Goal: Task Accomplishment & Management: Manage account settings

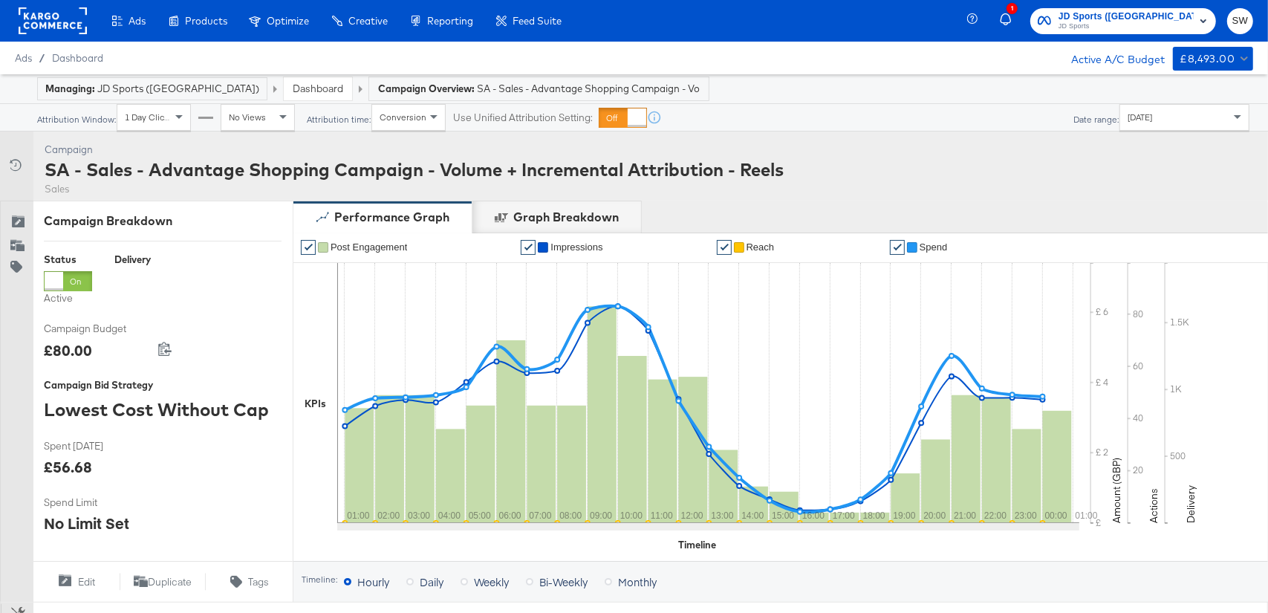
click at [1191, 30] on span "JD Sports" at bounding box center [1125, 27] width 135 height 12
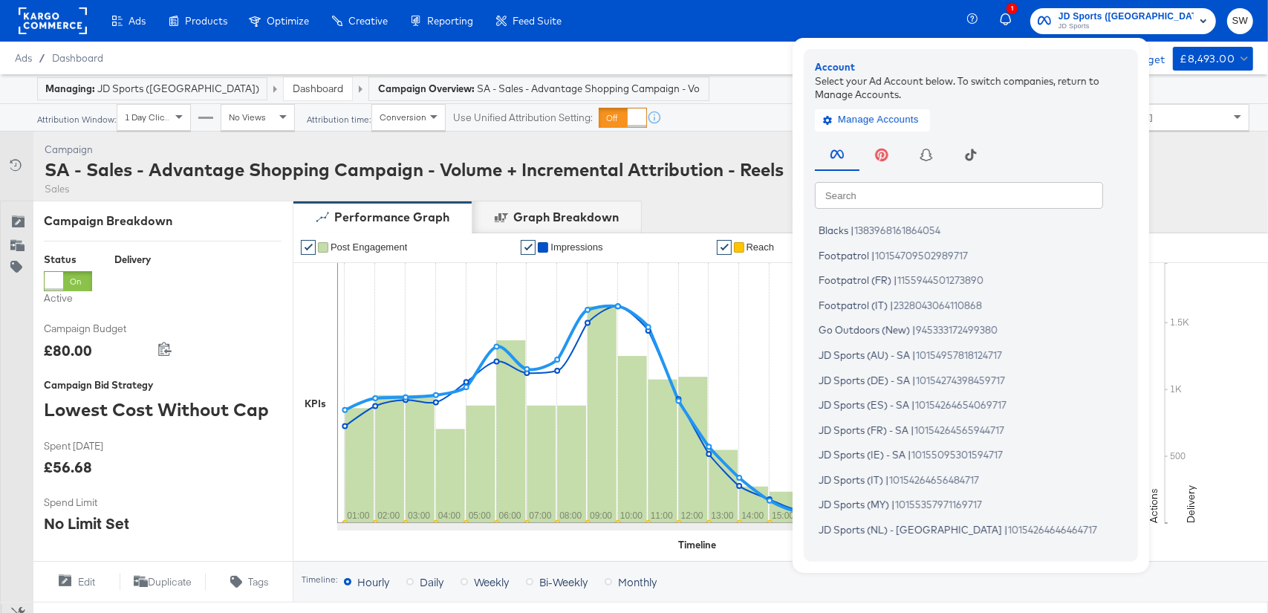
click at [1088, 197] on input "text" at bounding box center [959, 194] width 288 height 27
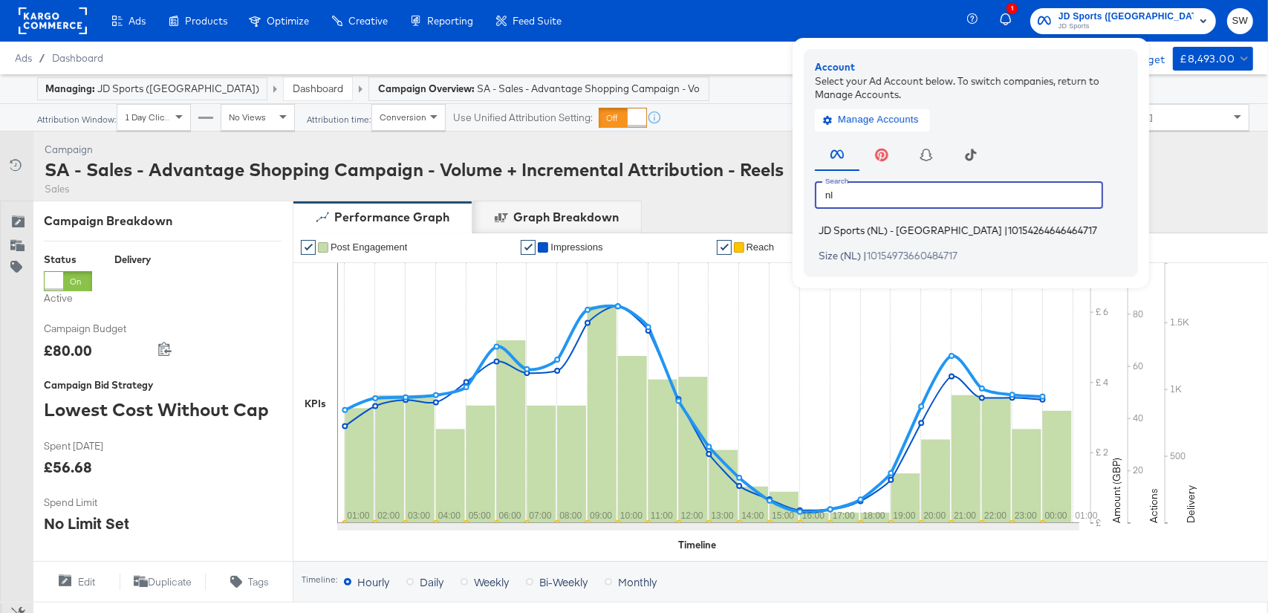
type input "nl"
click at [1052, 229] on span "10154264646464717" at bounding box center [1052, 230] width 89 height 12
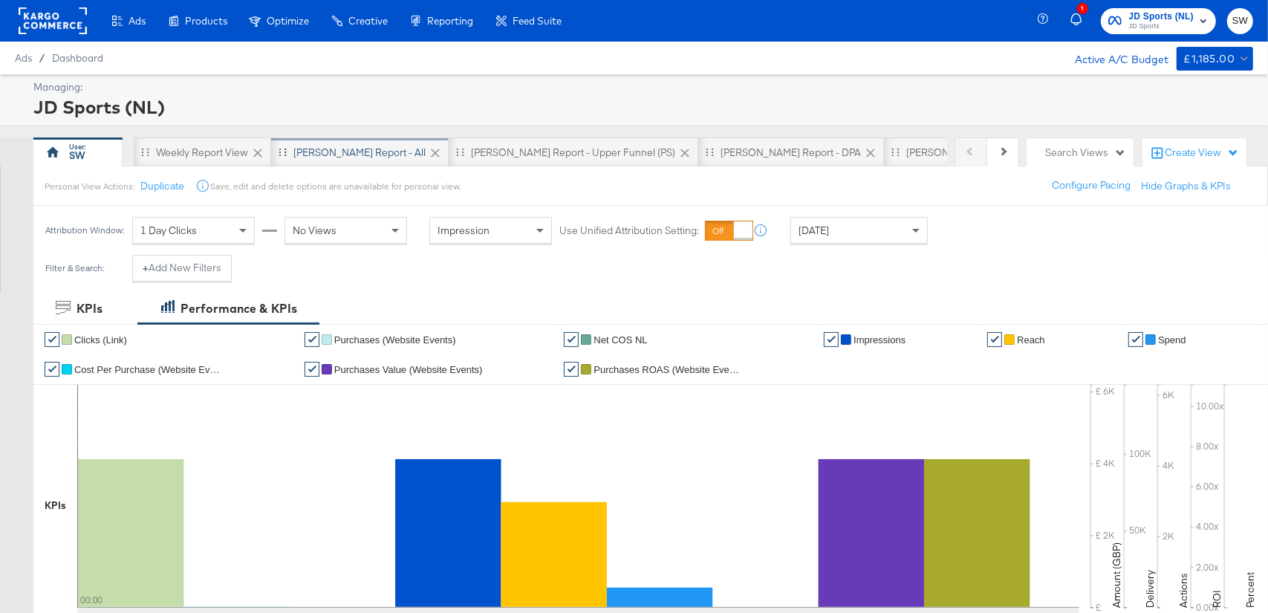
click at [358, 152] on div "SA - JD Report - All" at bounding box center [359, 153] width 132 height 14
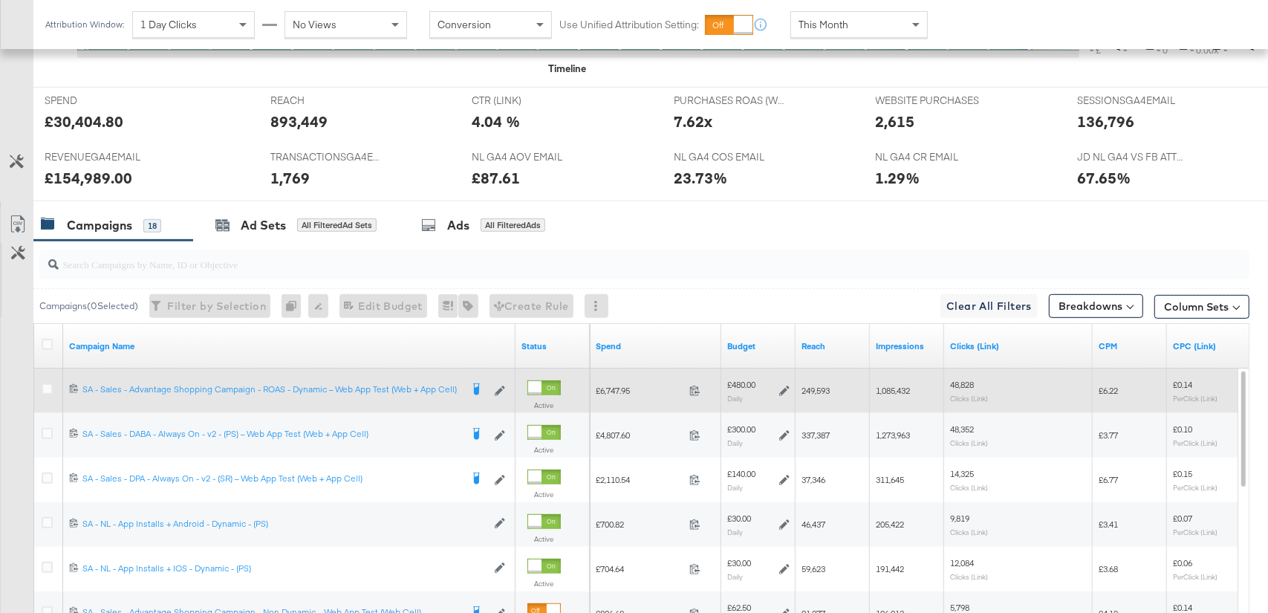
scroll to position [770, 0]
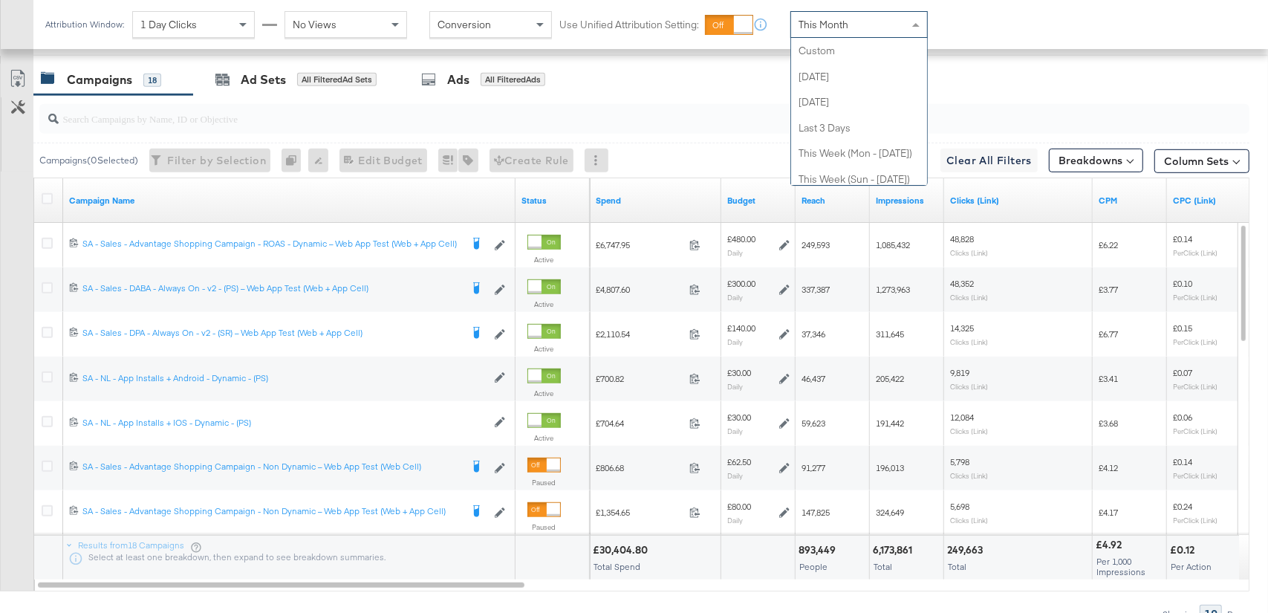
click at [853, 24] on div "This Month" at bounding box center [859, 24] width 136 height 25
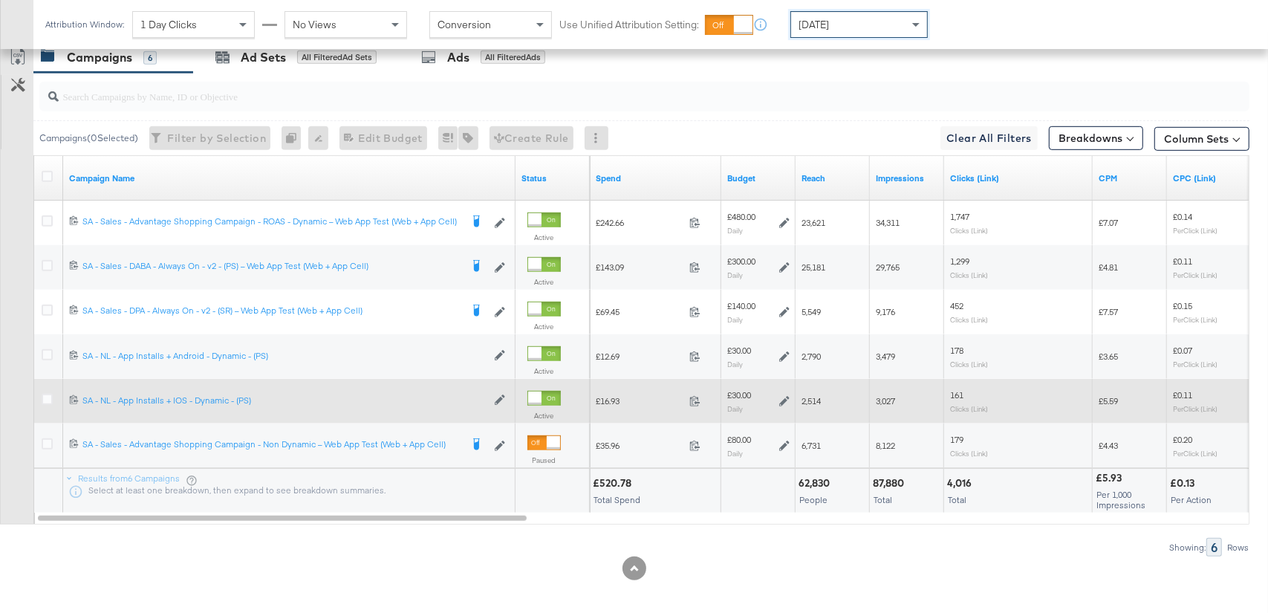
scroll to position [799, 0]
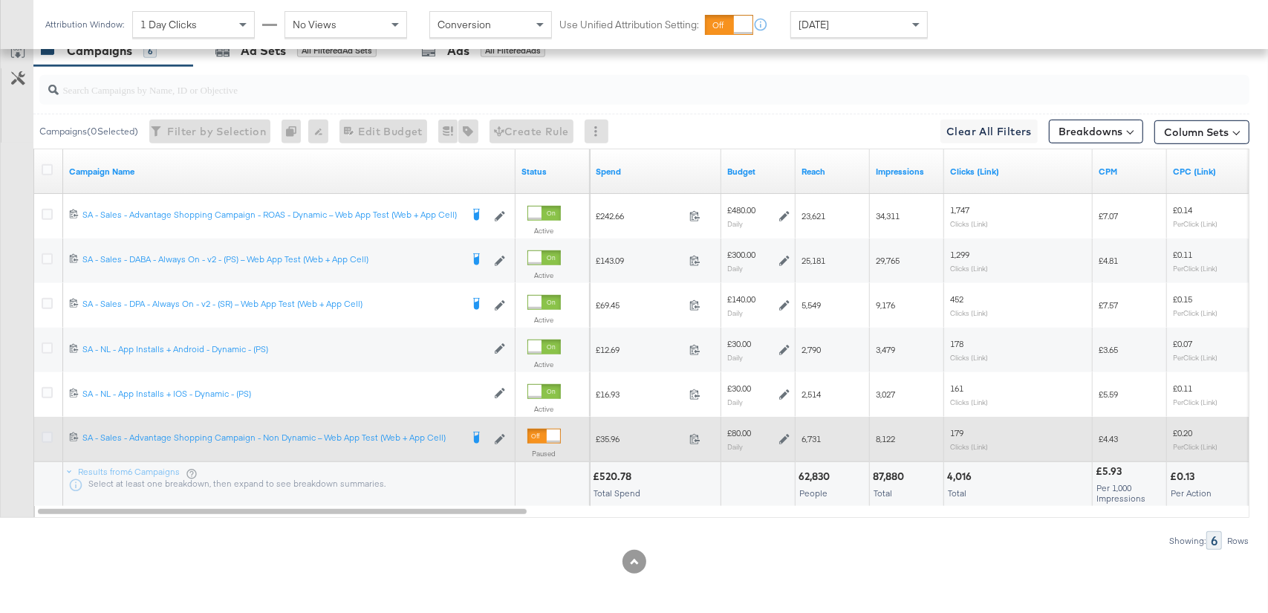
click at [48, 432] on icon at bounding box center [47, 437] width 11 height 11
click at [0, 0] on input "checkbox" at bounding box center [0, 0] width 0 height 0
click at [48, 432] on icon at bounding box center [47, 437] width 11 height 11
click at [0, 0] on input "checkbox" at bounding box center [0, 0] width 0 height 0
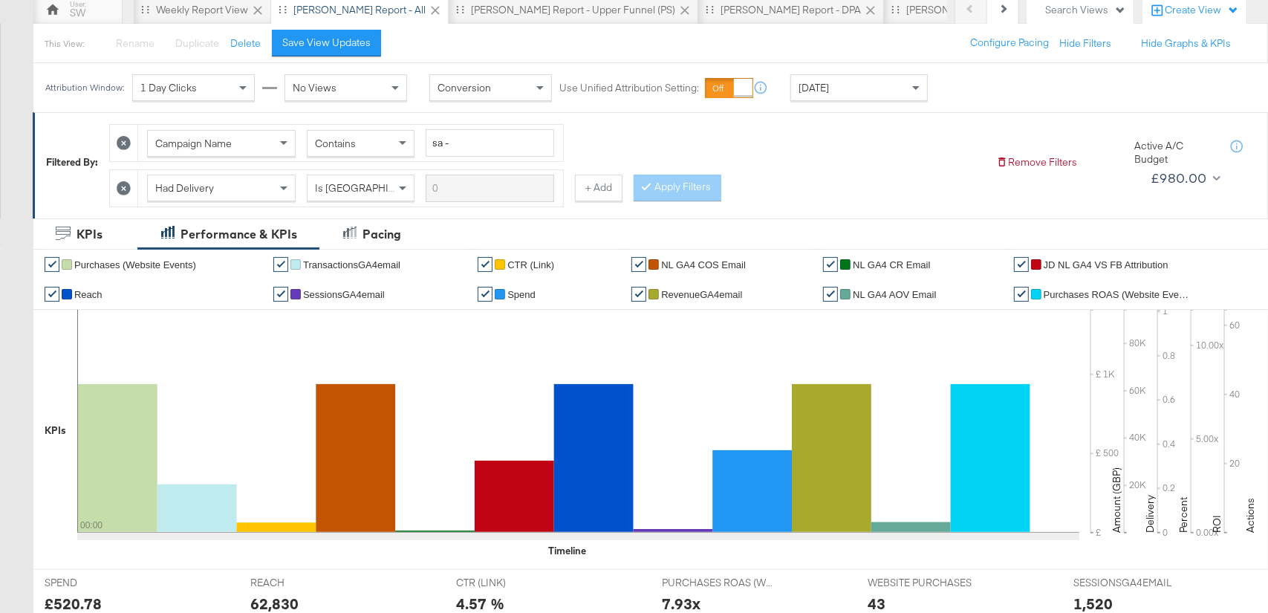
scroll to position [0, 0]
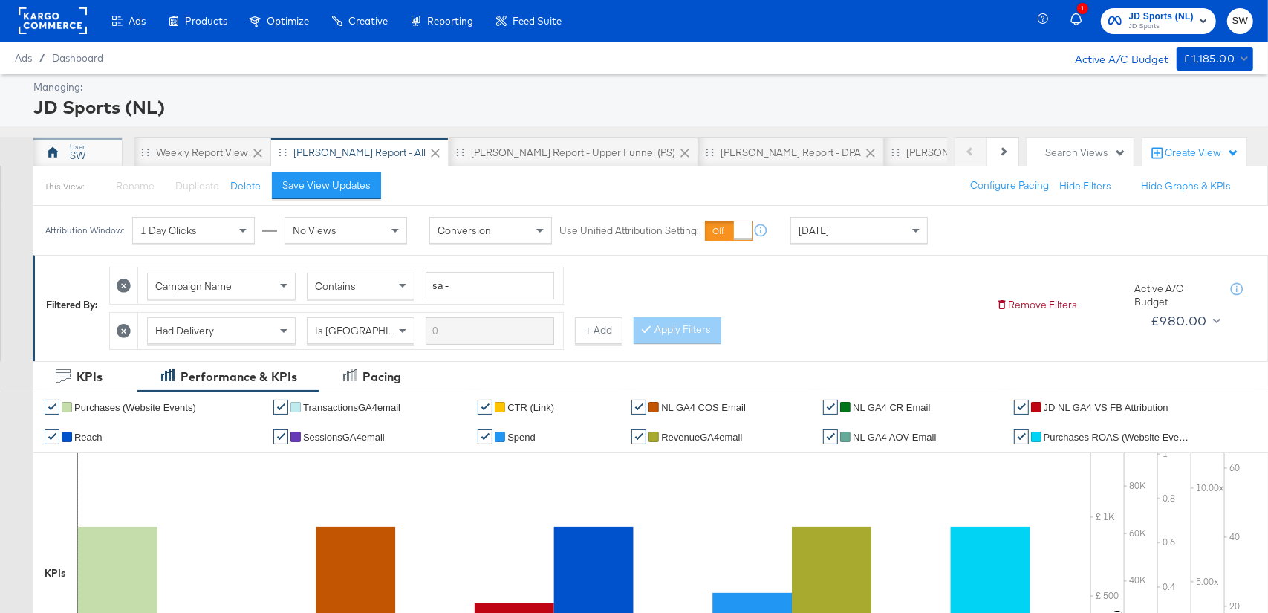
click at [80, 159] on div "SW" at bounding box center [78, 156] width 16 height 14
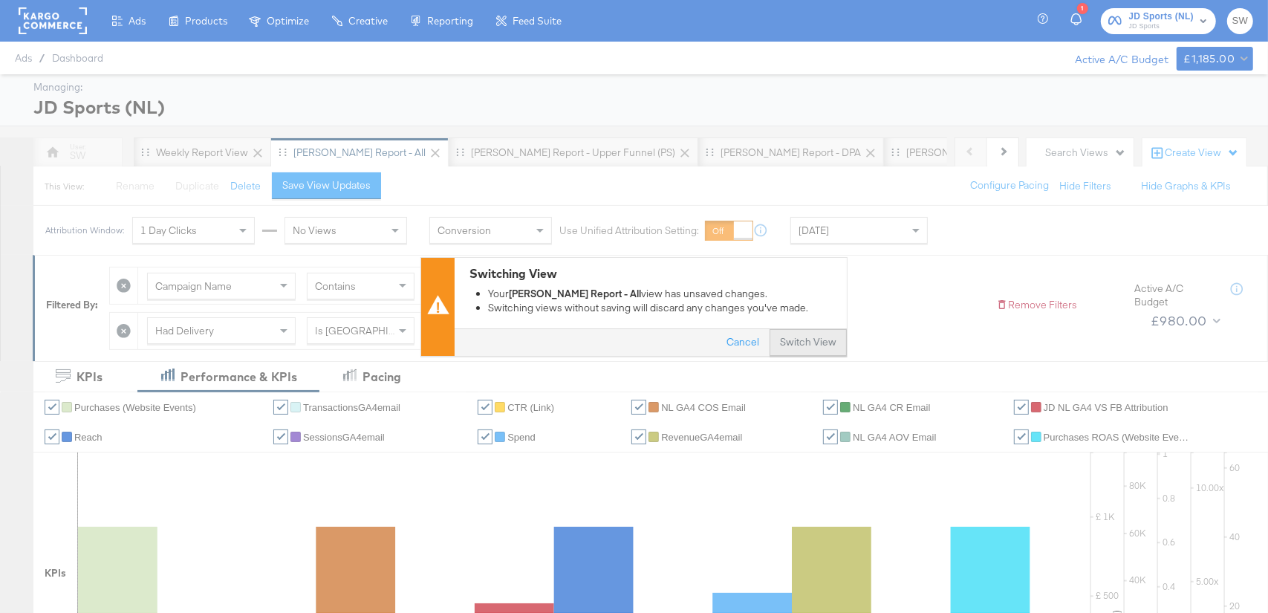
click at [792, 346] on button "Switch View" at bounding box center [807, 342] width 77 height 27
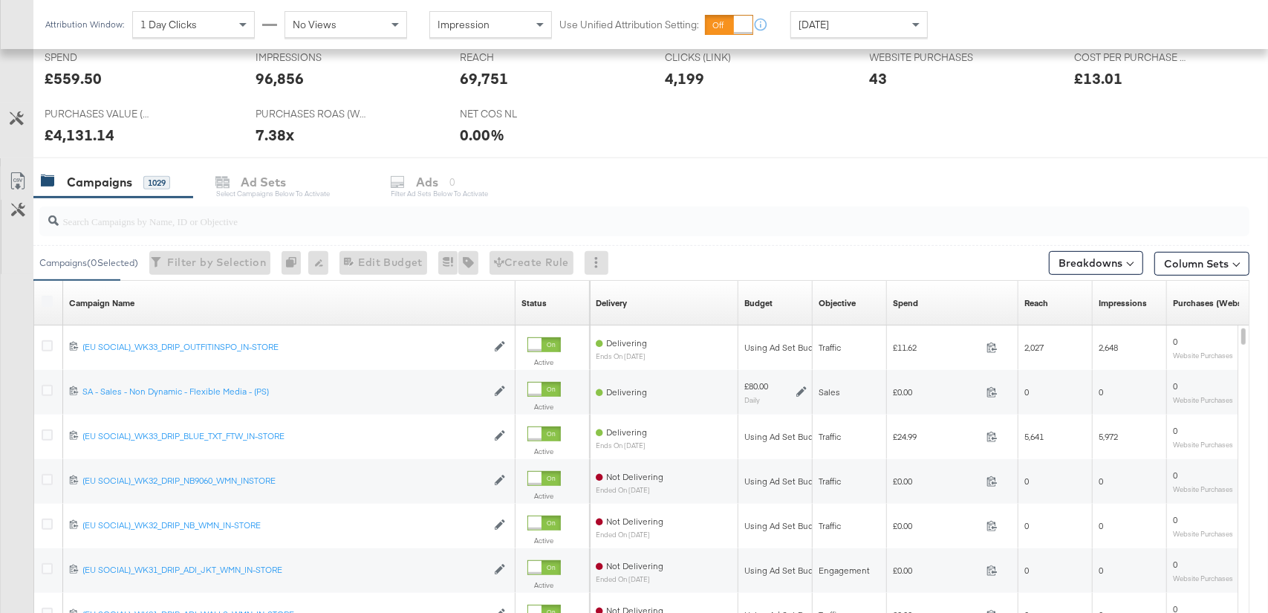
scroll to position [645, 0]
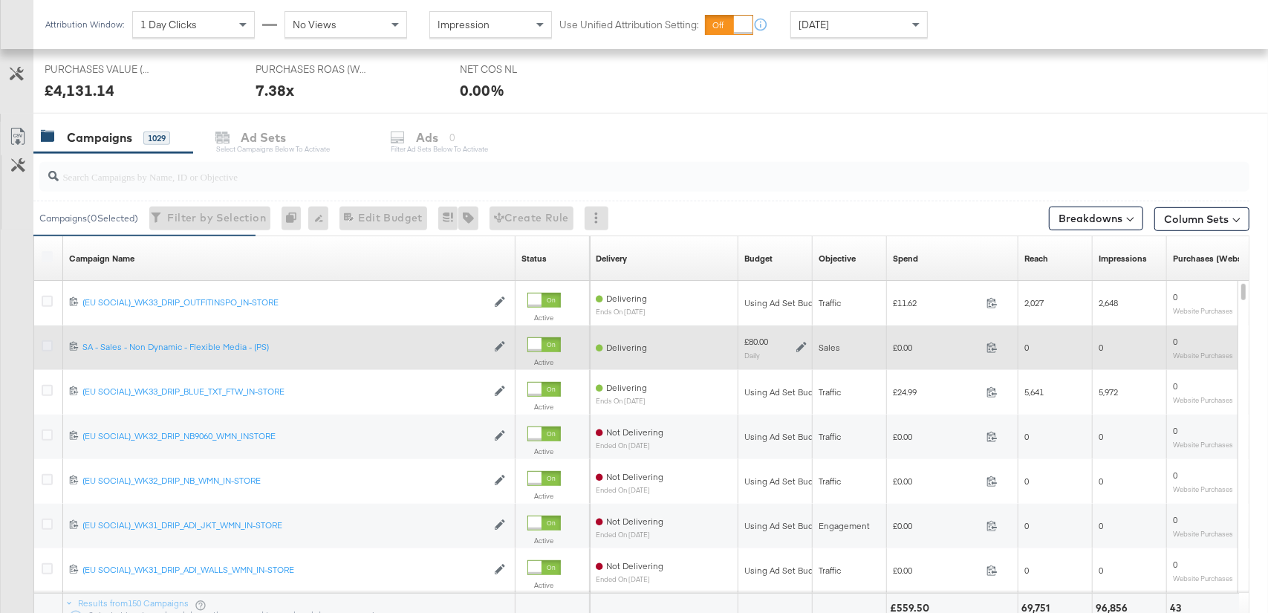
click at [45, 345] on icon at bounding box center [47, 345] width 11 height 11
click at [0, 0] on input "checkbox" at bounding box center [0, 0] width 0 height 0
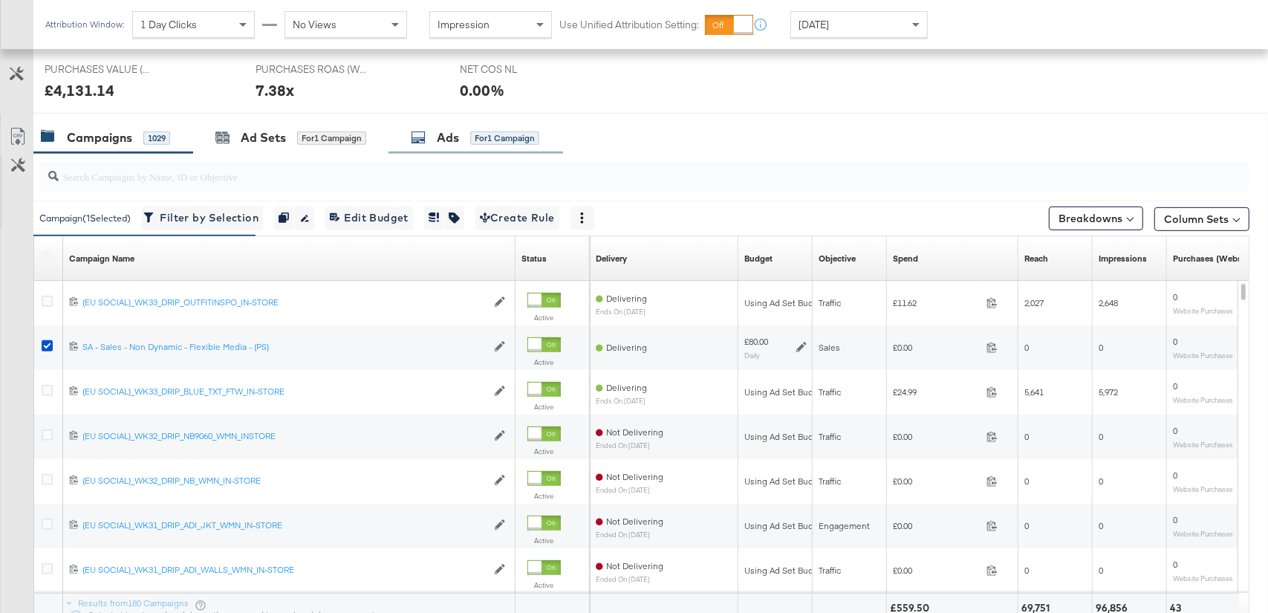
click at [464, 135] on div "Ads for 1 Campaign" at bounding box center [475, 137] width 128 height 17
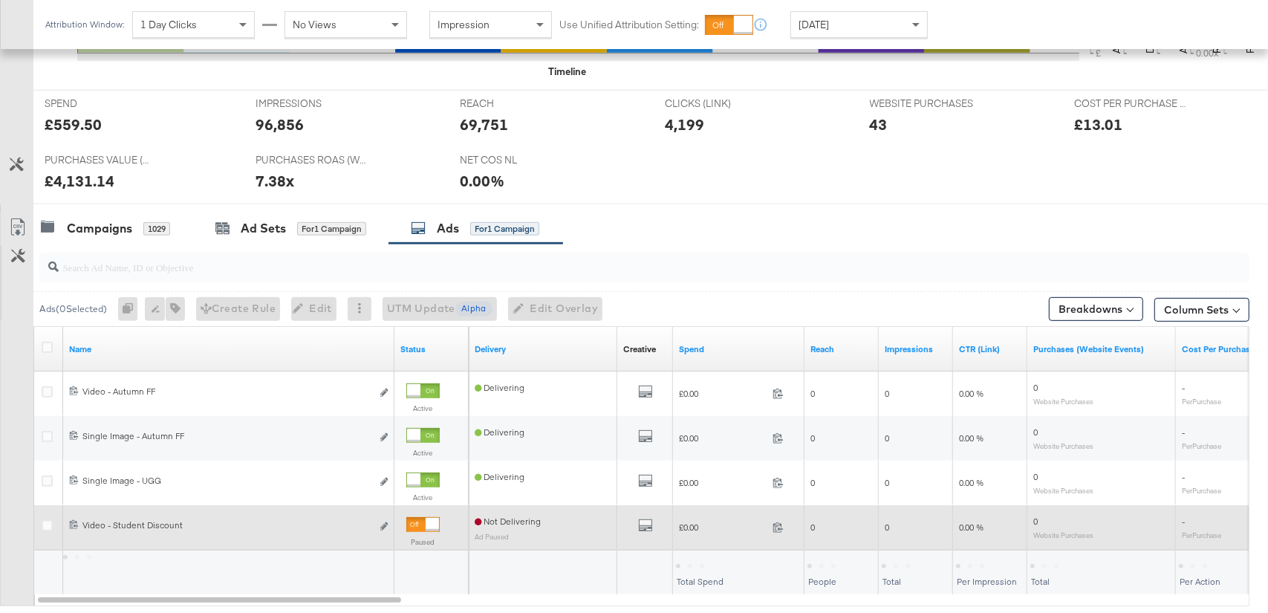
scroll to position [643, 0]
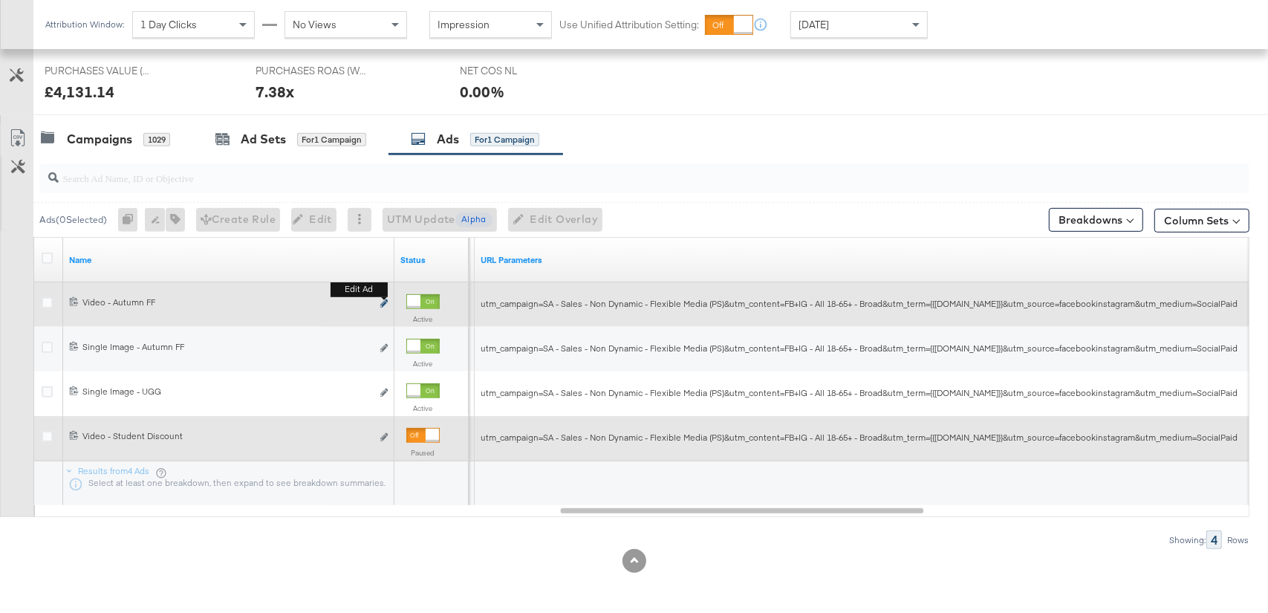
click at [382, 304] on icon "link" at bounding box center [383, 303] width 7 height 8
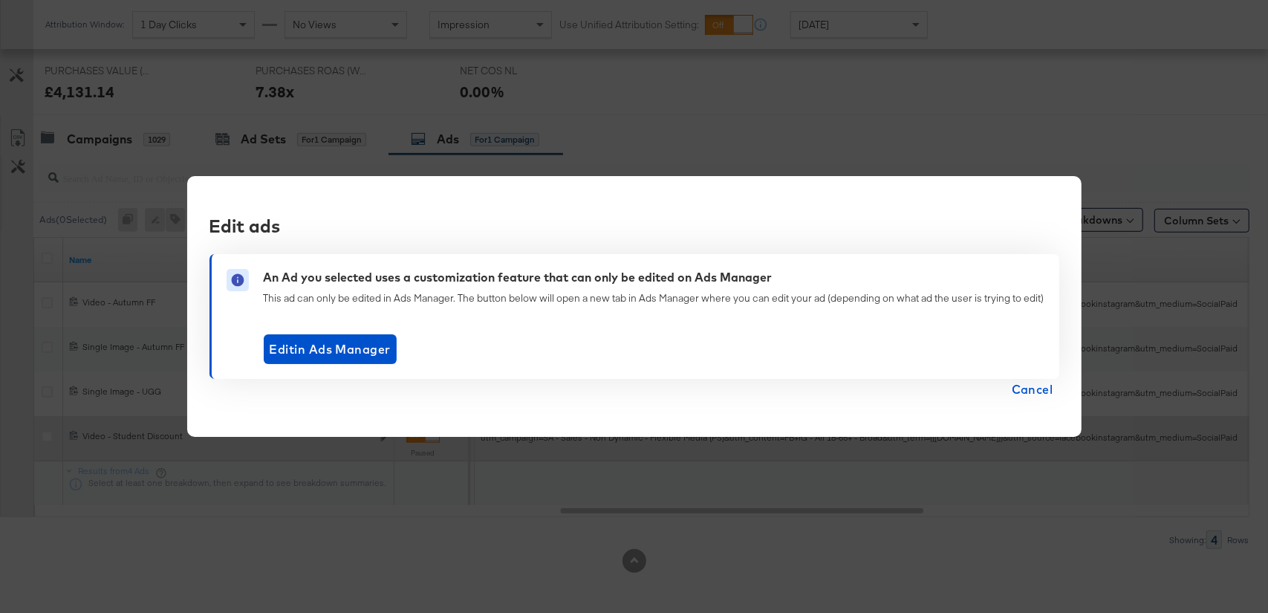
click at [1023, 384] on span "Cancel" at bounding box center [1033, 389] width 42 height 21
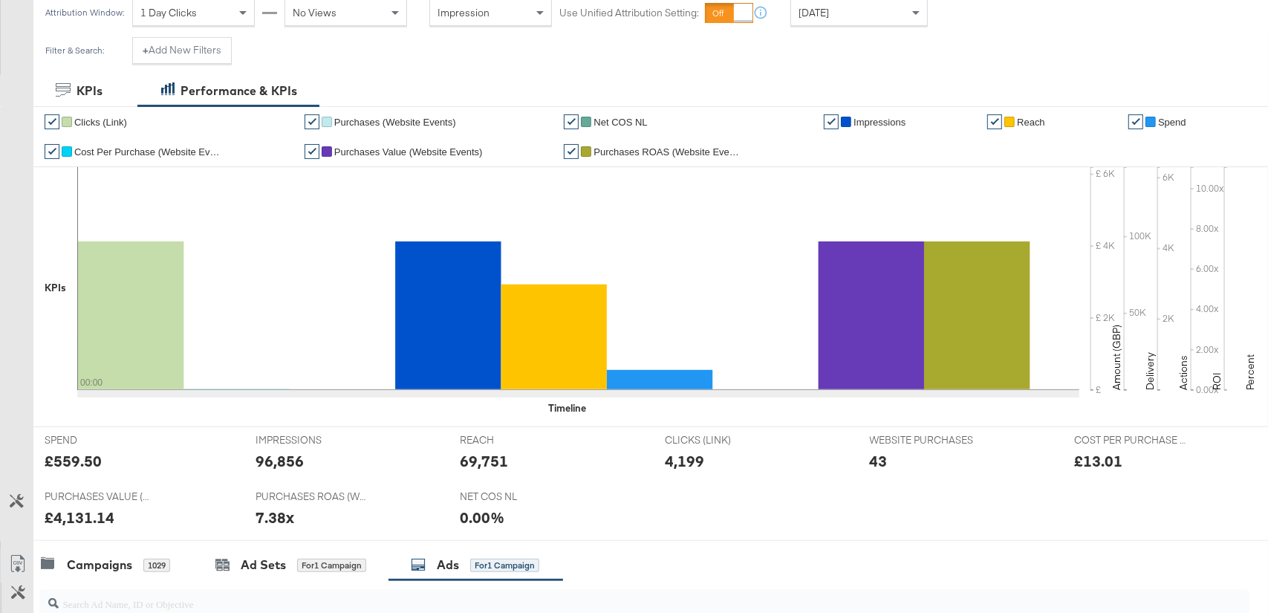
scroll to position [312, 0]
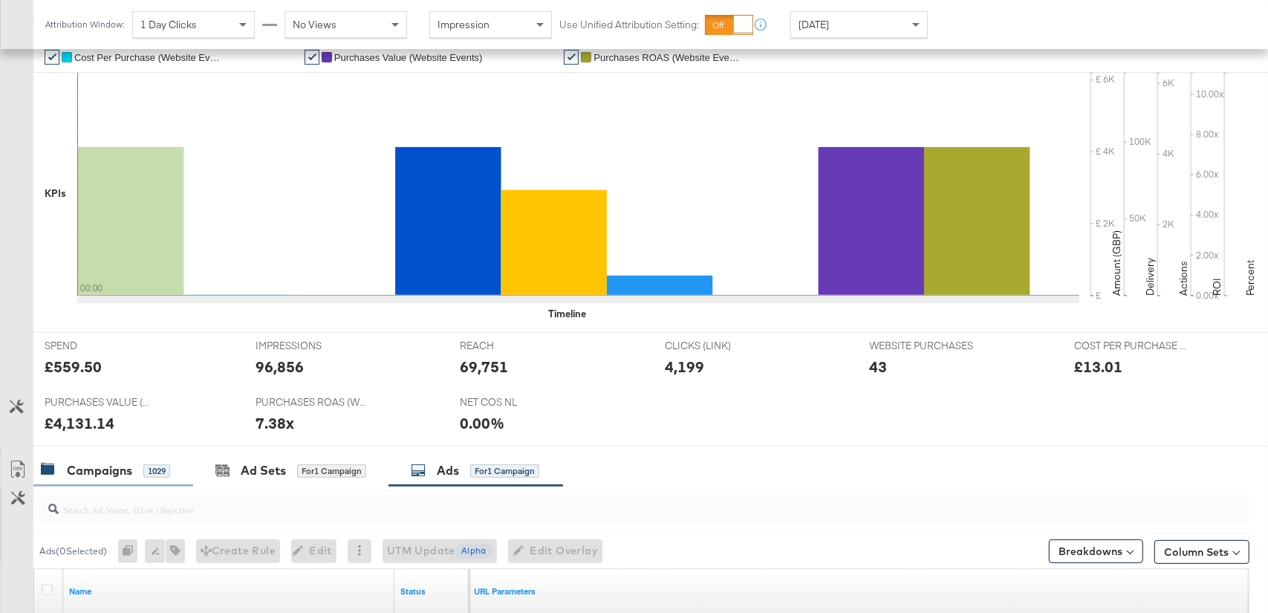
click at [152, 473] on div "1029" at bounding box center [156, 470] width 27 height 13
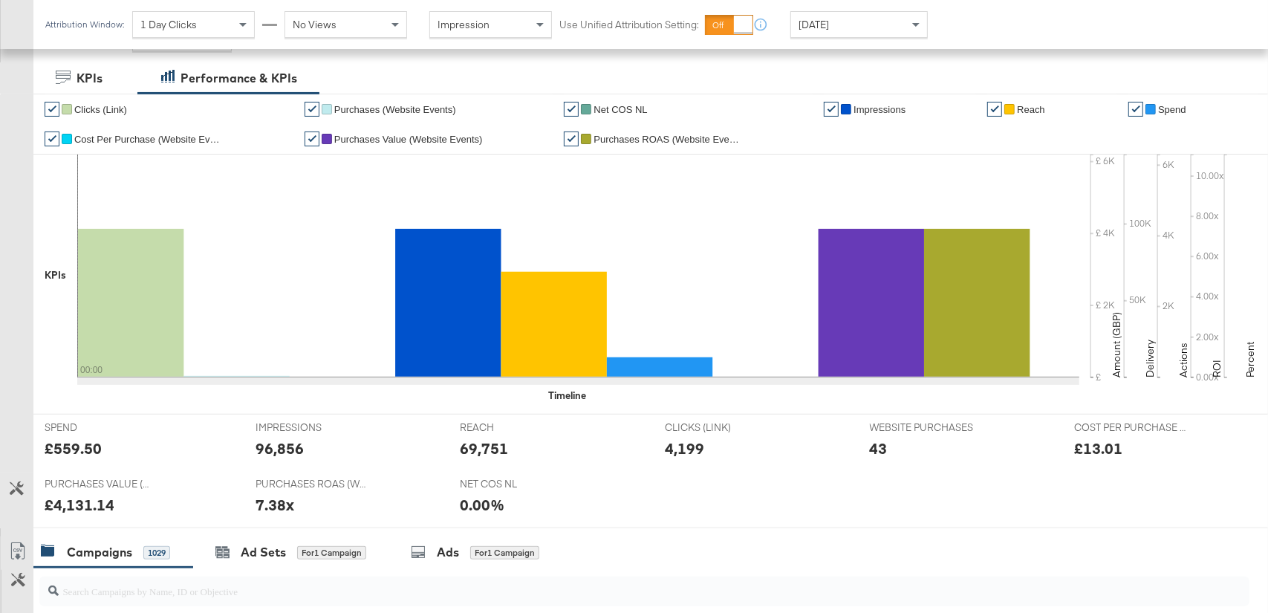
scroll to position [0, 0]
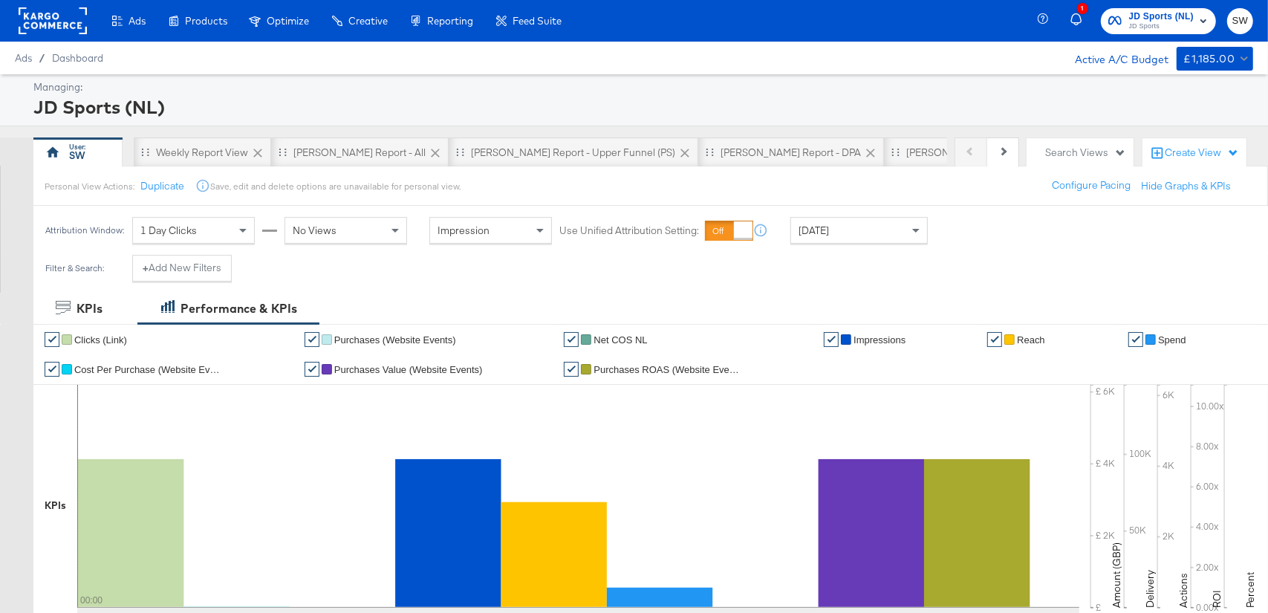
click at [1169, 13] on span "JD Sports (NL)" at bounding box center [1161, 17] width 65 height 16
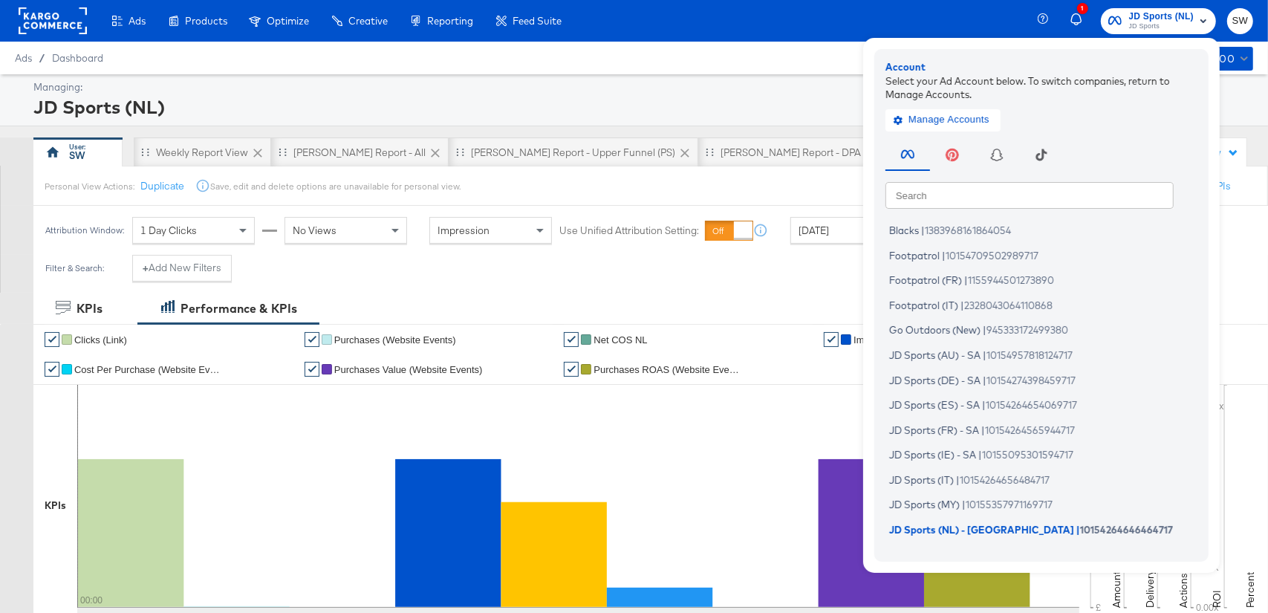
click at [994, 186] on input "text" at bounding box center [1029, 194] width 288 height 27
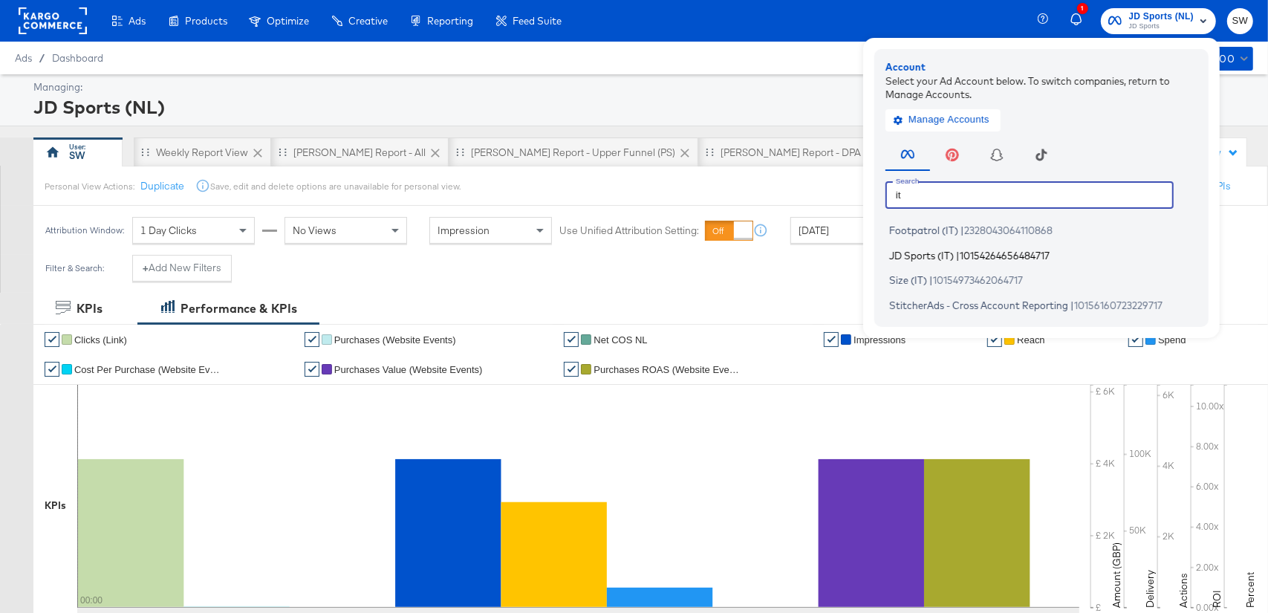
type input "it"
click at [986, 258] on span "10154264656484717" at bounding box center [1005, 255] width 90 height 12
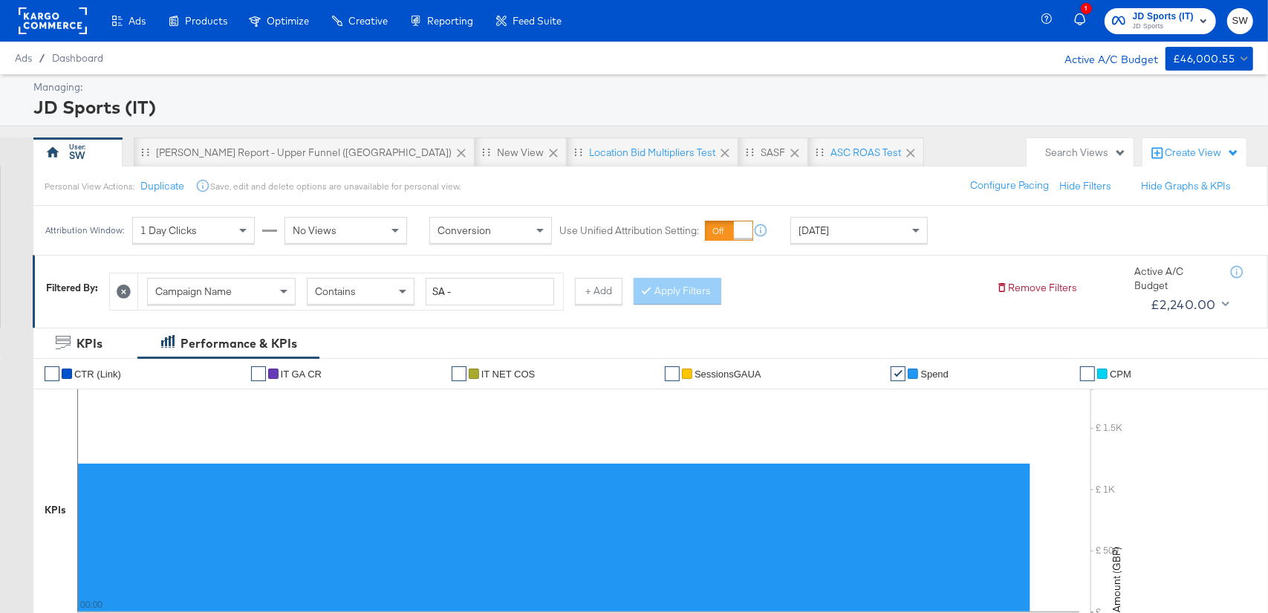
click at [129, 292] on icon at bounding box center [124, 291] width 14 height 14
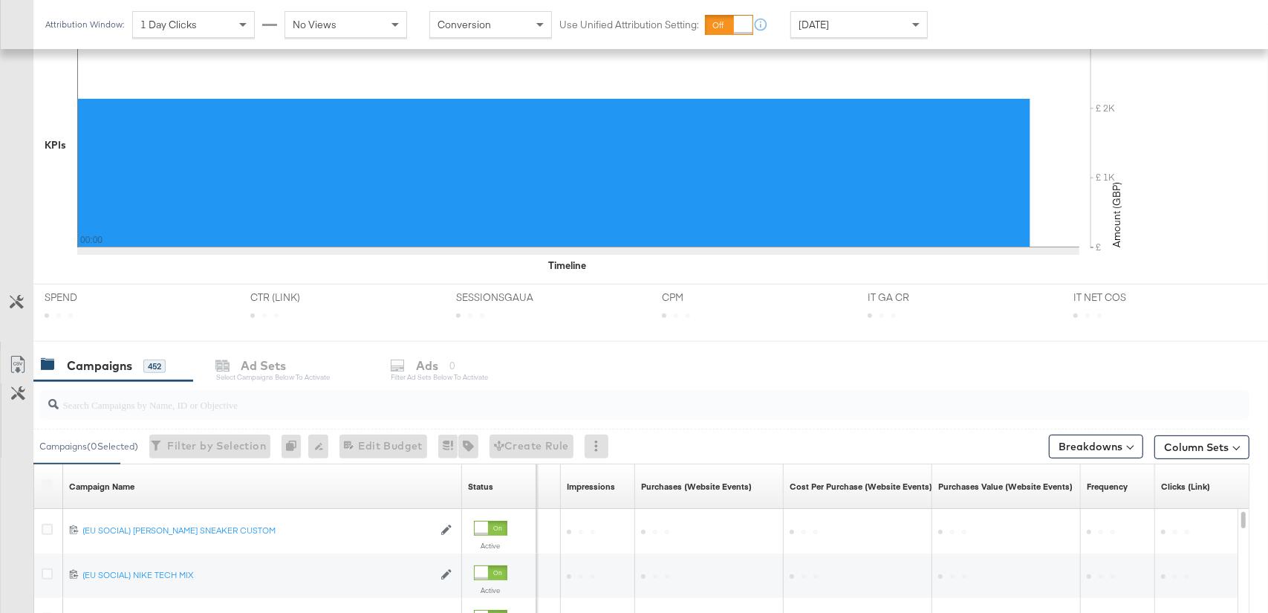
scroll to position [457, 0]
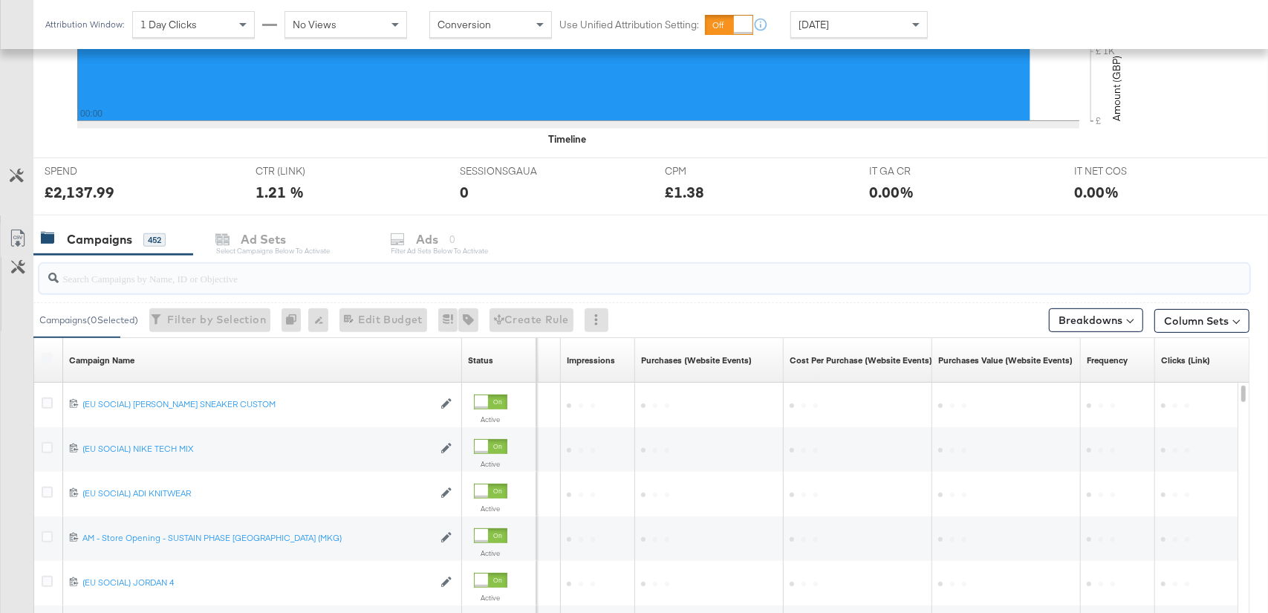
click at [227, 285] on input "search" at bounding box center [599, 272] width 1081 height 29
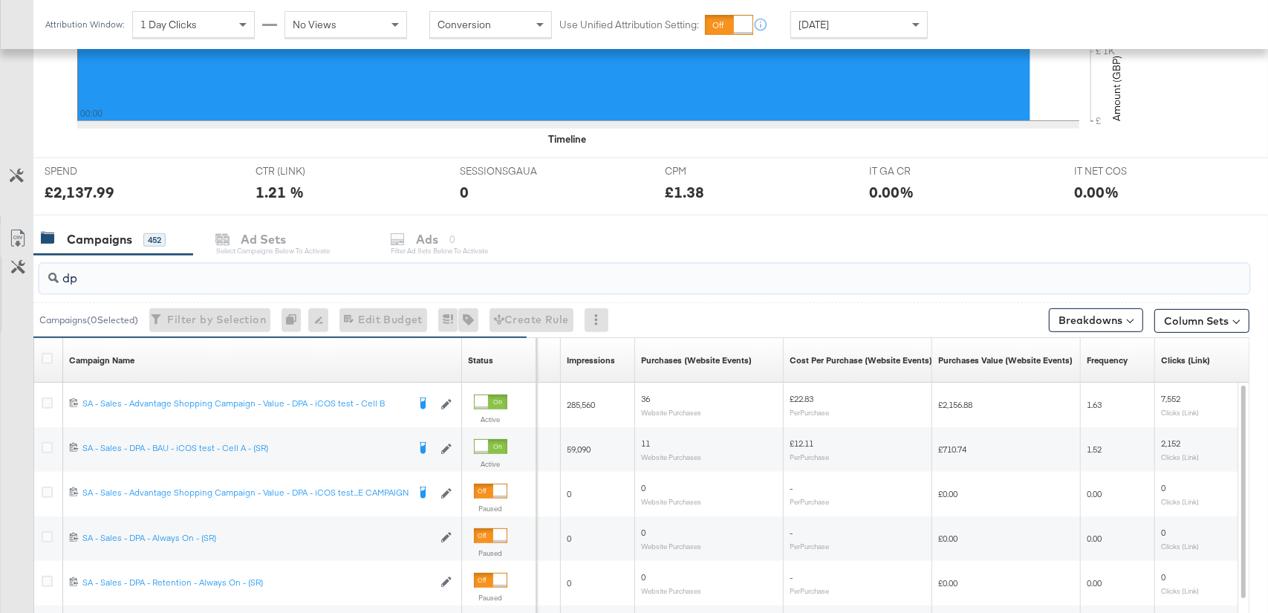
type input "d"
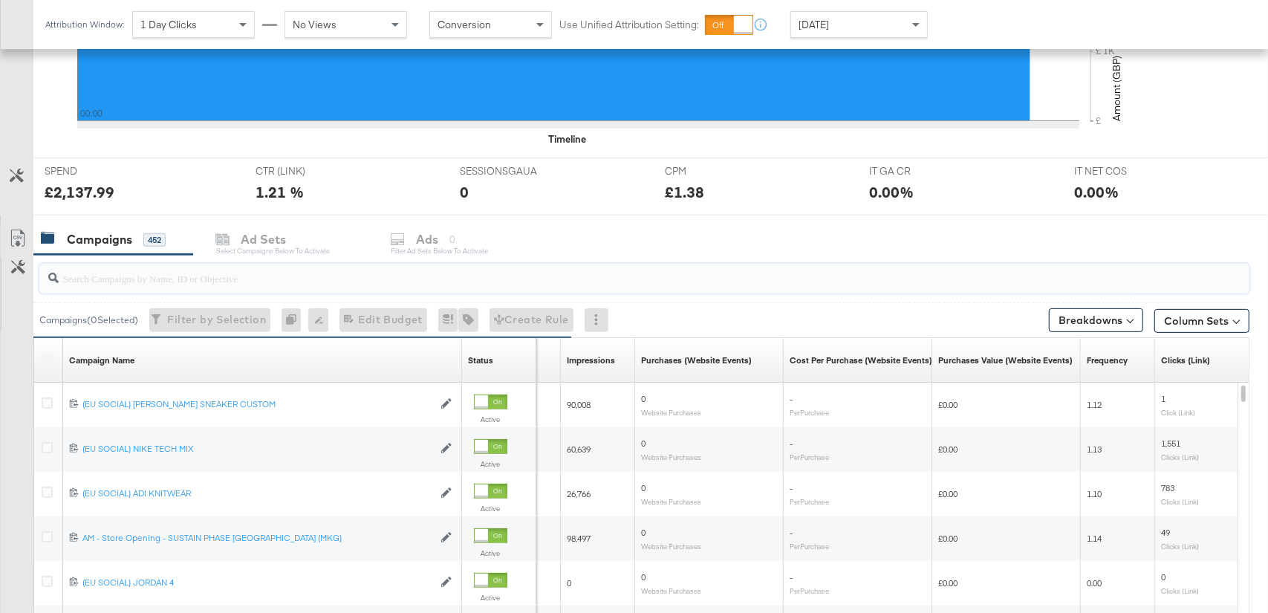
type input "e"
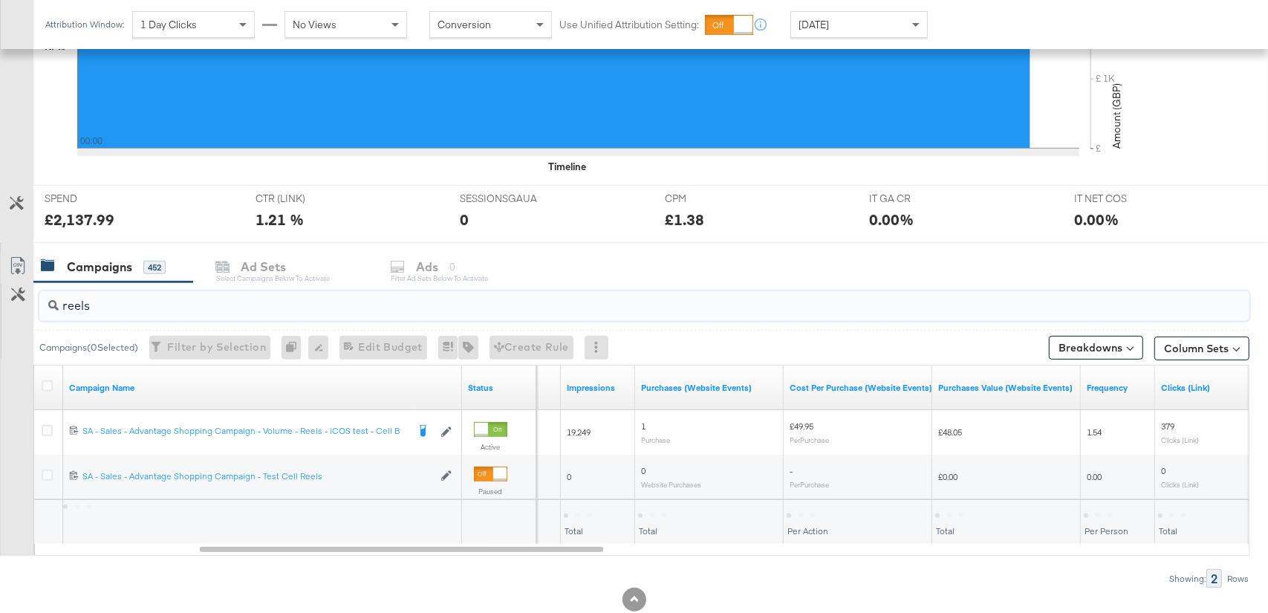
scroll to position [432, 0]
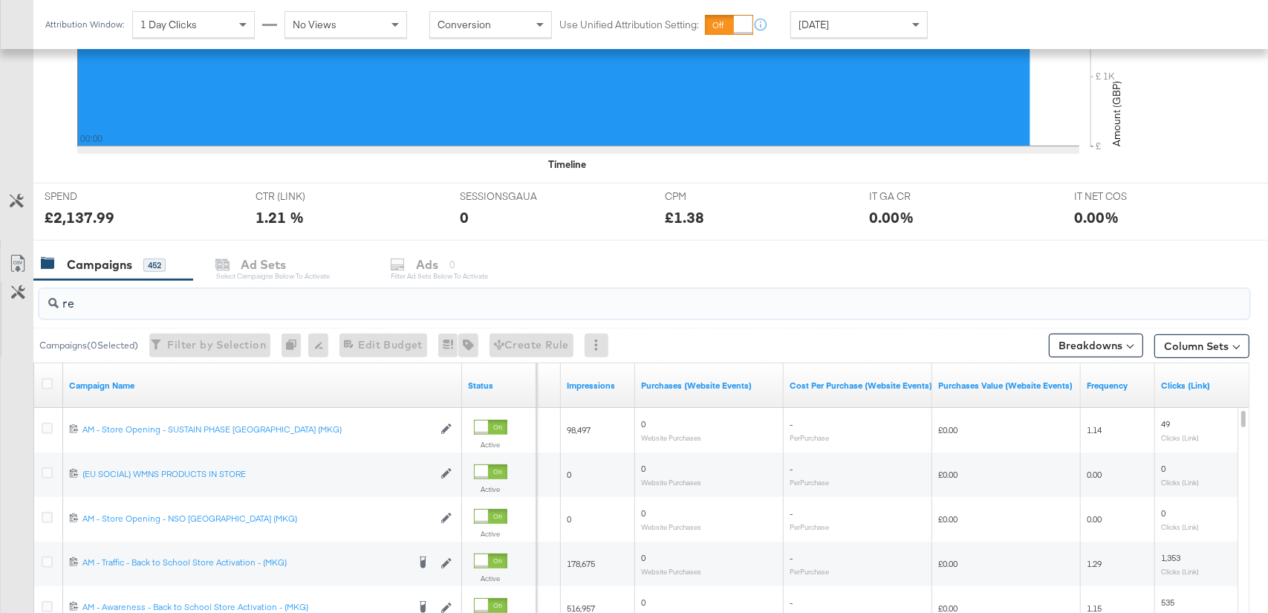
type input "r"
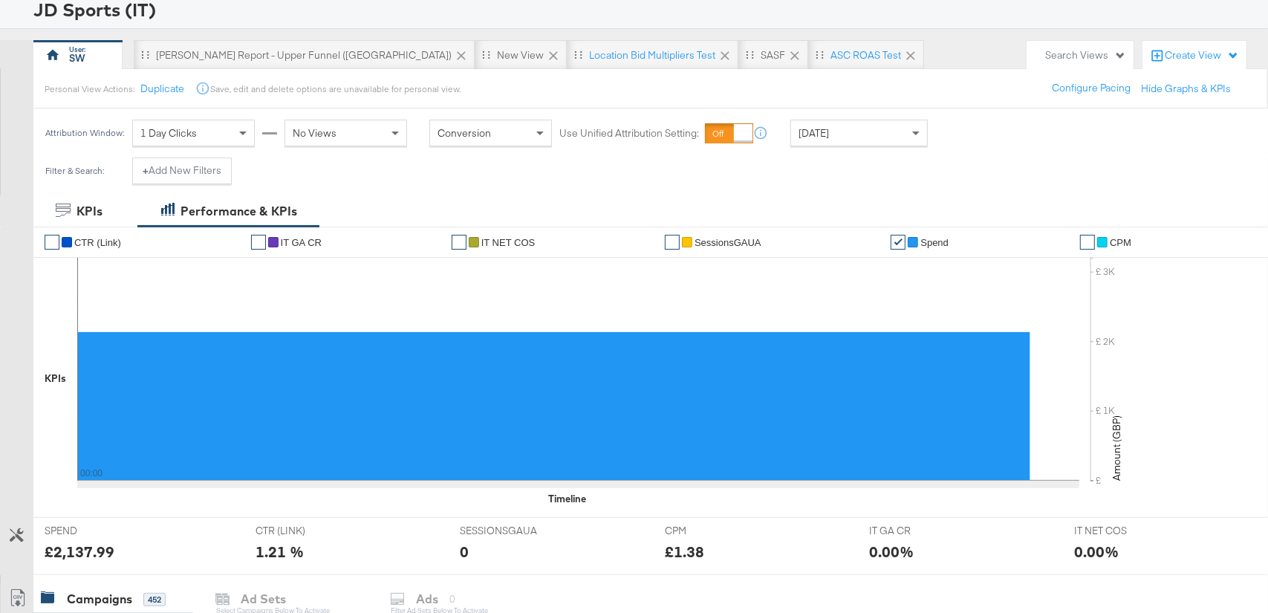
scroll to position [1, 0]
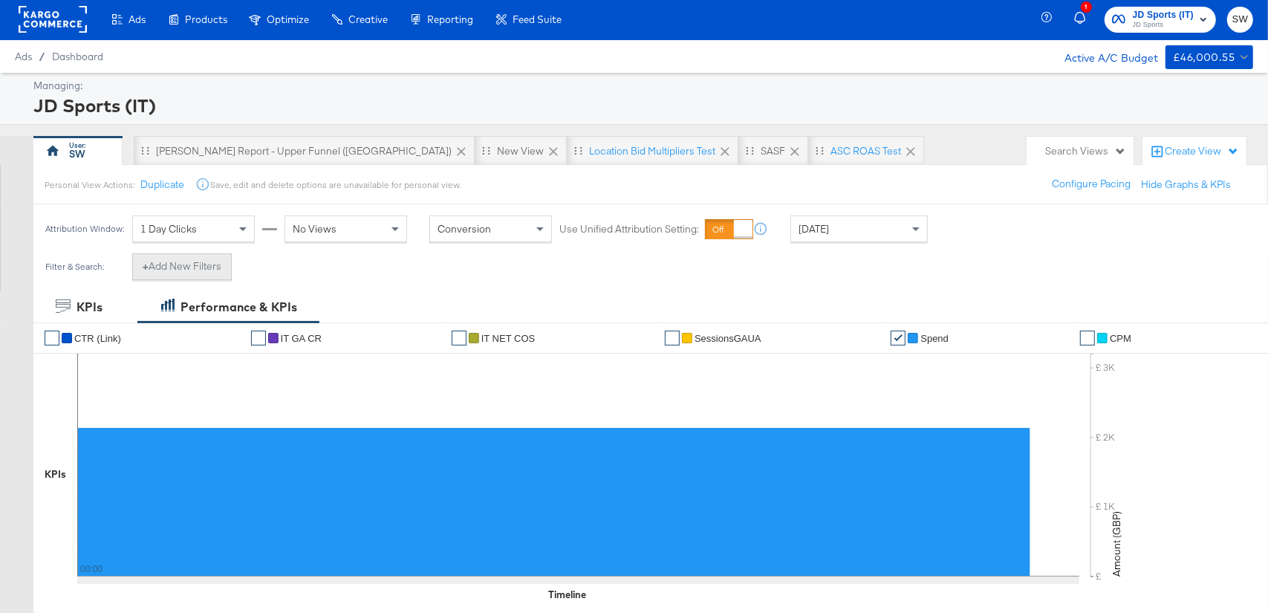
click at [190, 267] on button "+ Add New Filters" at bounding box center [182, 266] width 100 height 27
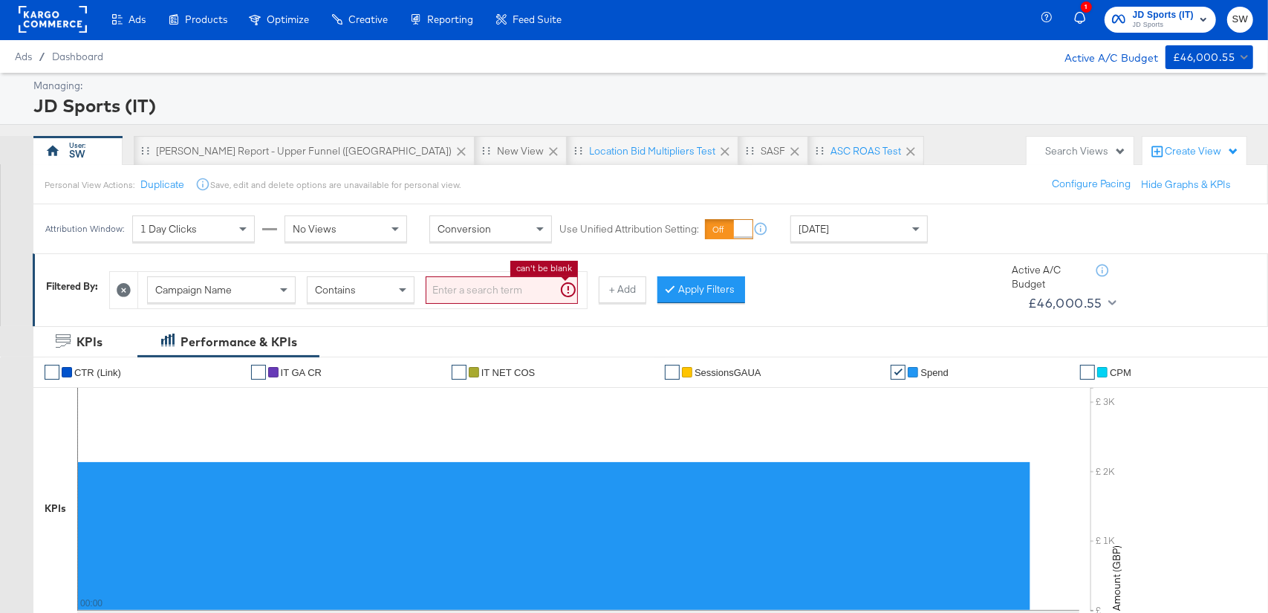
click at [452, 289] on input "search" at bounding box center [502, 289] width 152 height 27
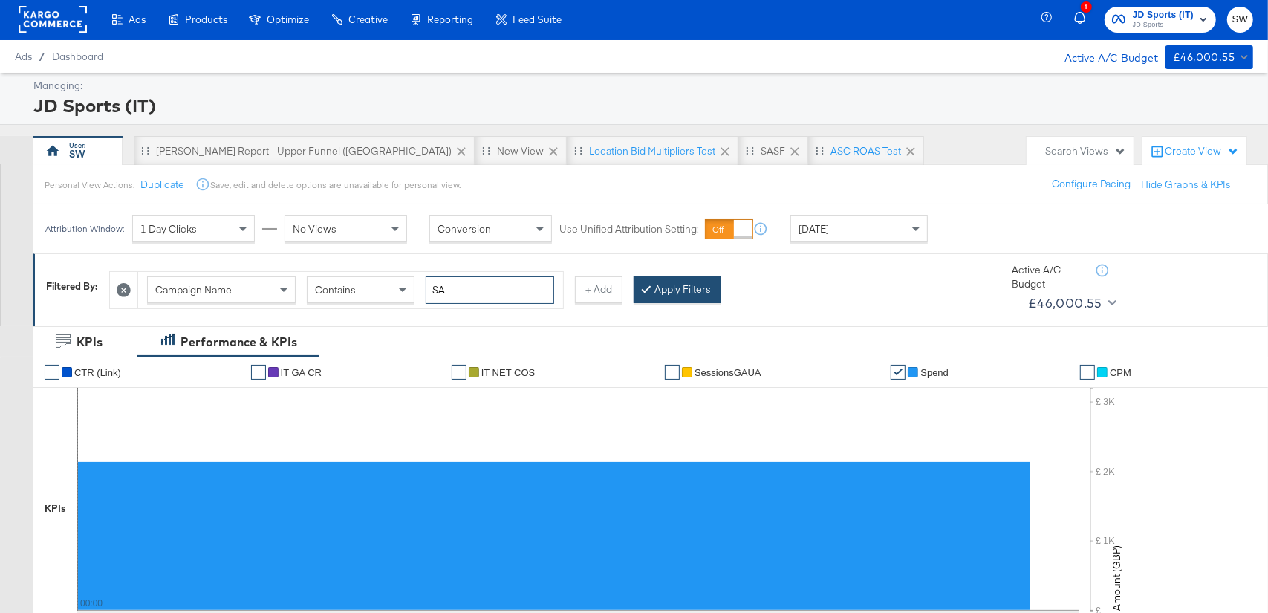
type input "SA -"
click at [680, 280] on button "Apply Filters" at bounding box center [678, 289] width 88 height 27
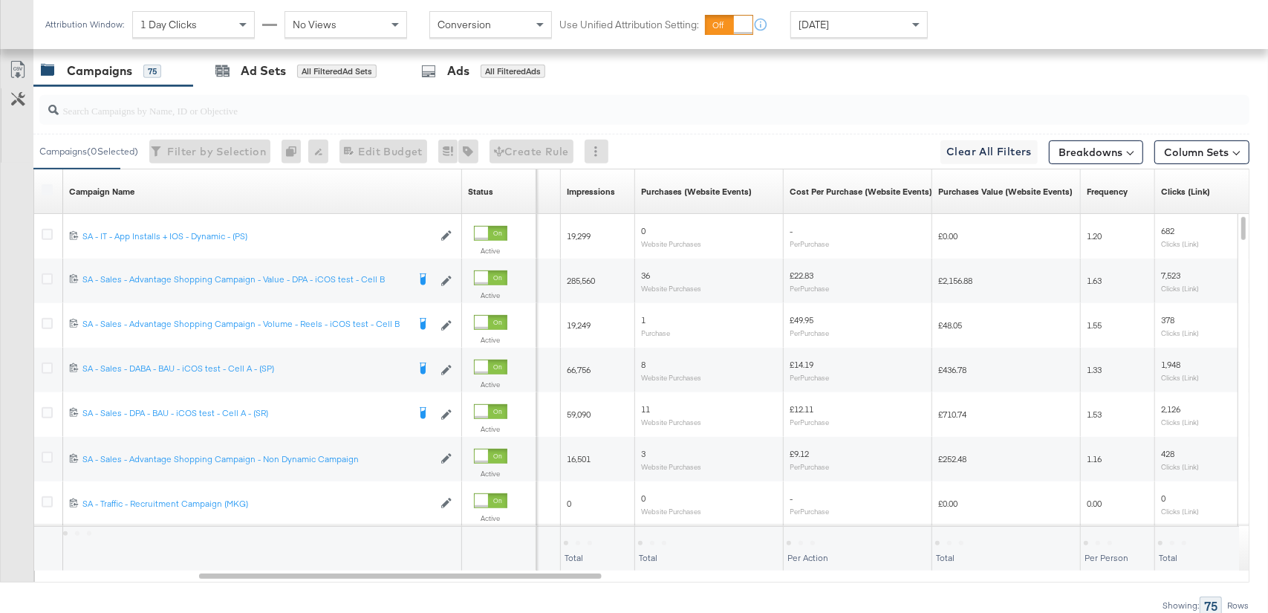
scroll to position [660, 0]
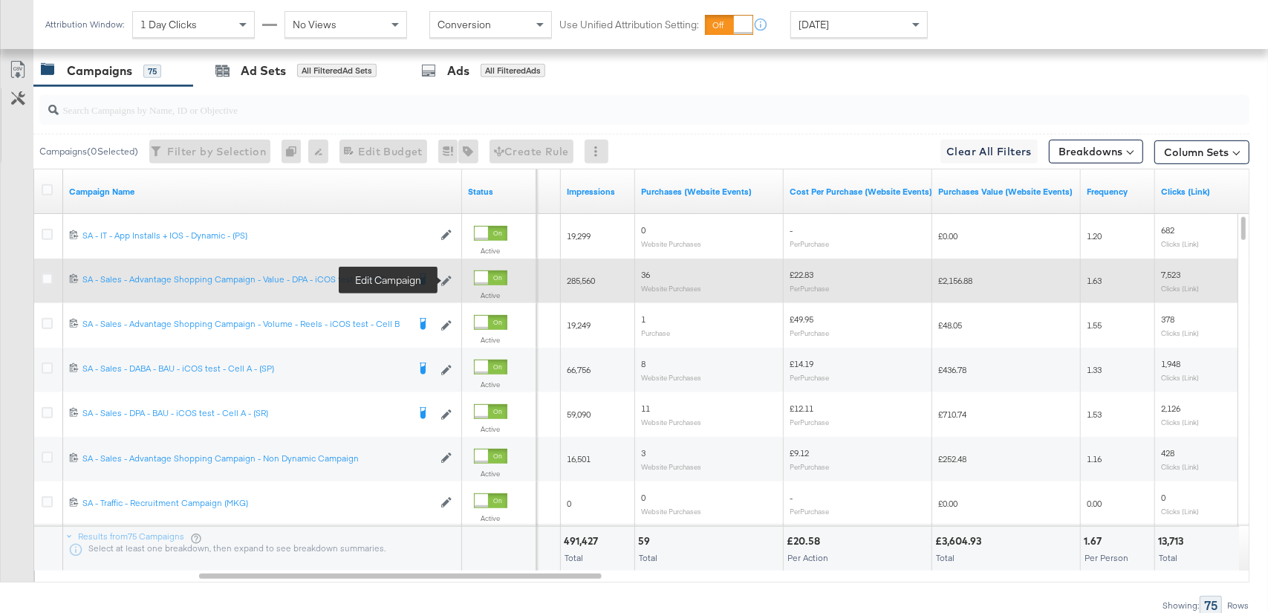
click at [444, 283] on icon at bounding box center [446, 281] width 10 height 10
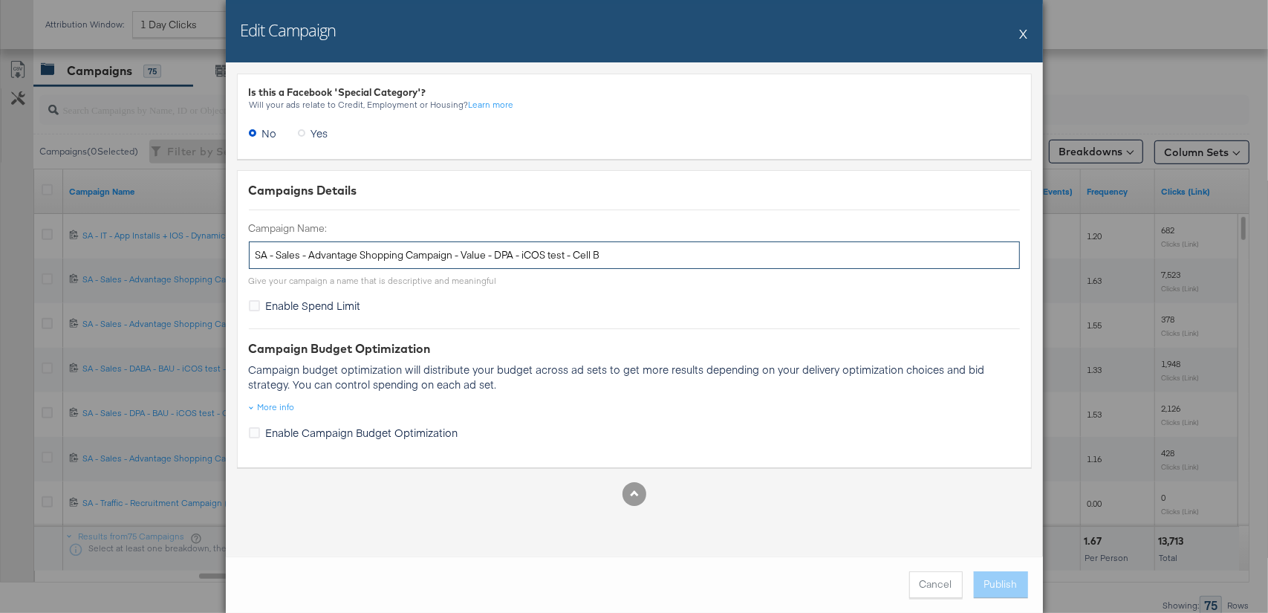
click at [444, 260] on input "SA - Sales - Advantage Shopping Campaign - Value - DPA - iCOS test - Cell B" at bounding box center [634, 254] width 771 height 27
click at [1020, 31] on button "X" at bounding box center [1024, 34] width 8 height 30
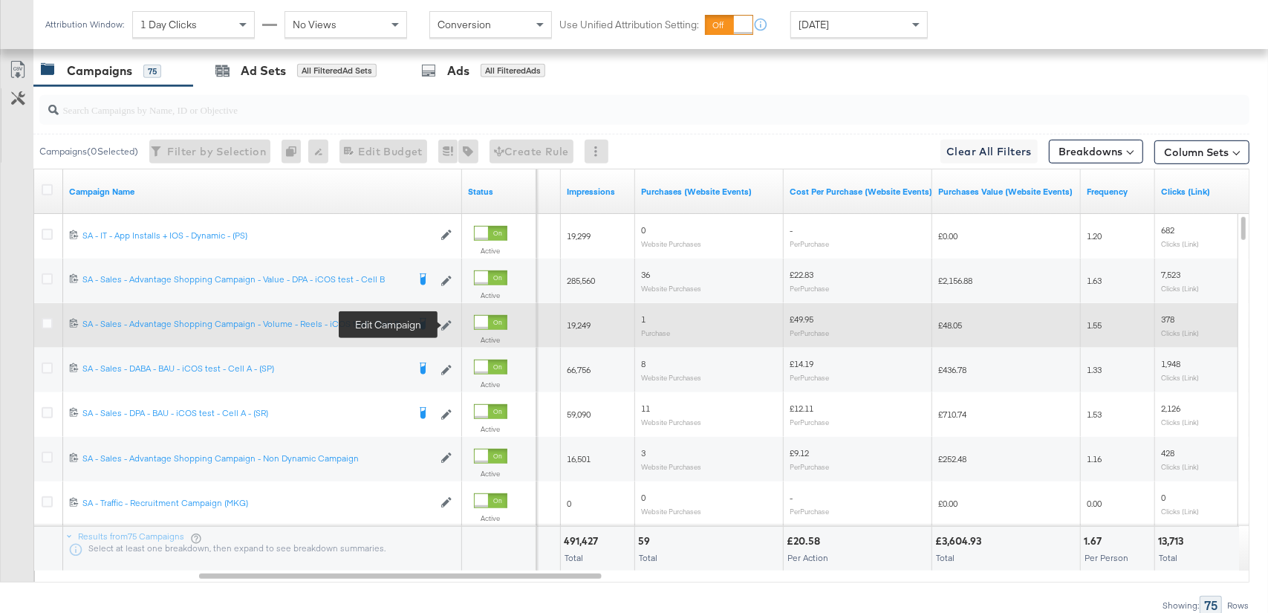
click at [445, 324] on icon at bounding box center [446, 325] width 10 height 10
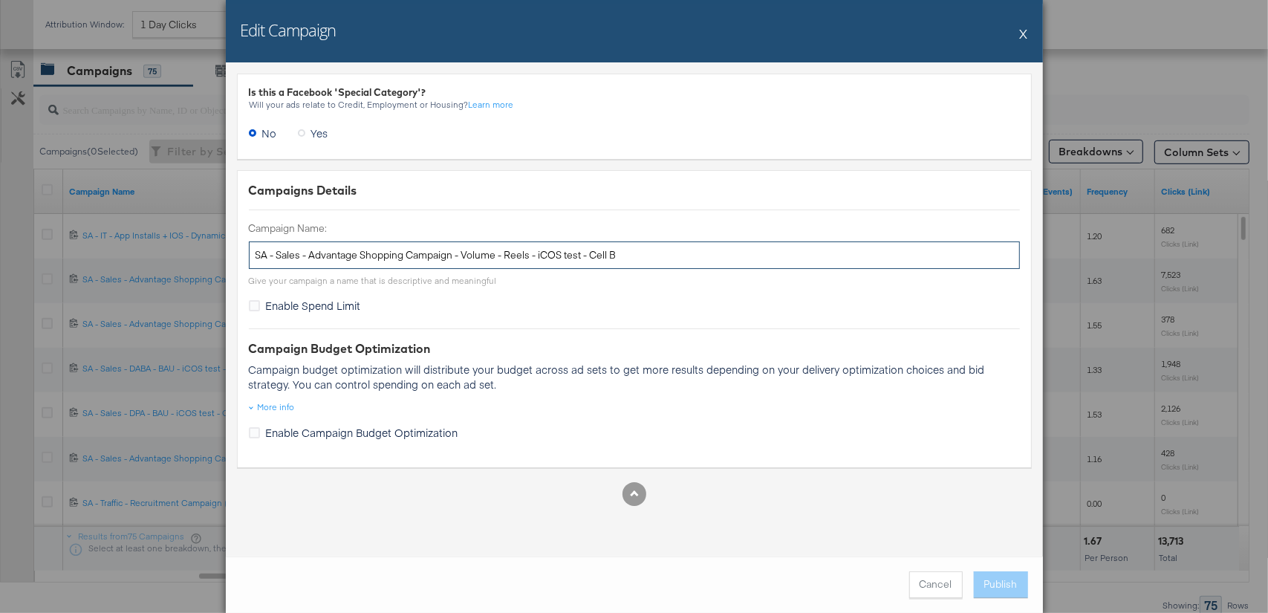
click at [449, 249] on input "SA - Sales - Advantage Shopping Campaign - Volume - Reels - iCOS test - Cell B" at bounding box center [634, 254] width 771 height 27
click at [1025, 34] on button "X" at bounding box center [1024, 34] width 8 height 30
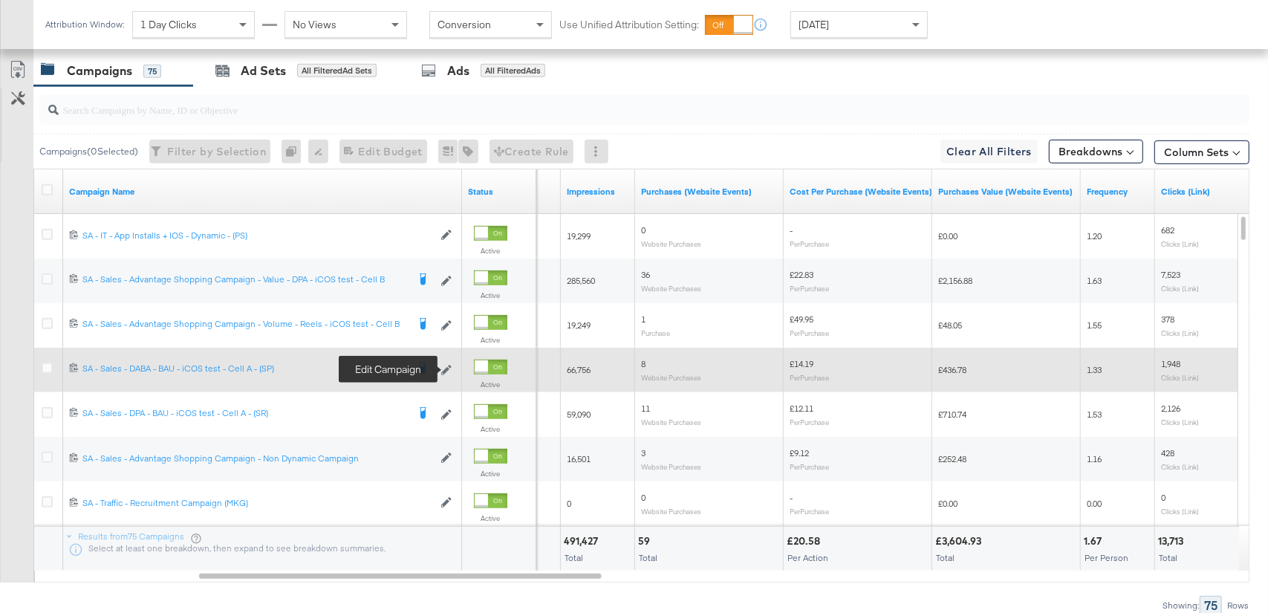
click at [449, 367] on icon at bounding box center [446, 370] width 10 height 10
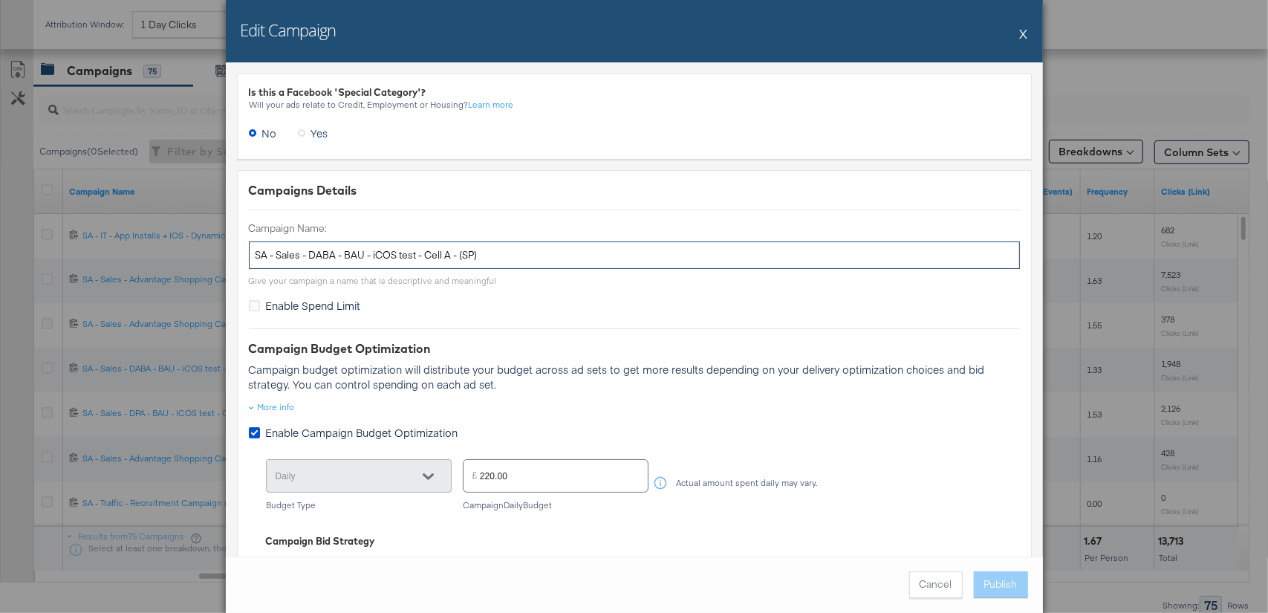
click at [436, 251] on input "SA - Sales - DABA - BAU - iCOS test - Cell A - (SP)" at bounding box center [634, 254] width 771 height 27
click at [1026, 26] on button "X" at bounding box center [1024, 34] width 8 height 30
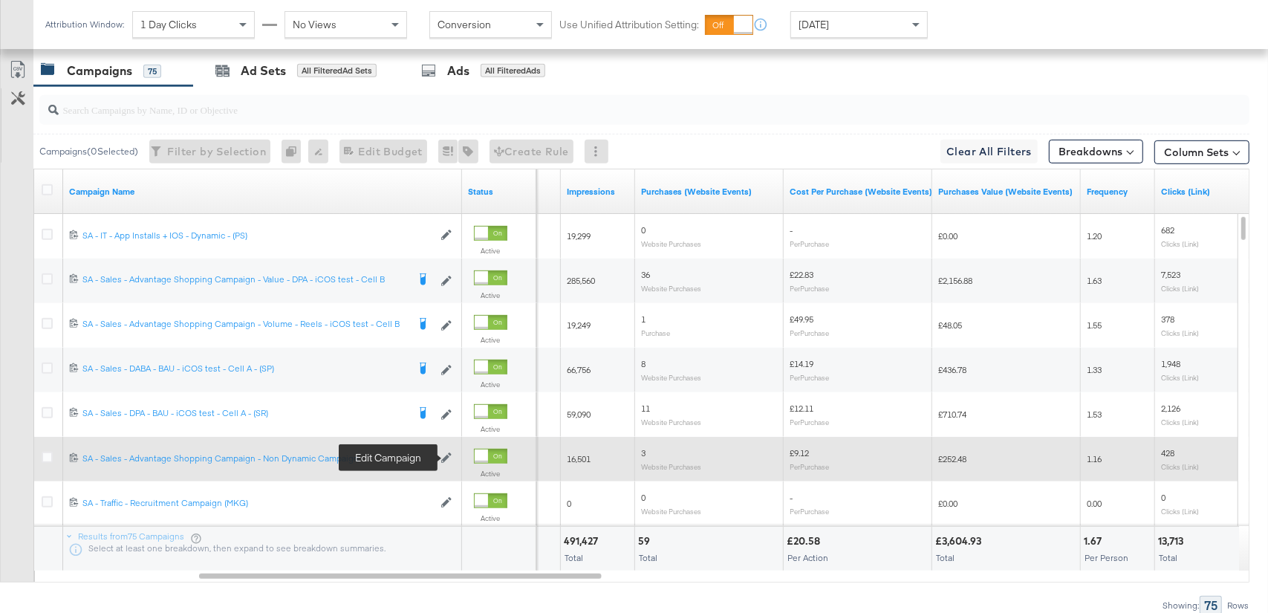
click at [446, 455] on icon at bounding box center [446, 457] width 10 height 10
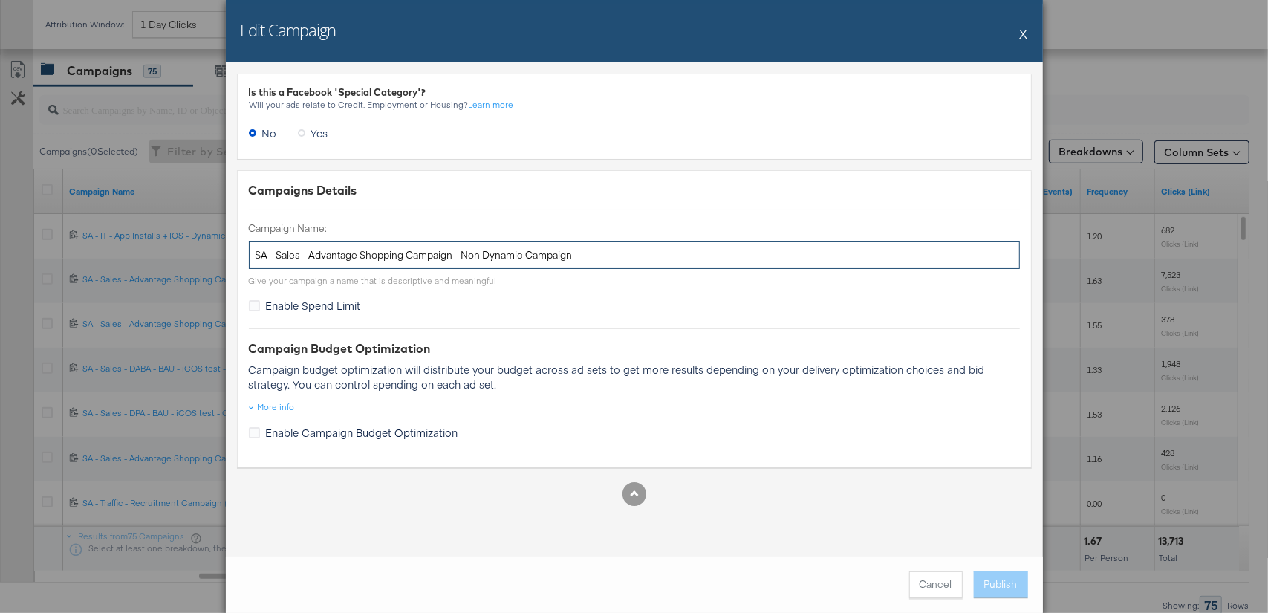
click at [515, 261] on input "SA - Sales - Advantage Shopping Campaign - Non Dynamic Campaign" at bounding box center [634, 254] width 771 height 27
click at [1023, 35] on button "X" at bounding box center [1024, 34] width 8 height 30
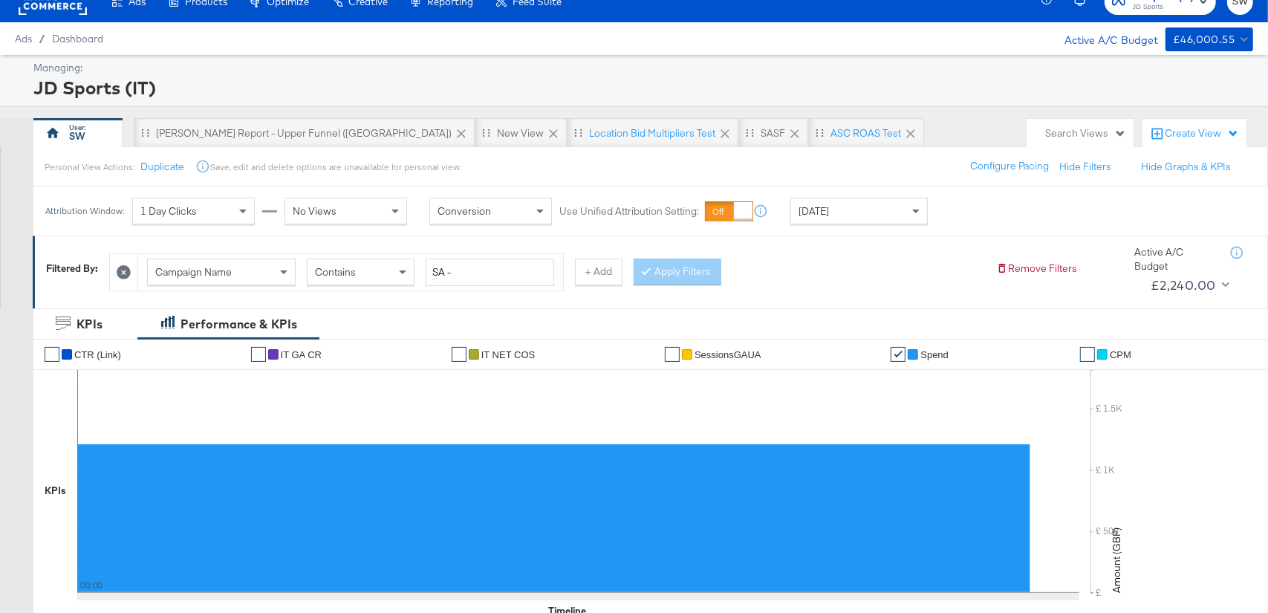
scroll to position [0, 0]
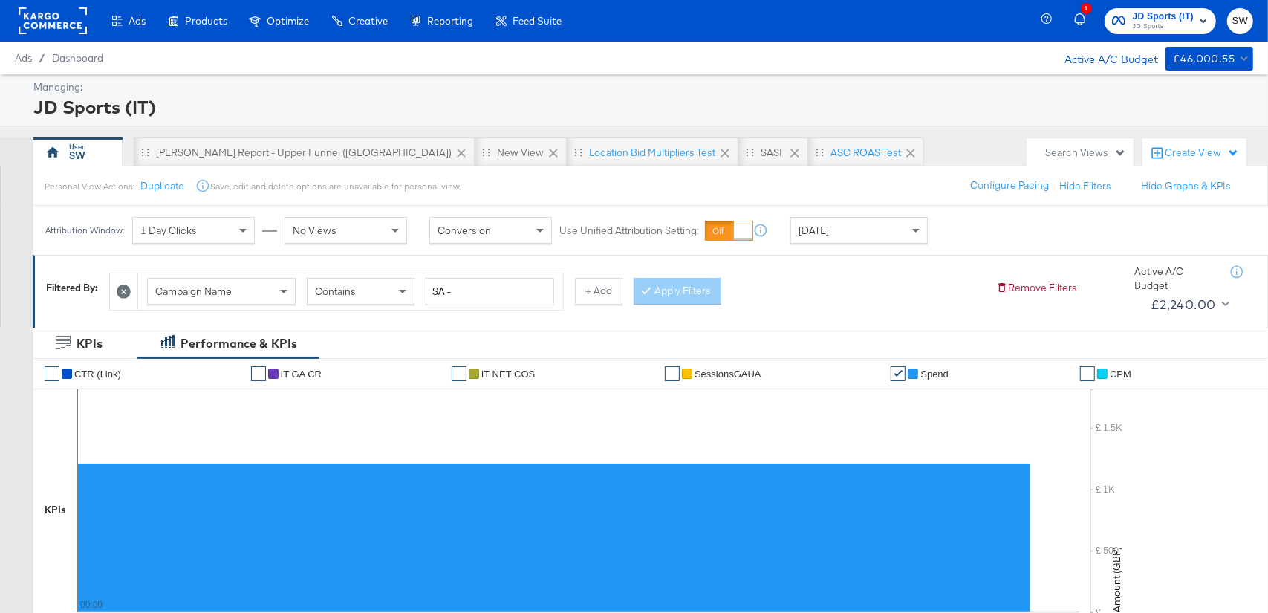
click at [128, 298] on button at bounding box center [124, 292] width 16 height 16
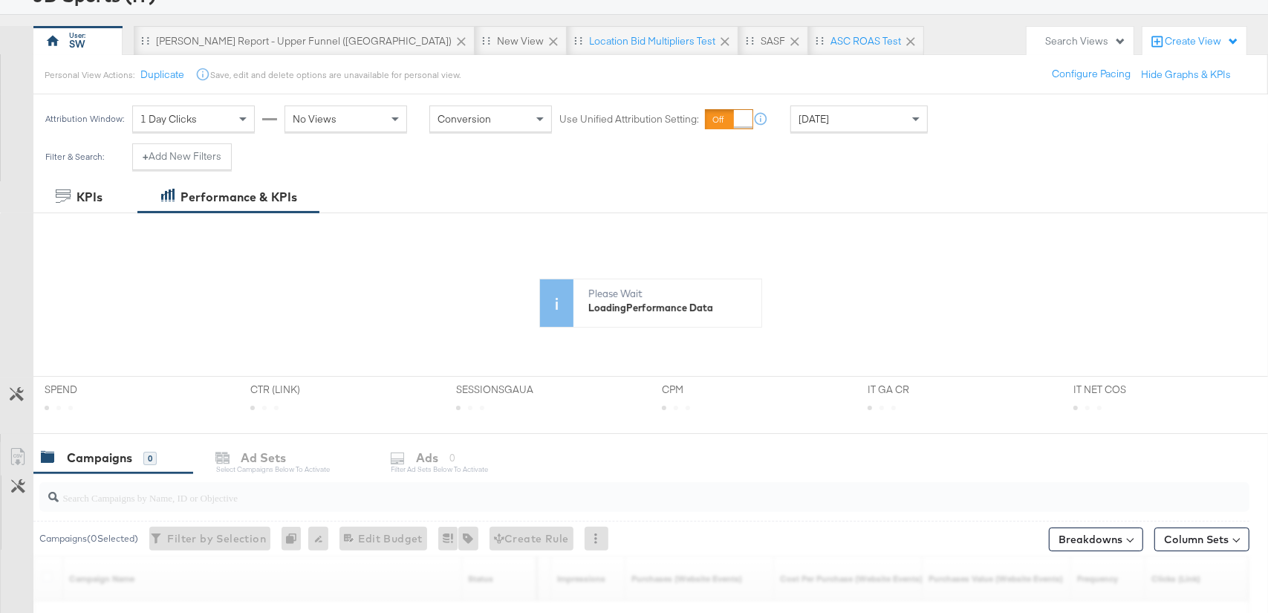
scroll to position [195, 0]
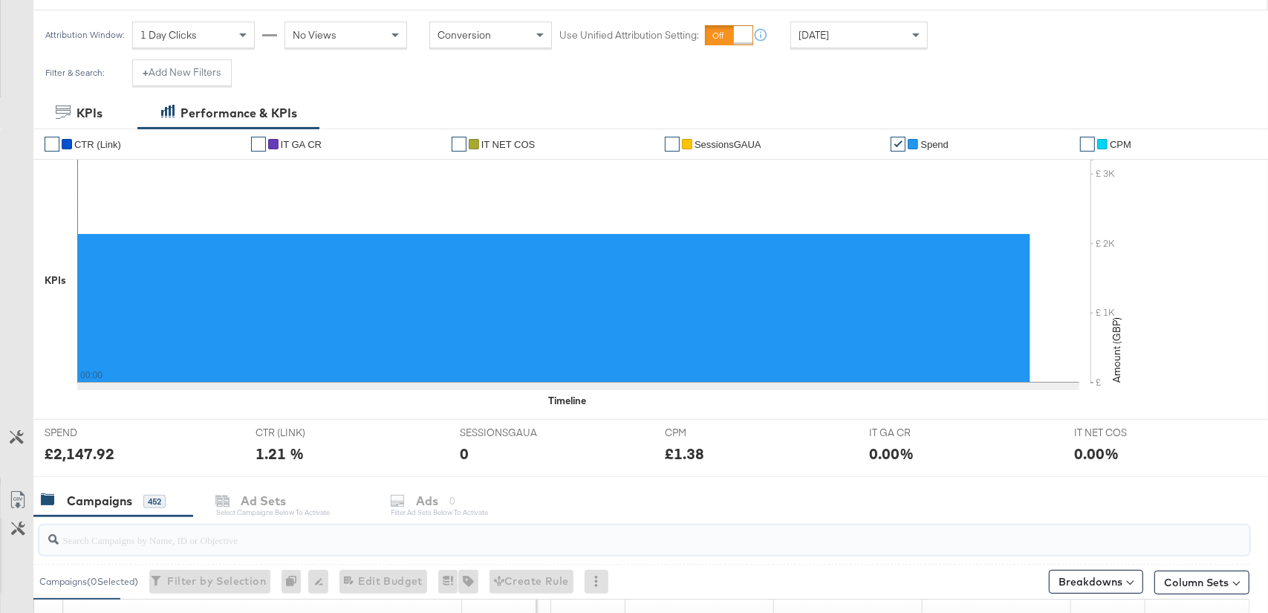
click at [144, 545] on input "search" at bounding box center [599, 533] width 1081 height 29
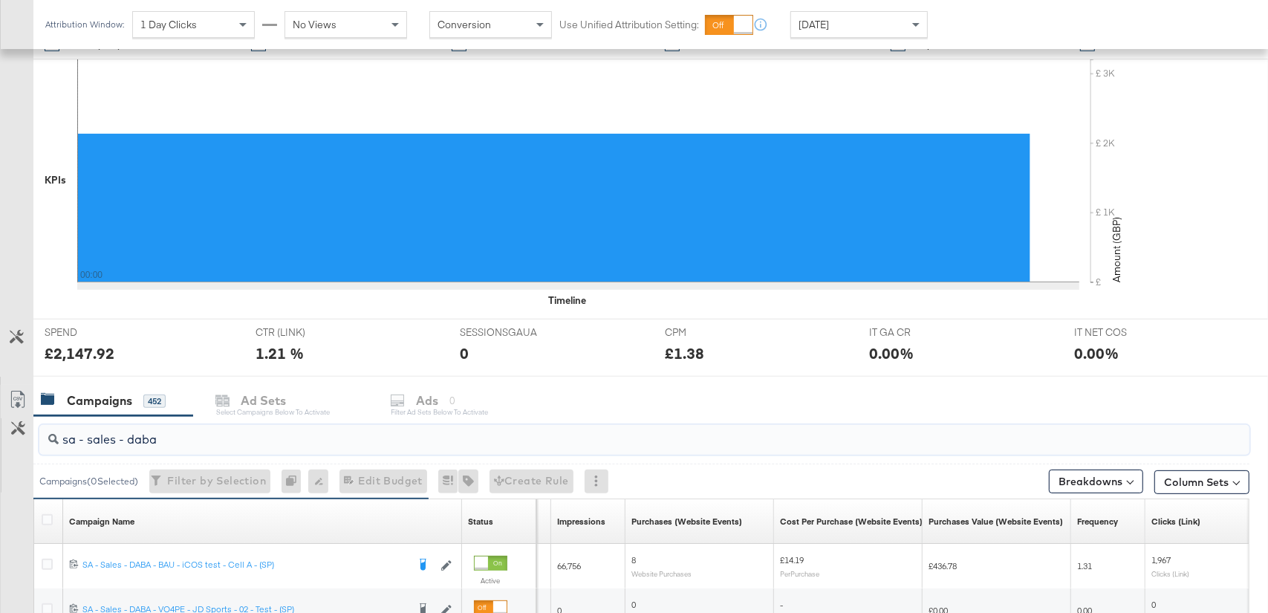
scroll to position [475, 0]
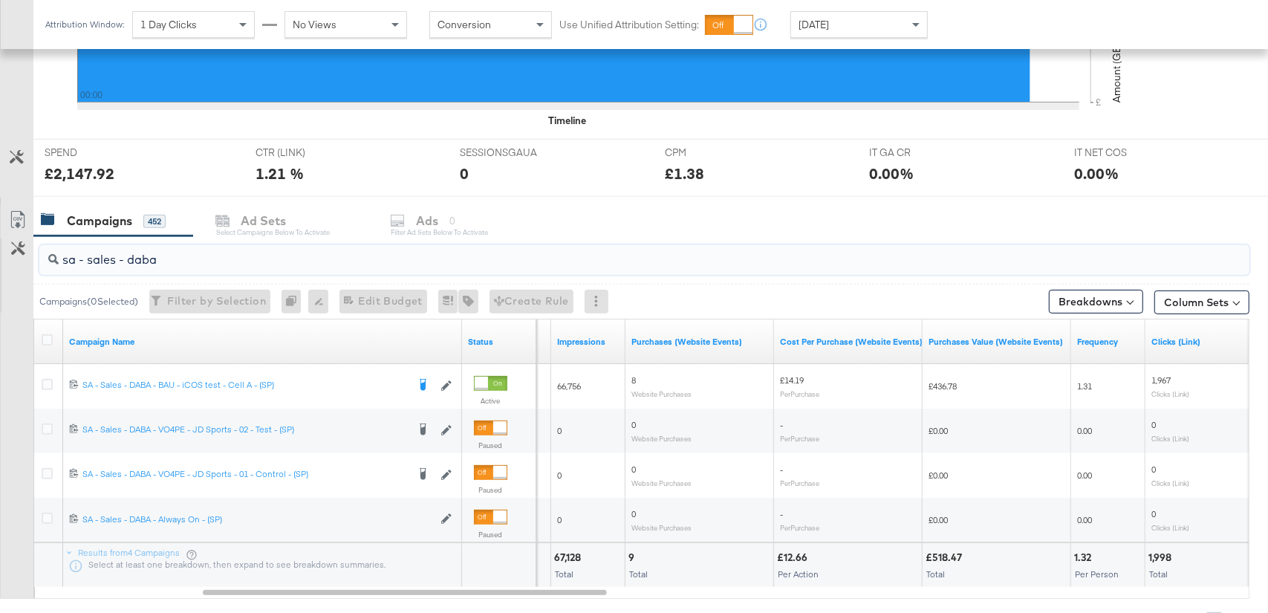
drag, startPoint x: 183, startPoint y: 260, endPoint x: 131, endPoint y: 255, distance: 52.2
click at [131, 255] on input "sa - sales - daba" at bounding box center [599, 253] width 1081 height 29
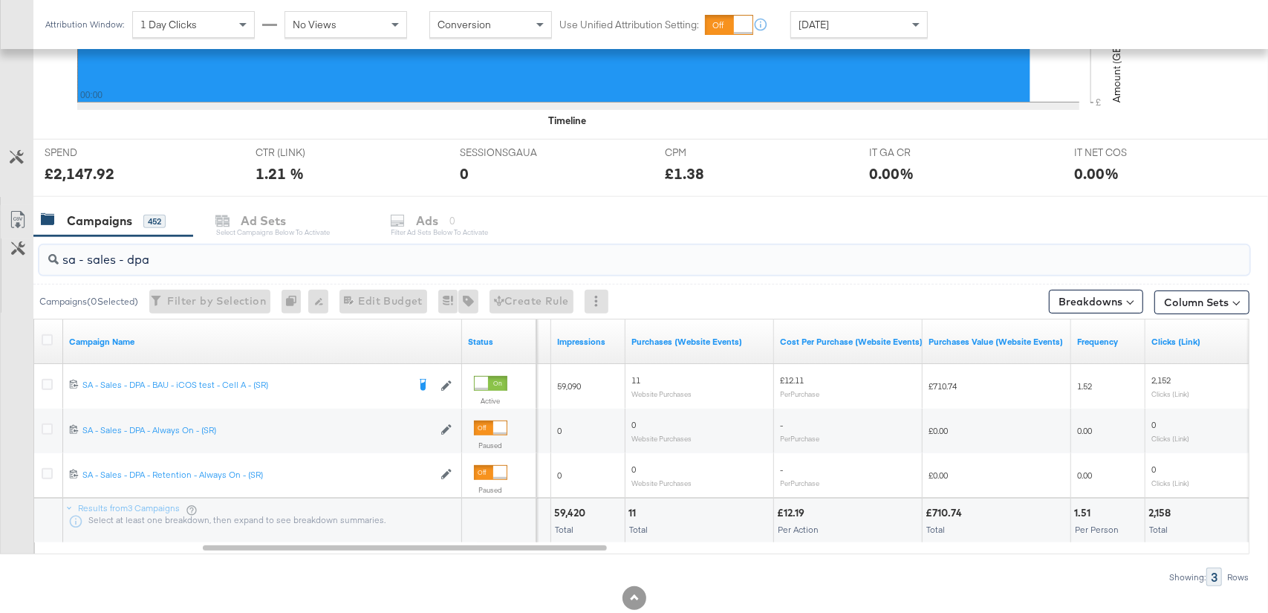
type input "sa - sales - dpa"
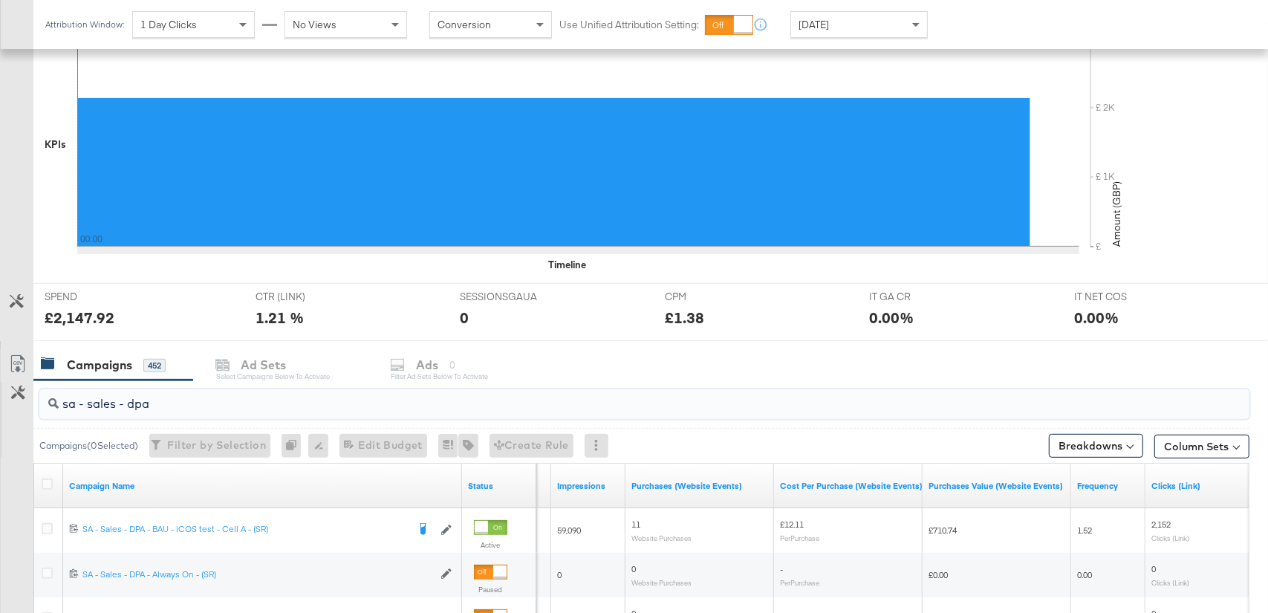
scroll to position [364, 0]
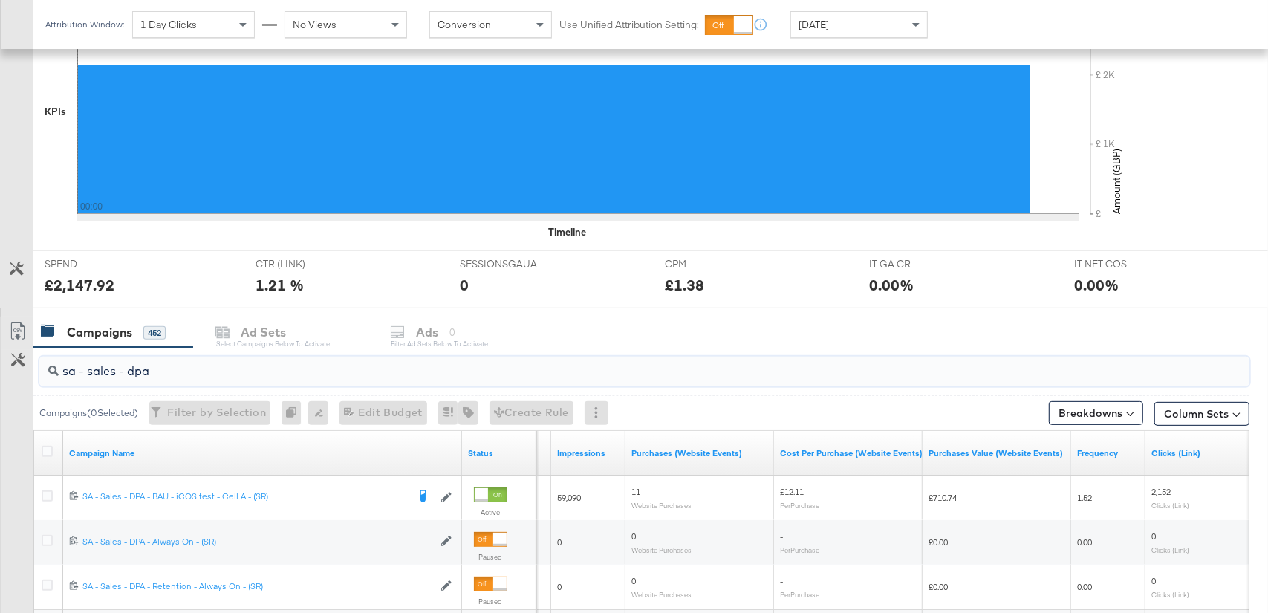
click at [160, 371] on input "sa - sales - dpa" at bounding box center [599, 365] width 1081 height 29
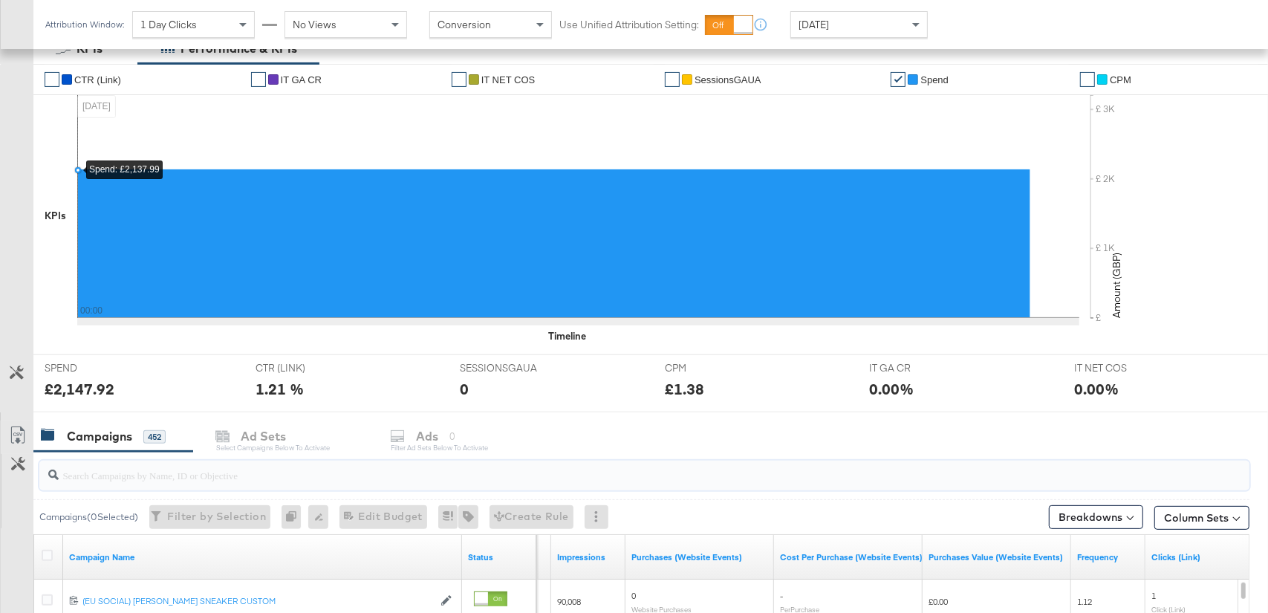
scroll to position [74, 0]
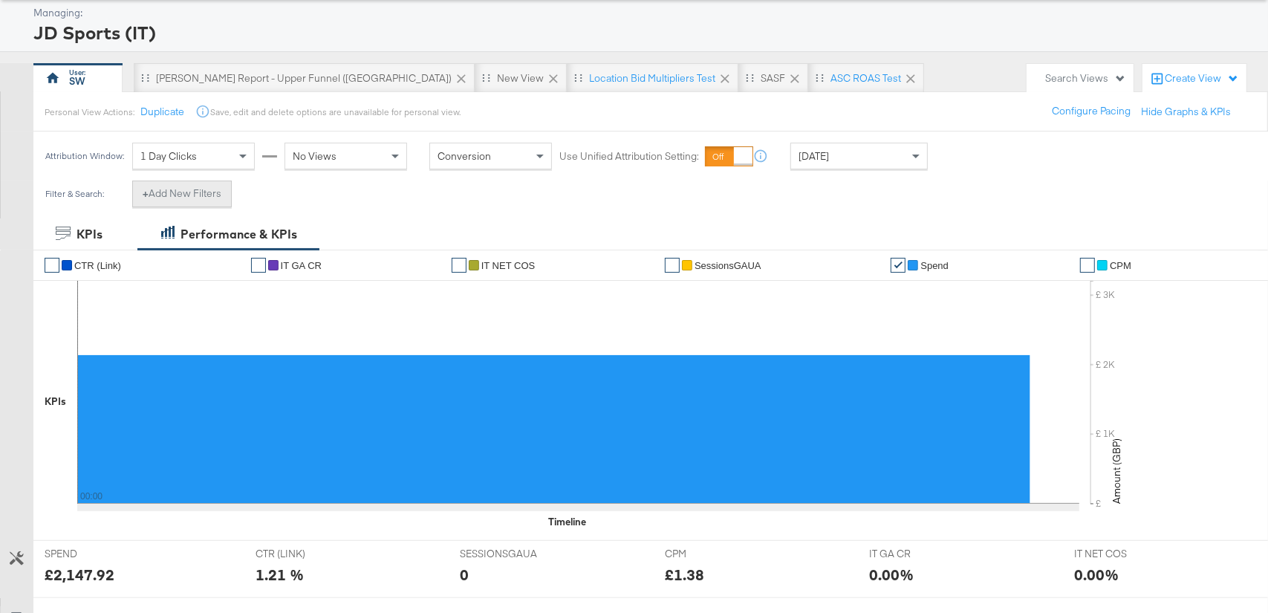
click at [180, 194] on button "+ Add New Filters" at bounding box center [182, 193] width 100 height 27
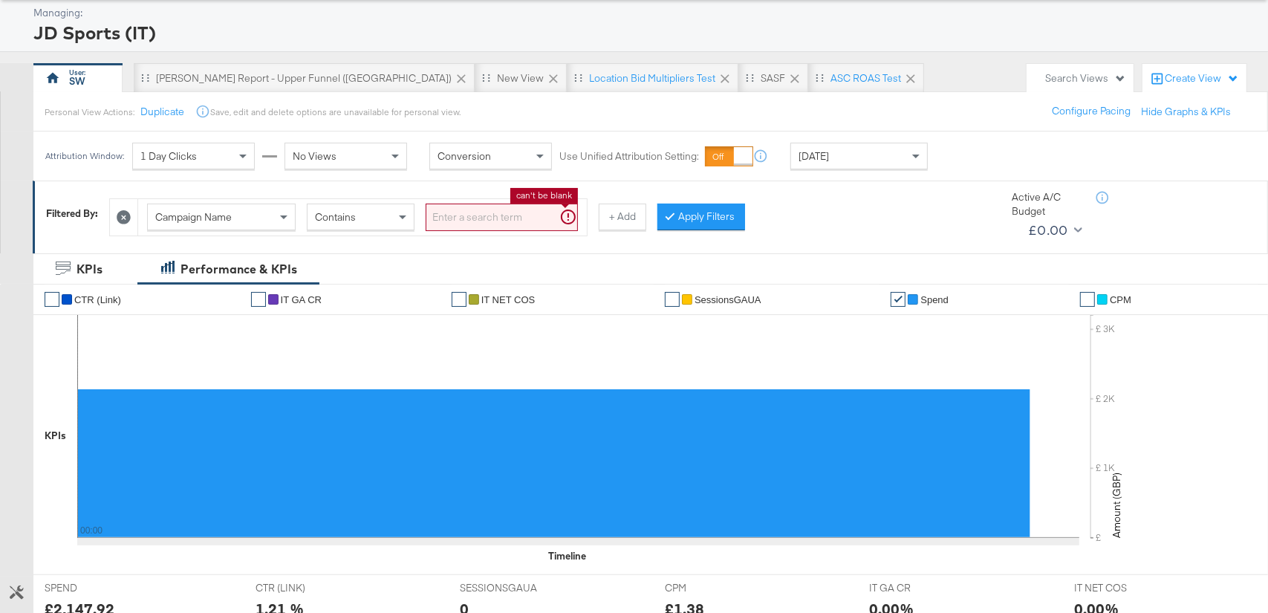
click at [443, 212] on input "search" at bounding box center [502, 216] width 152 height 27
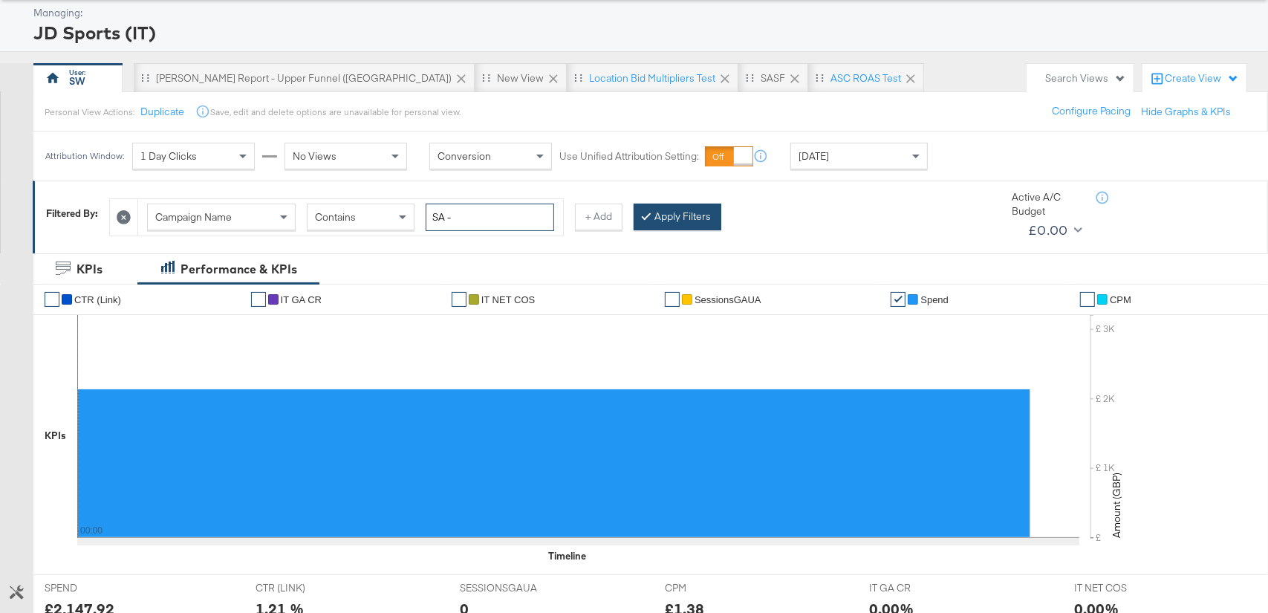
type input "SA -"
click at [670, 218] on button "Apply Filters" at bounding box center [678, 216] width 88 height 27
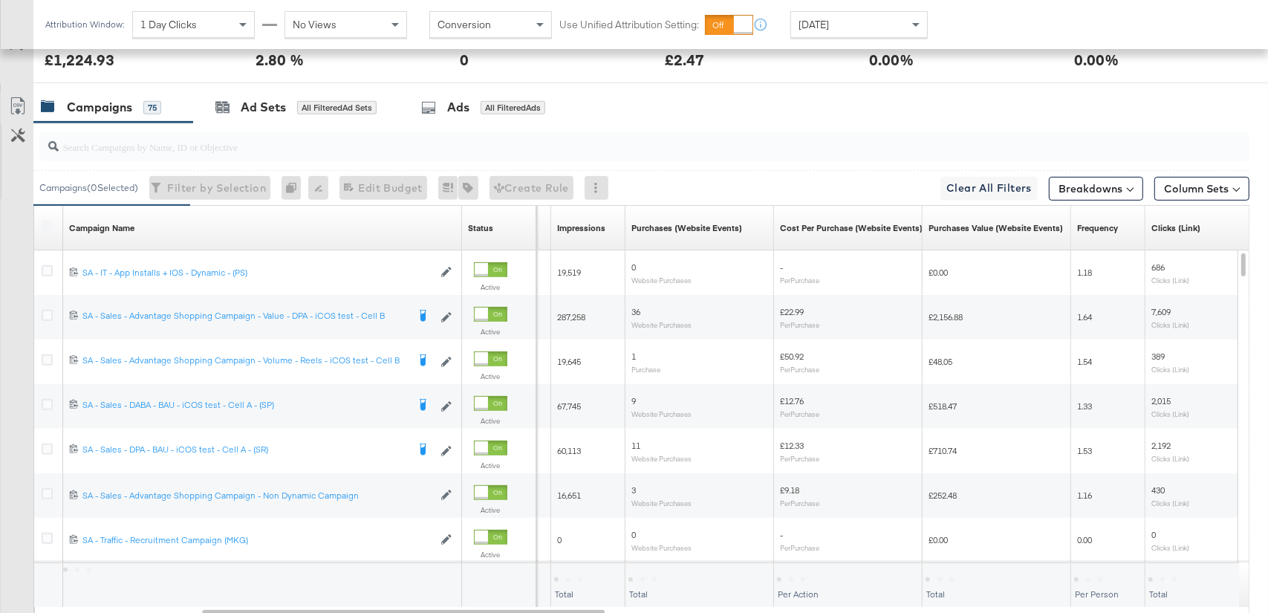
scroll to position [623, 0]
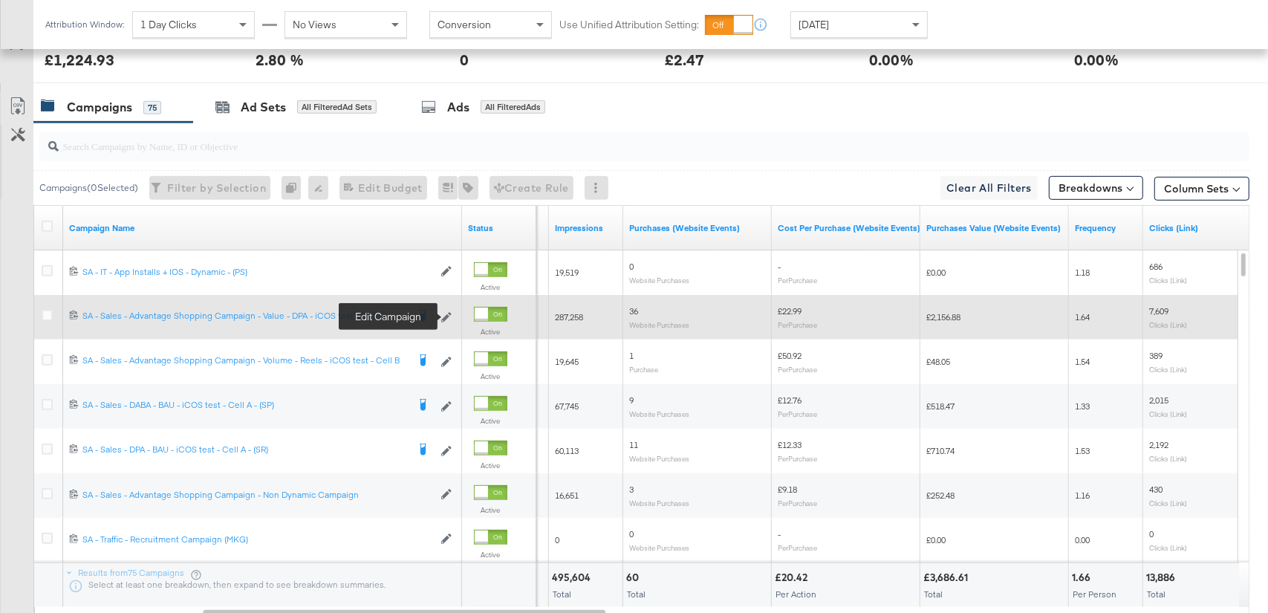
click at [445, 319] on icon at bounding box center [446, 317] width 10 height 10
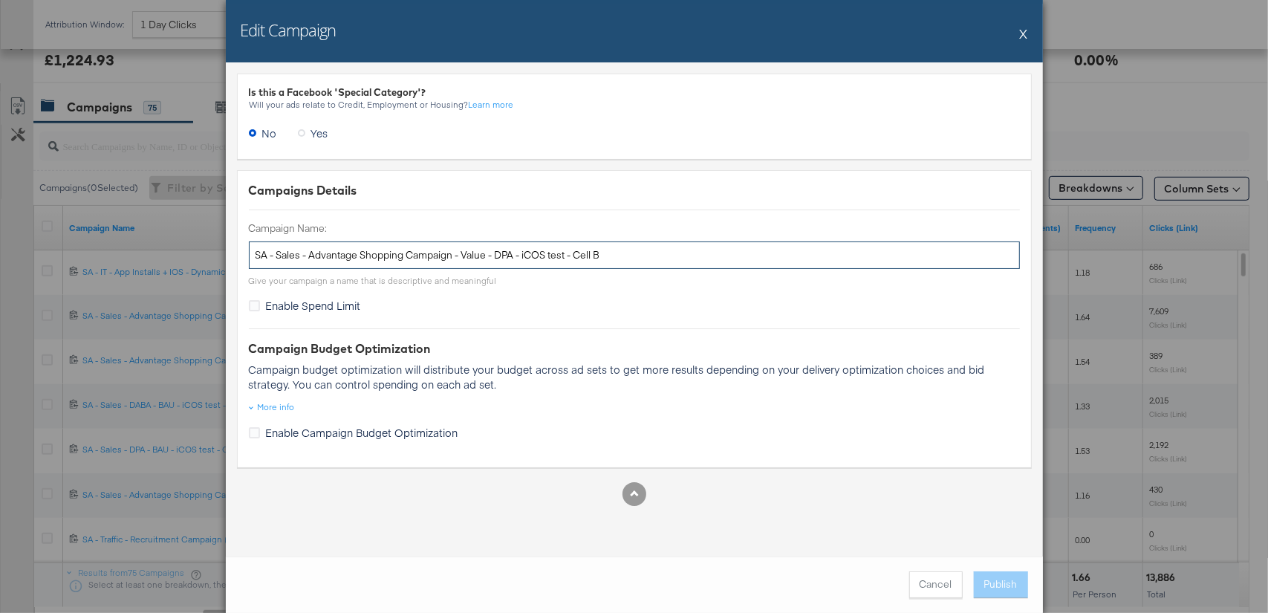
click at [543, 260] on input "SA - Sales - Advantage Shopping Campaign - Value - DPA - iCOS test - Cell B" at bounding box center [634, 254] width 771 height 27
paste input "text"
type input "SA - Sales - Advantage Shopping Campaign - Value - DPA"
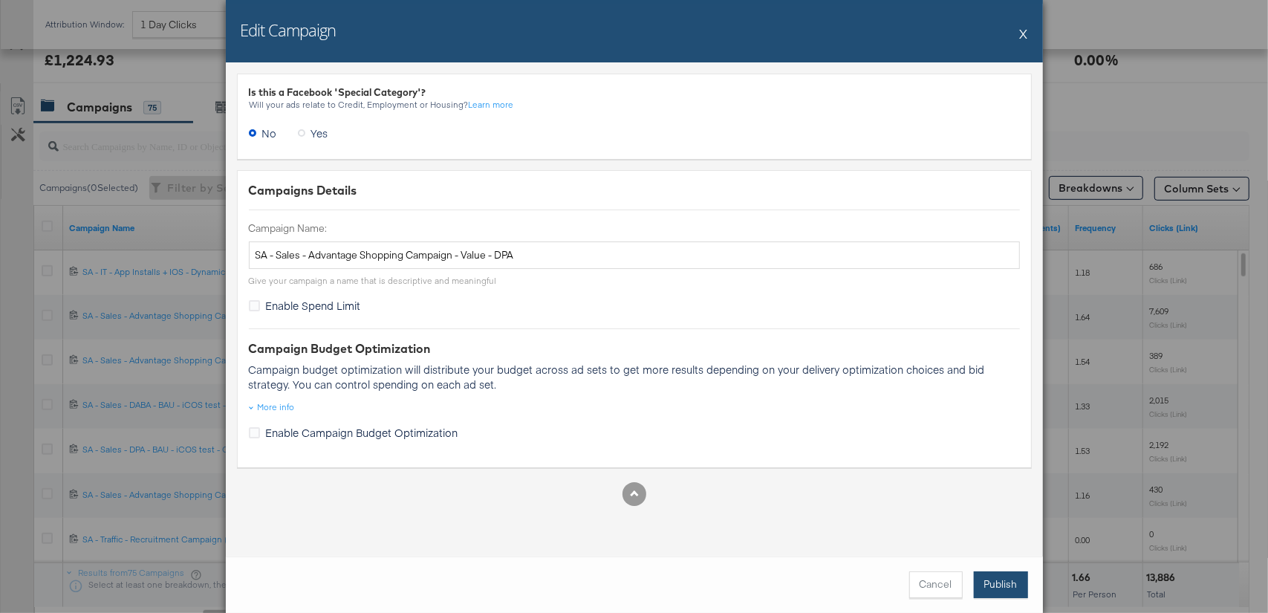
click at [1012, 591] on button "Publish" at bounding box center [1001, 584] width 54 height 27
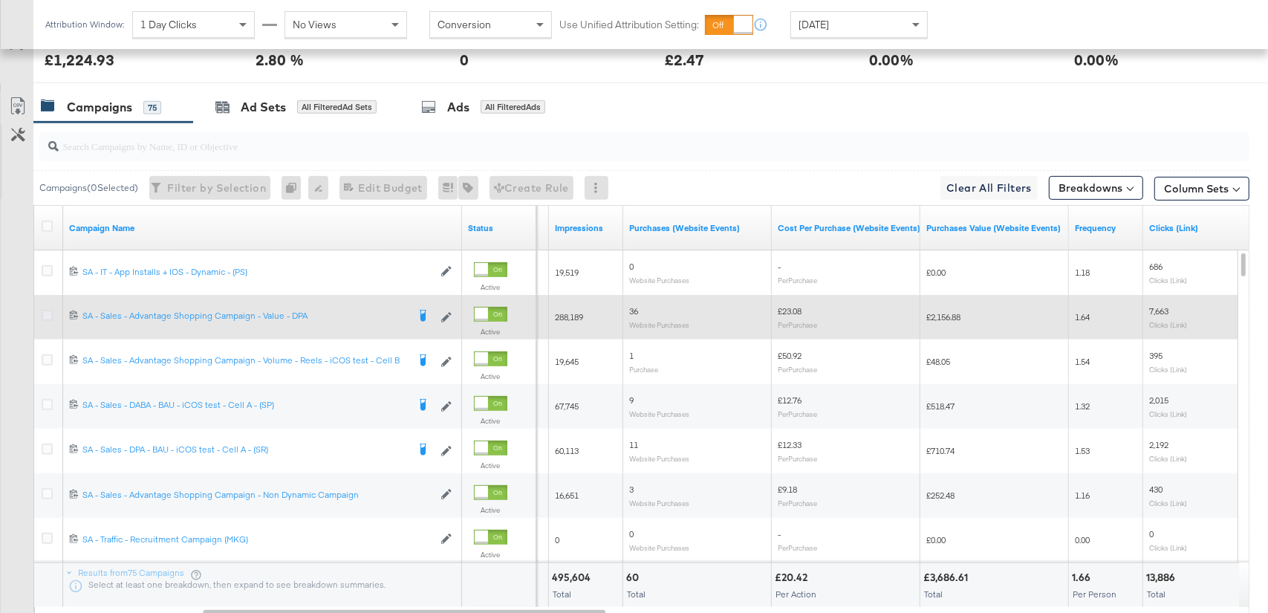
click at [50, 313] on icon at bounding box center [47, 315] width 11 height 11
click at [0, 0] on input "checkbox" at bounding box center [0, 0] width 0 height 0
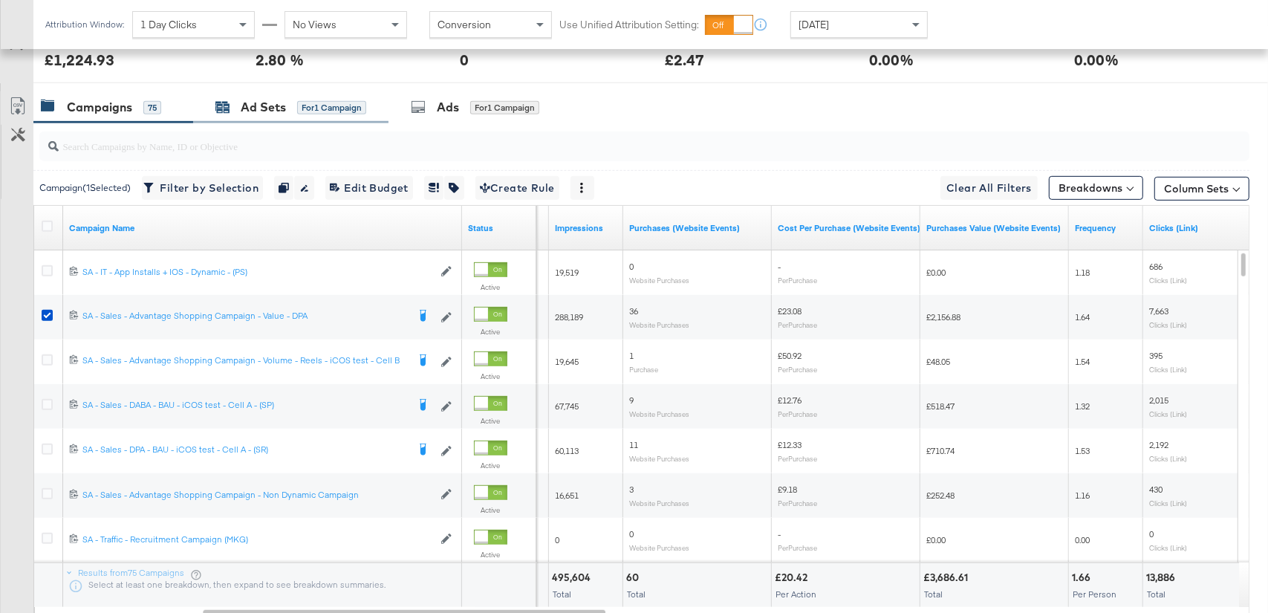
click at [285, 109] on div "Ad Sets" at bounding box center [263, 107] width 45 height 17
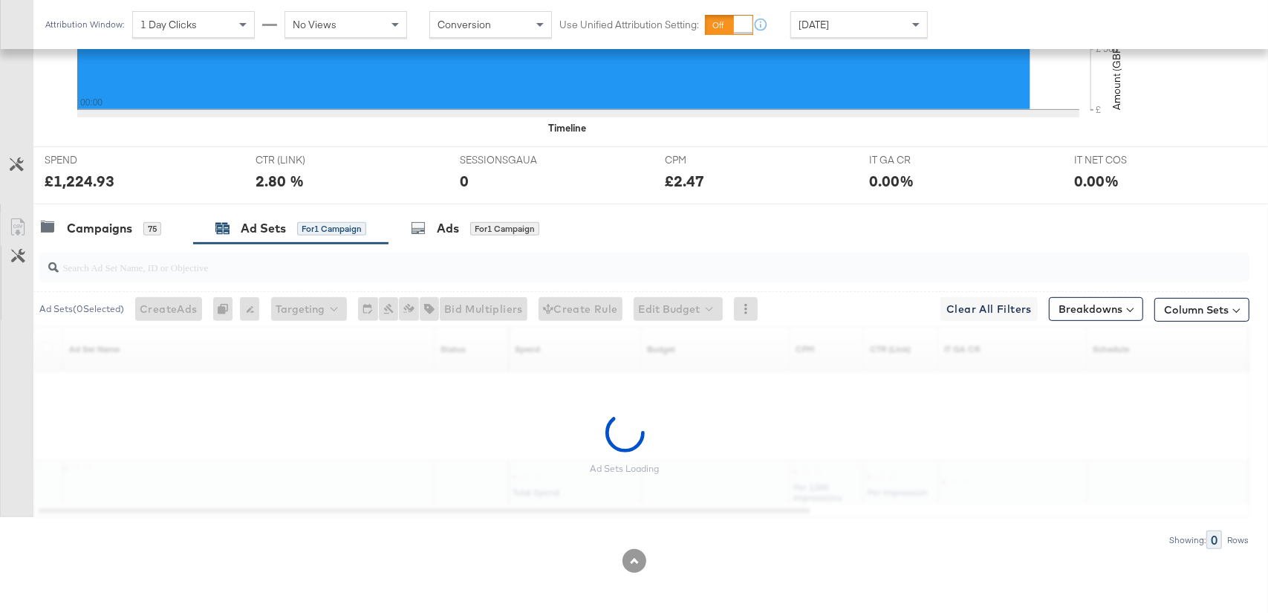
scroll to position [457, 0]
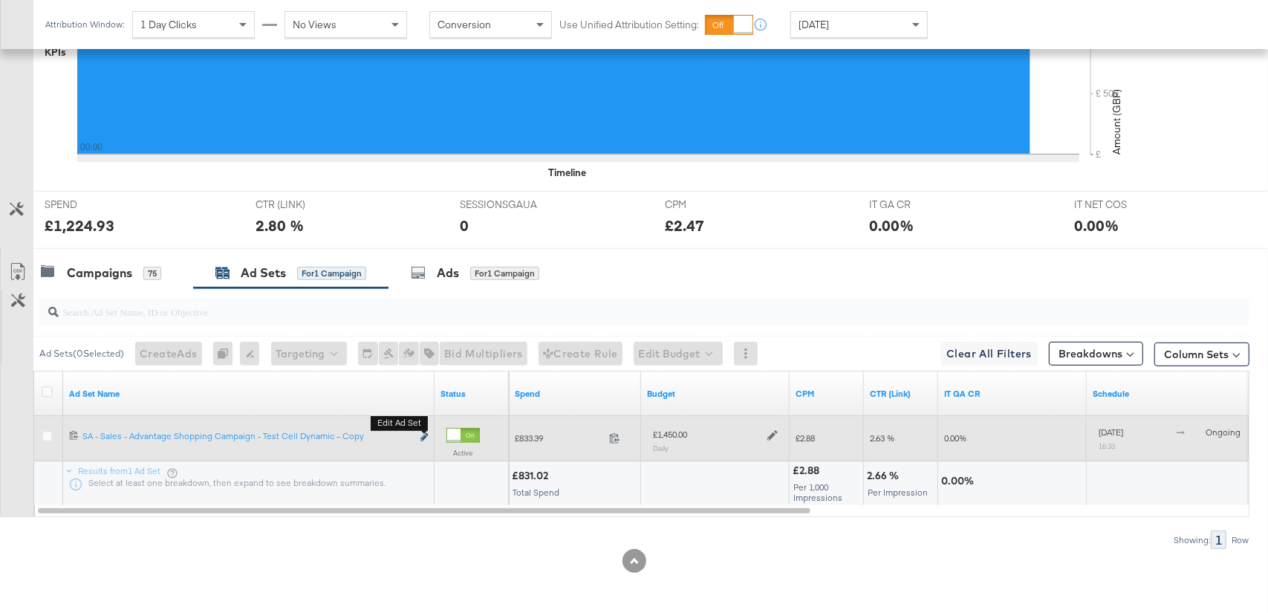
click at [426, 438] on icon "link" at bounding box center [423, 437] width 7 height 8
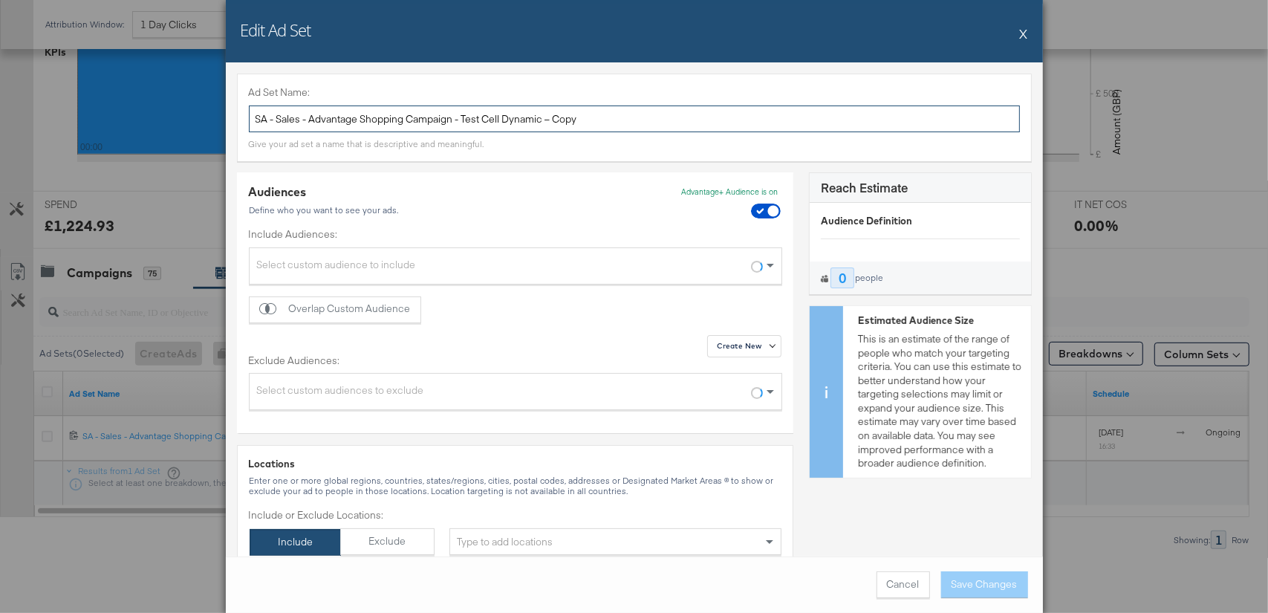
click at [449, 116] on input "SA - Sales - Advantage Shopping Campaign - Test Cell Dynamic – Copy" at bounding box center [634, 118] width 771 height 27
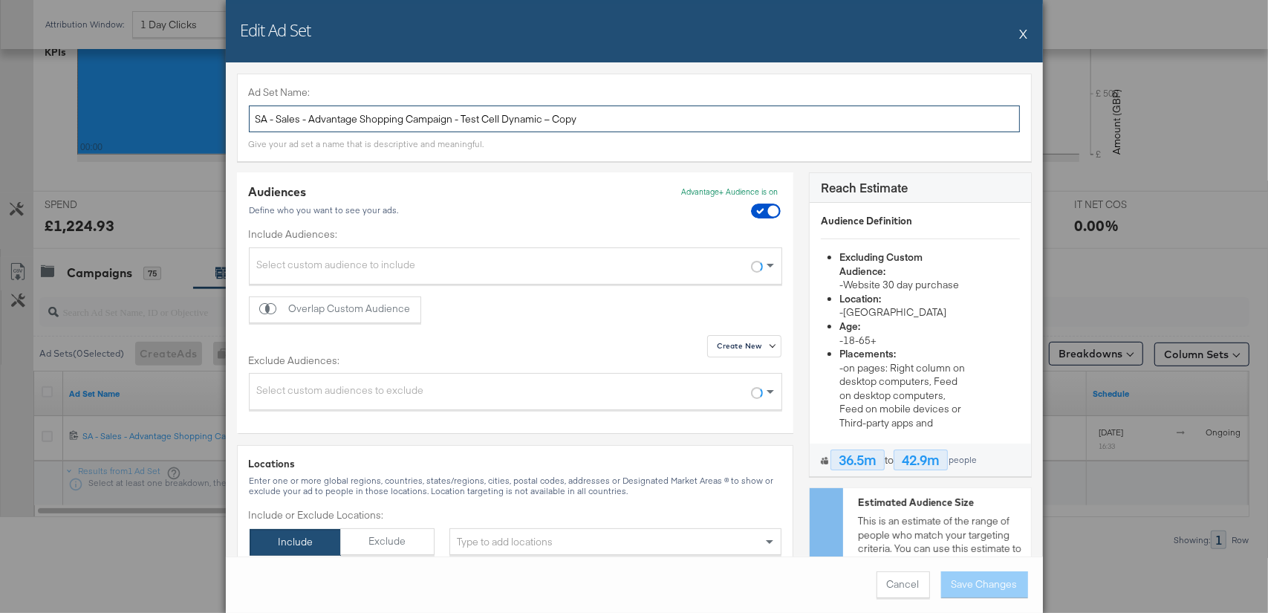
click at [449, 116] on input "SA - Sales - Advantage Shopping Campaign - Test Cell Dynamic – Copy" at bounding box center [634, 118] width 771 height 27
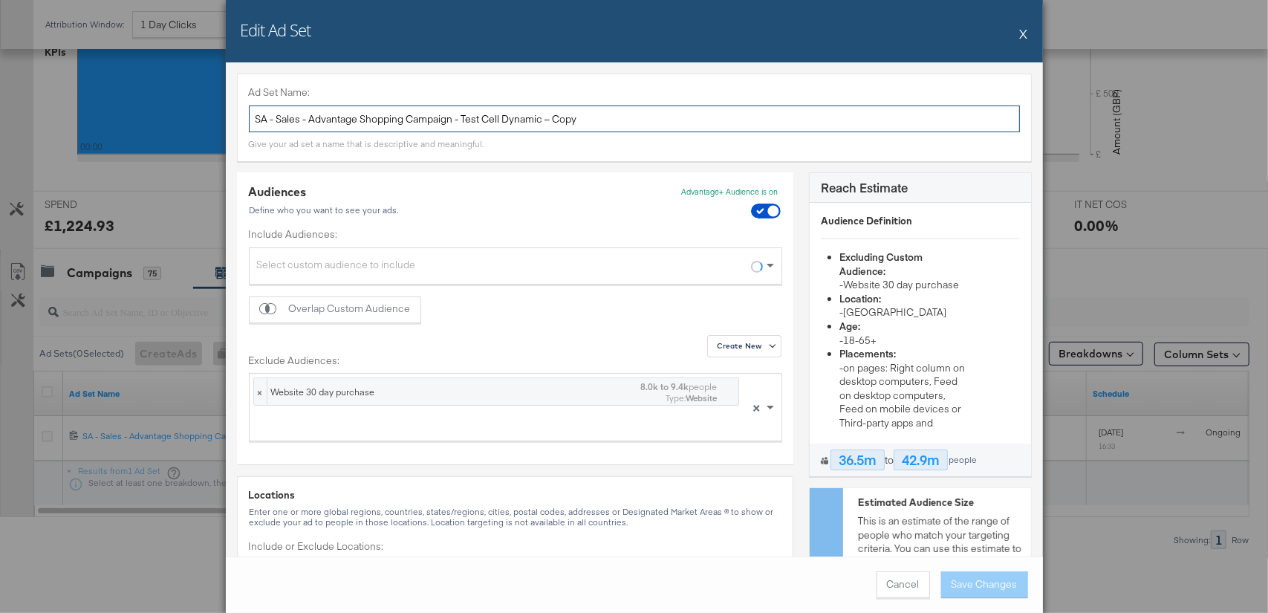
paste input "Value"
type input "SA - Sales - Advantage Shopping Campaign - Value"
click at [957, 592] on button "Save Changes" at bounding box center [984, 584] width 87 height 27
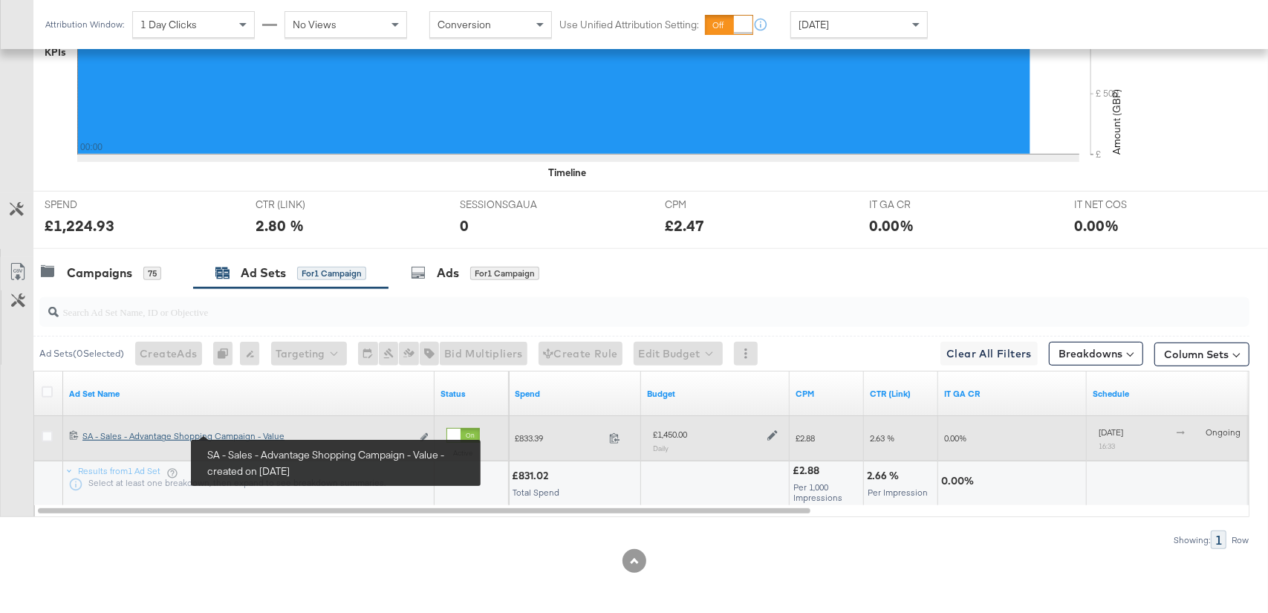
click at [270, 437] on div "SA - Sales - Advantage Shopping Campaign - Value SA - Sales - Advantage Shoppin…" at bounding box center [246, 436] width 329 height 12
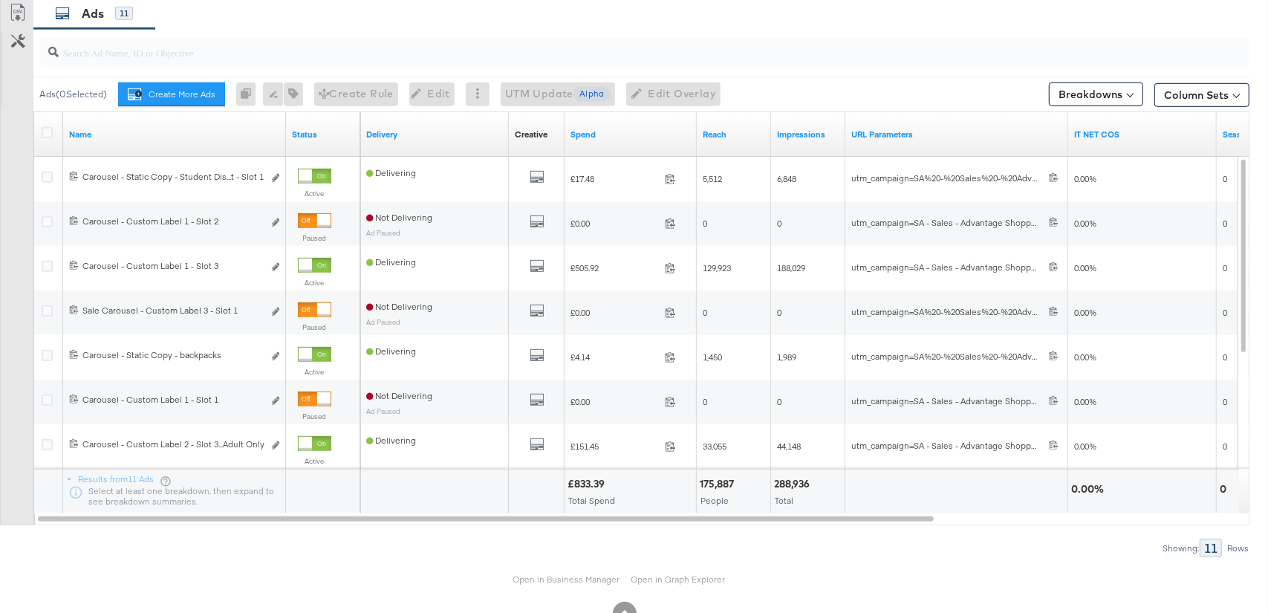
scroll to position [804, 0]
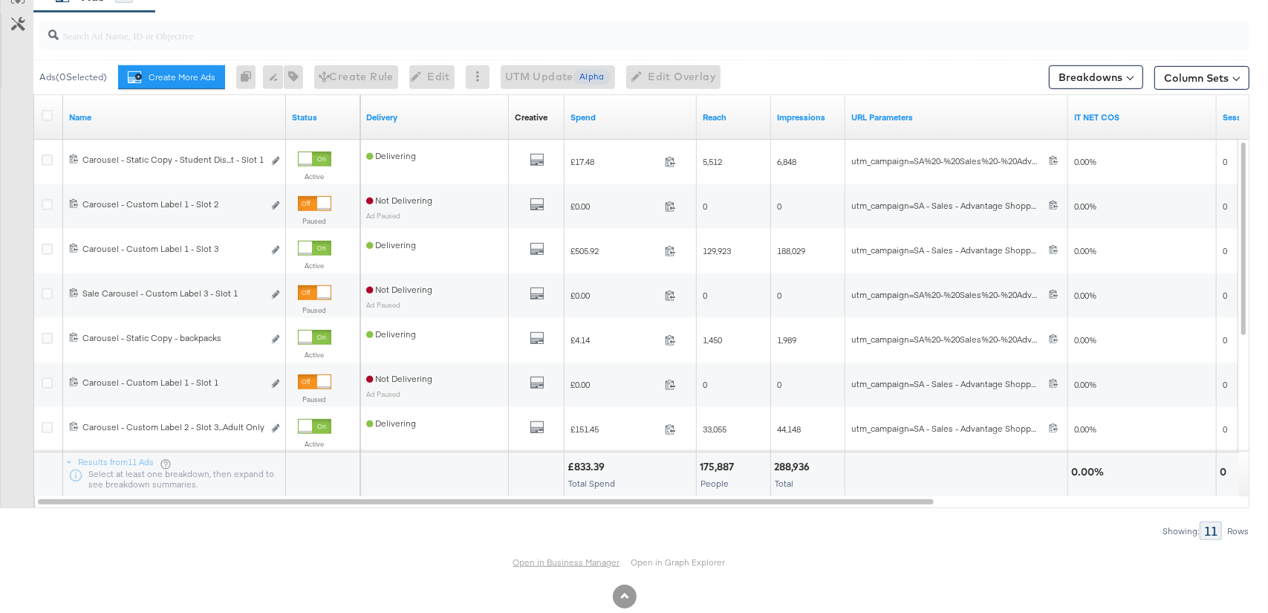
click at [564, 559] on link "Open in Business Manager" at bounding box center [566, 562] width 107 height 12
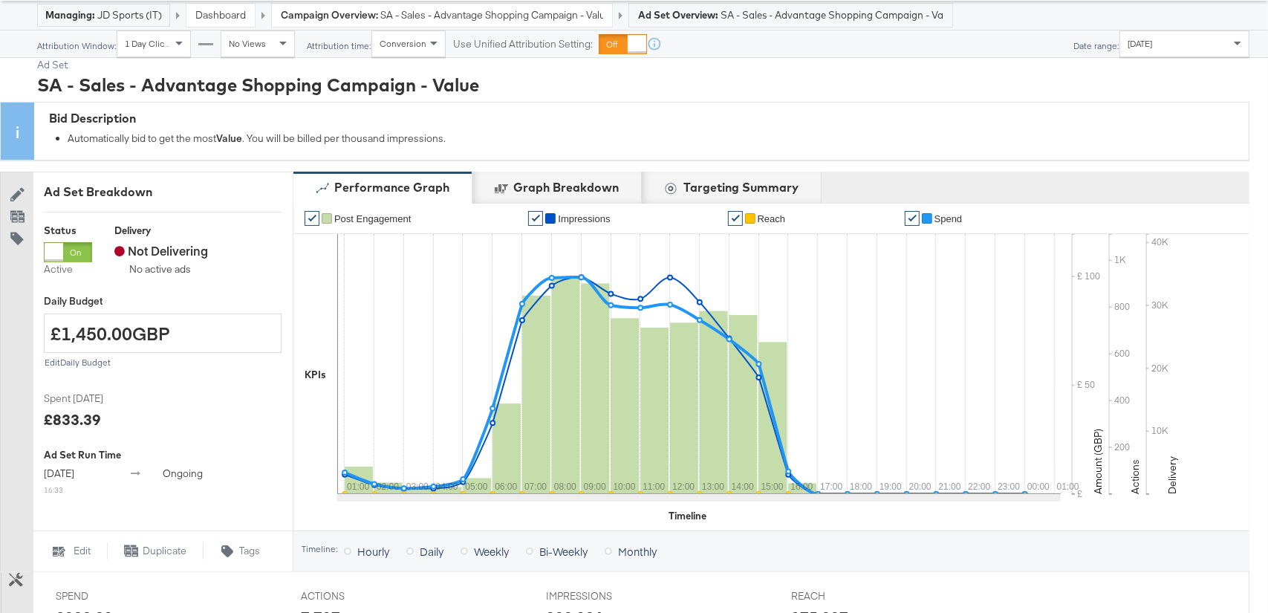
scroll to position [32, 0]
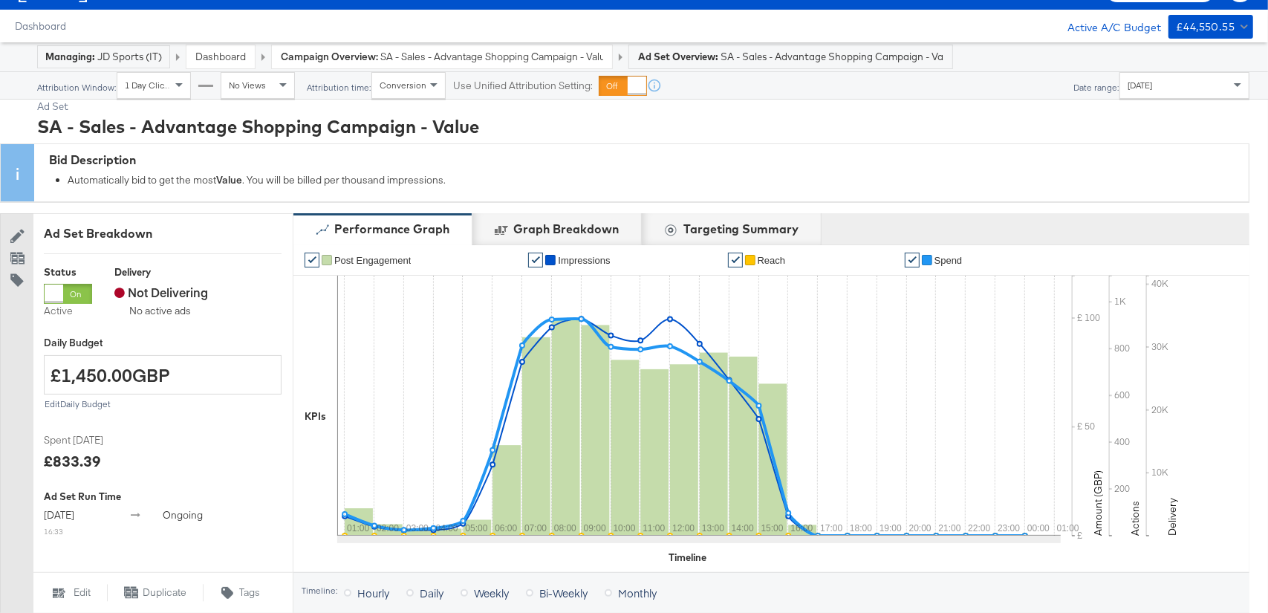
click at [213, 56] on link "Dashboard" at bounding box center [220, 56] width 51 height 13
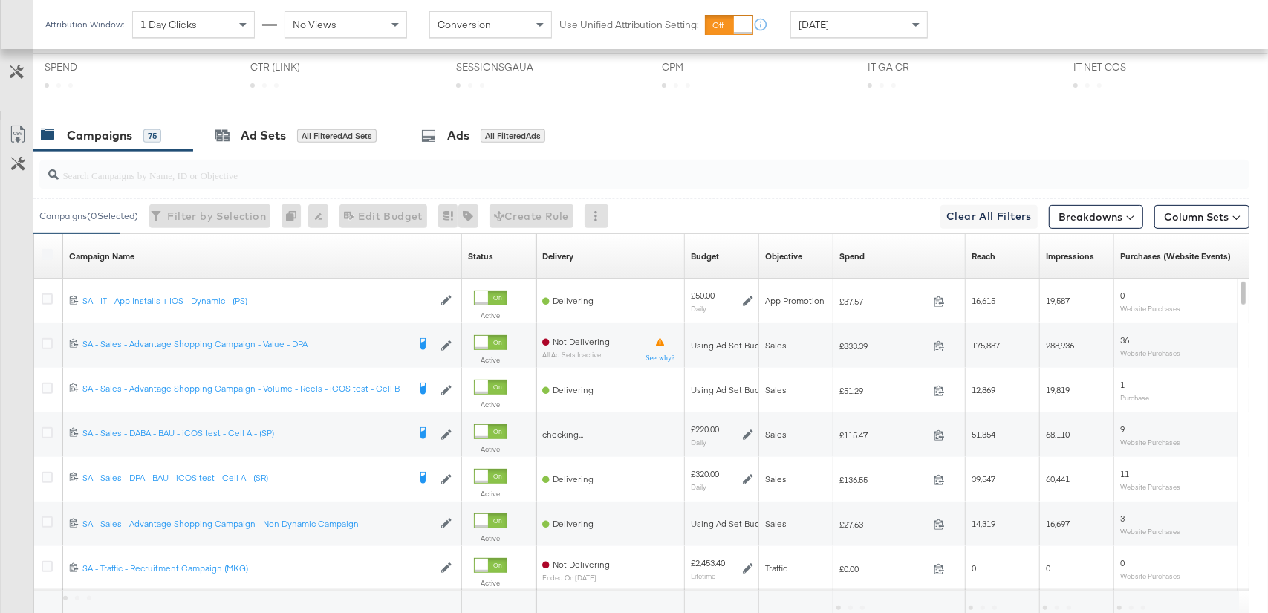
scroll to position [595, 0]
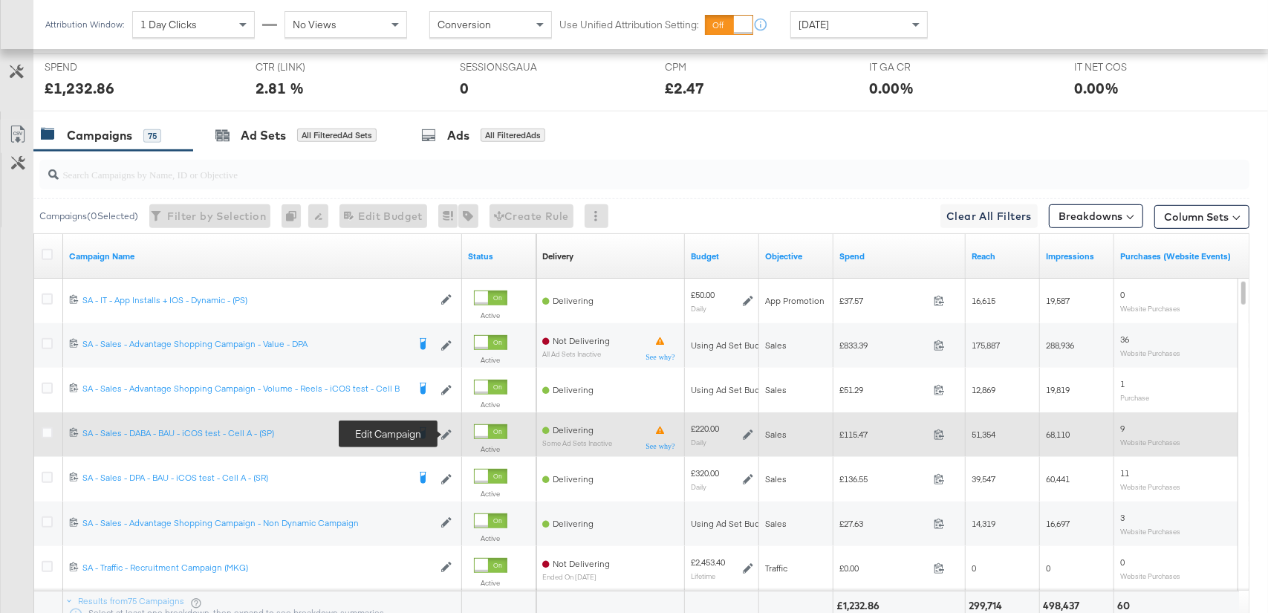
click at [445, 432] on icon at bounding box center [446, 434] width 10 height 10
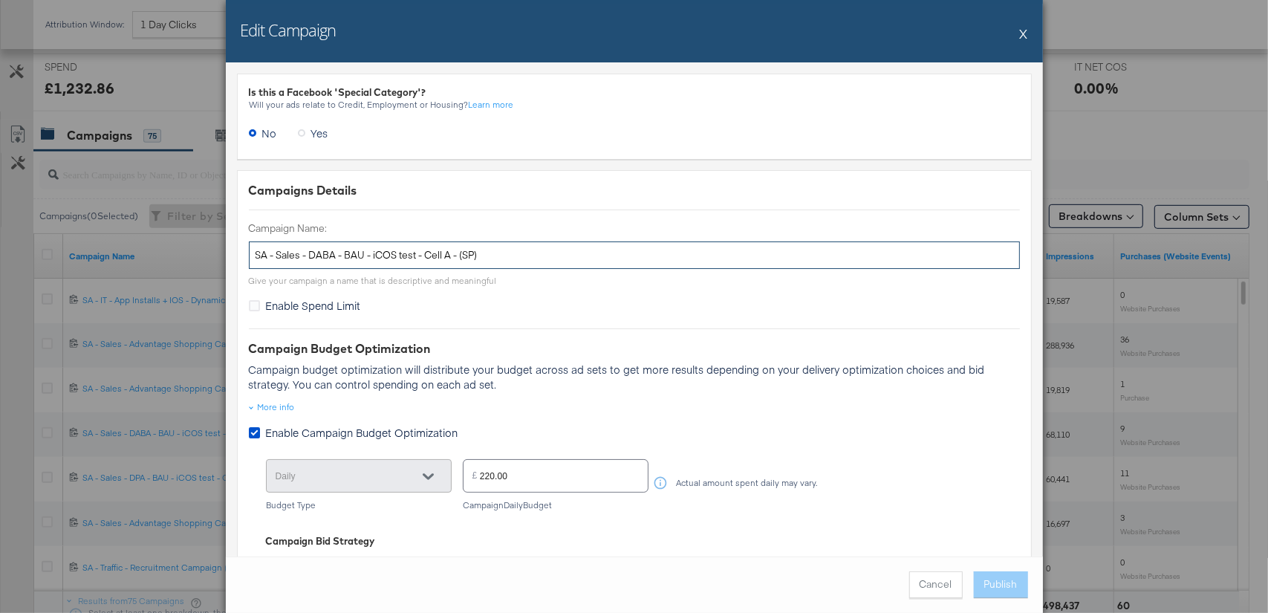
click at [495, 253] on input "SA - Sales - DABA - BAU - iCOS test - Cell A - (SP)" at bounding box center [634, 254] width 771 height 27
paste input "Always On - (PS"
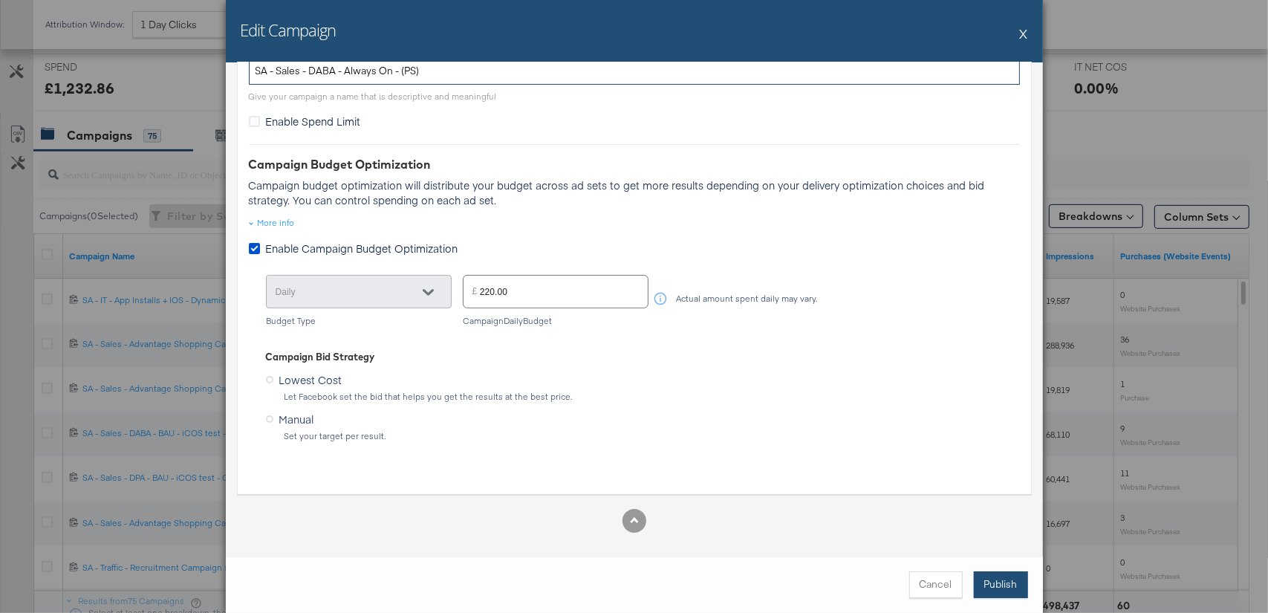
type input "SA - Sales - DABA - Always On - (PS)"
click at [993, 579] on button "Publish" at bounding box center [1001, 584] width 54 height 27
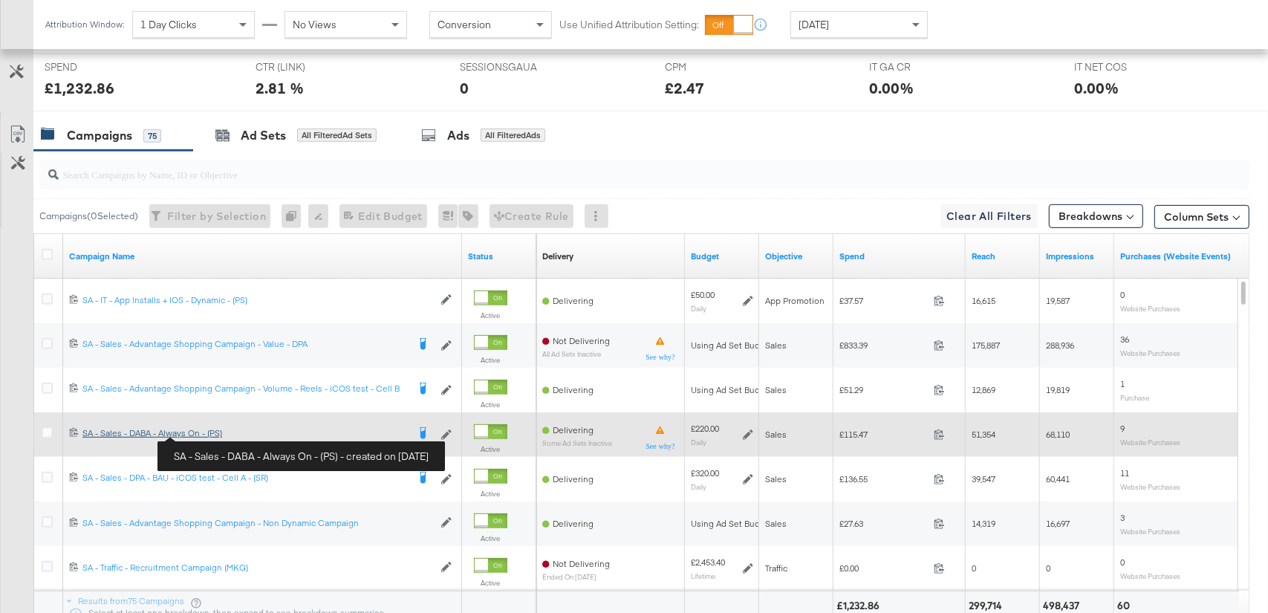
click at [213, 434] on div "SA - Sales - DABA - Always On - (PS) SA - Sales - DABA - Always On - (PS)" at bounding box center [244, 433] width 325 height 12
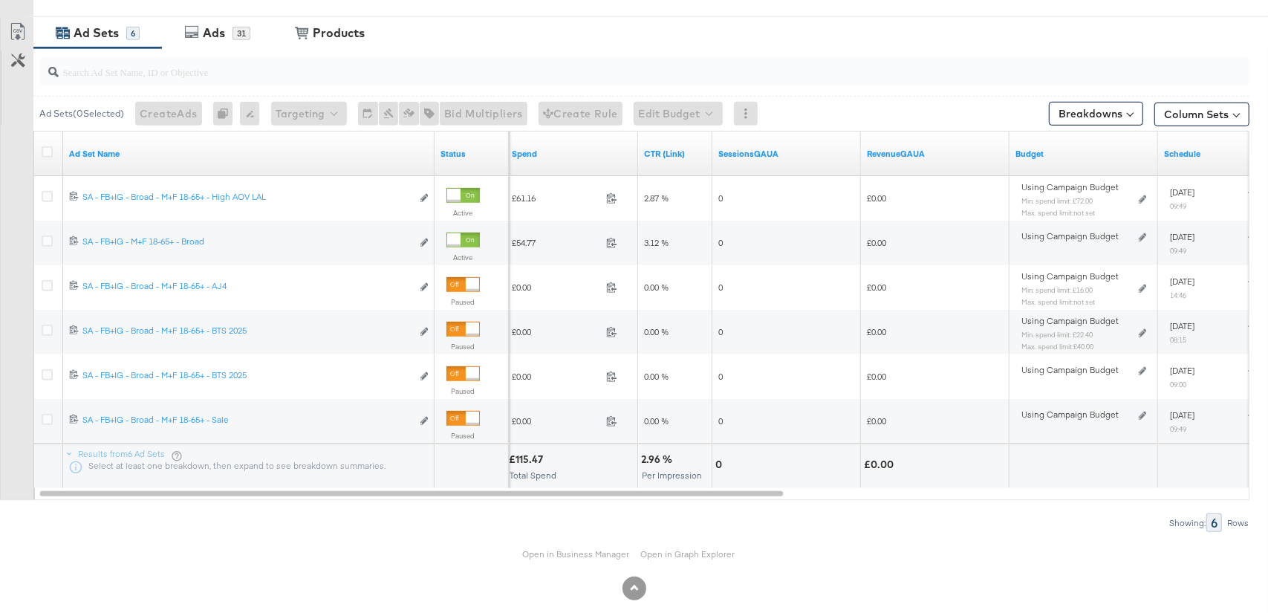
scroll to position [721, 0]
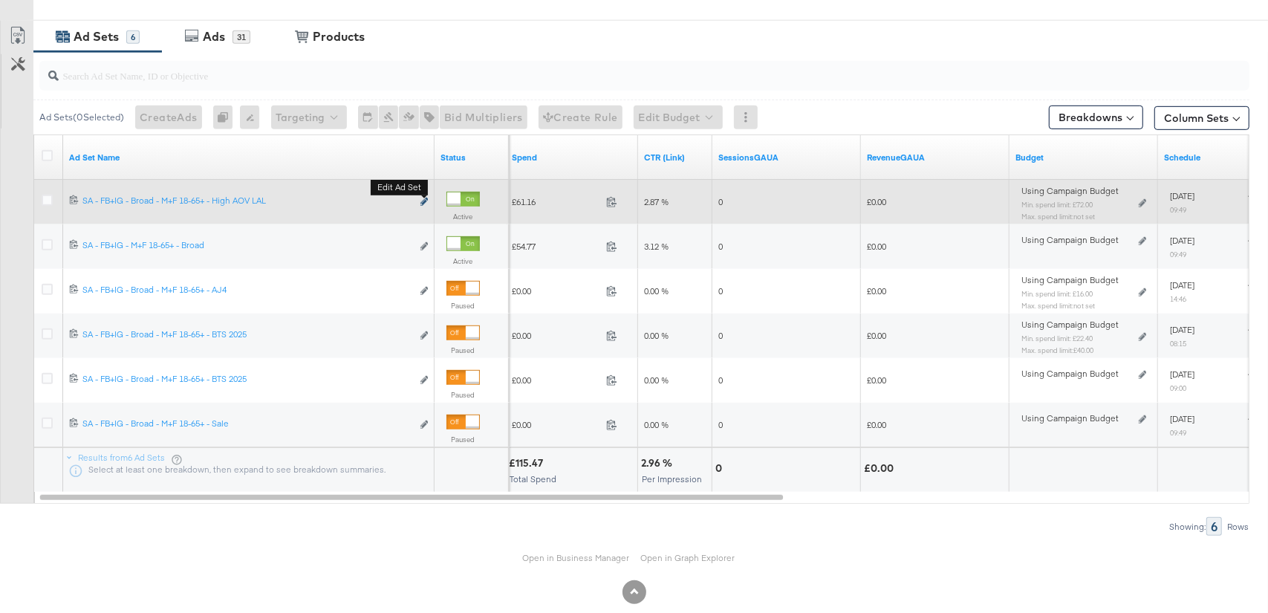
click at [423, 201] on icon "link" at bounding box center [423, 202] width 7 height 8
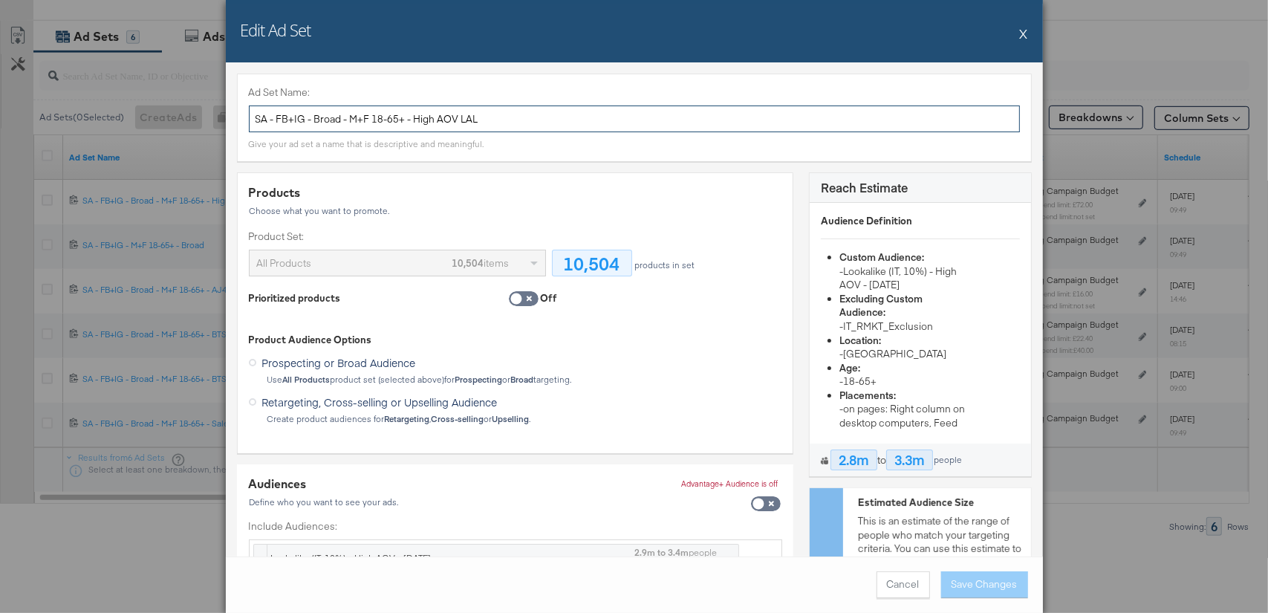
click at [467, 117] on input "SA - FB+IG - Broad - M+F 18-65+ - High AOV LAL" at bounding box center [634, 118] width 771 height 27
paste input "Sales - DABA - 18- 65+ - All Genders - 10% LAL High AOV"
type input "SA - Sales - DABA - 18- 65+ - All Genders - 10% LAL High AOV"
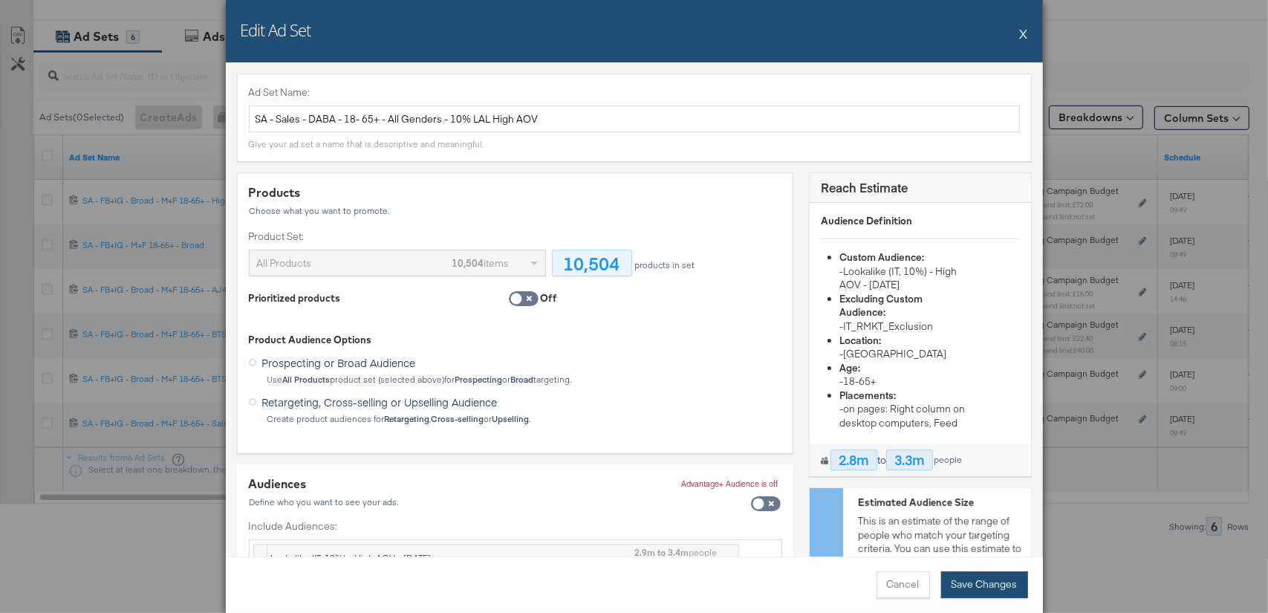
click at [974, 589] on button "Save Changes" at bounding box center [984, 584] width 87 height 27
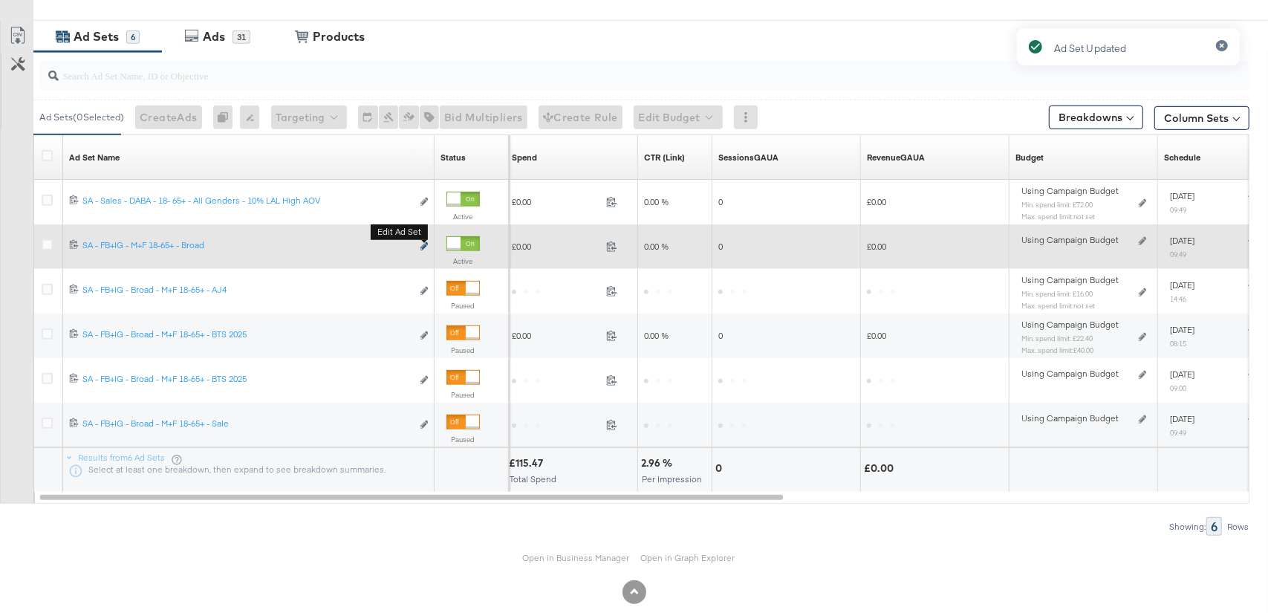
click at [421, 243] on icon "link" at bounding box center [423, 246] width 7 height 8
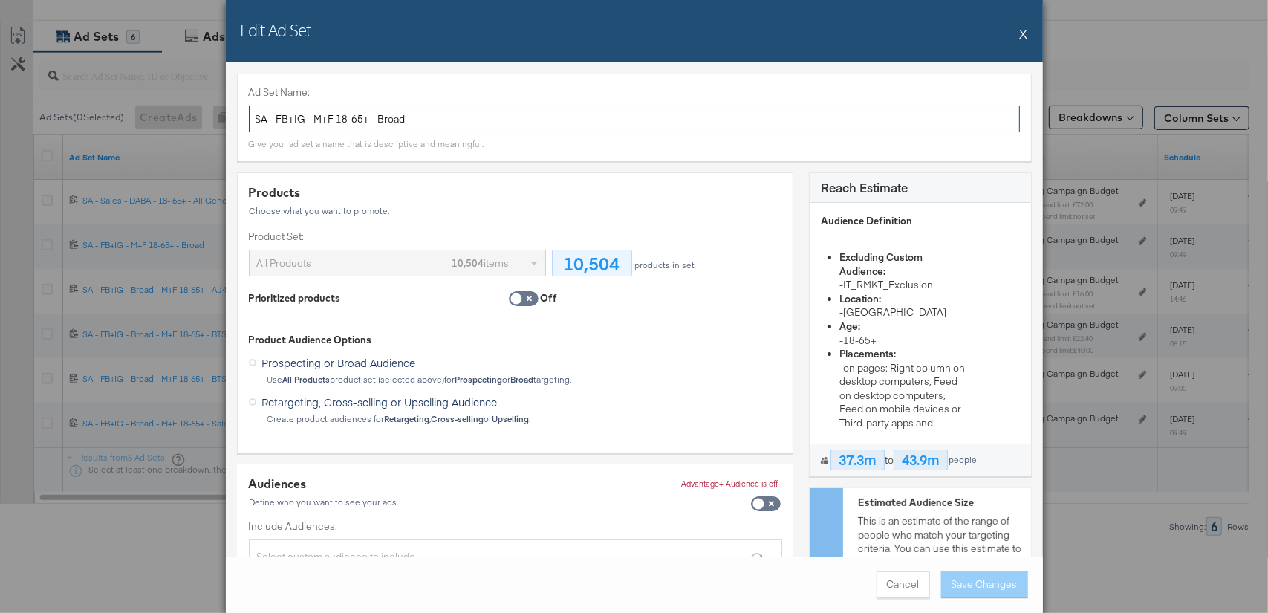
click at [446, 117] on input "SA - FB+IG - M+F 18-65+ - Broad" at bounding box center [634, 118] width 771 height 27
paste input "Sales - DABA - 18- 65+ - All Genders"
type input "SA - Sales - DABA - 18- 65+ - All Genders - Broad"
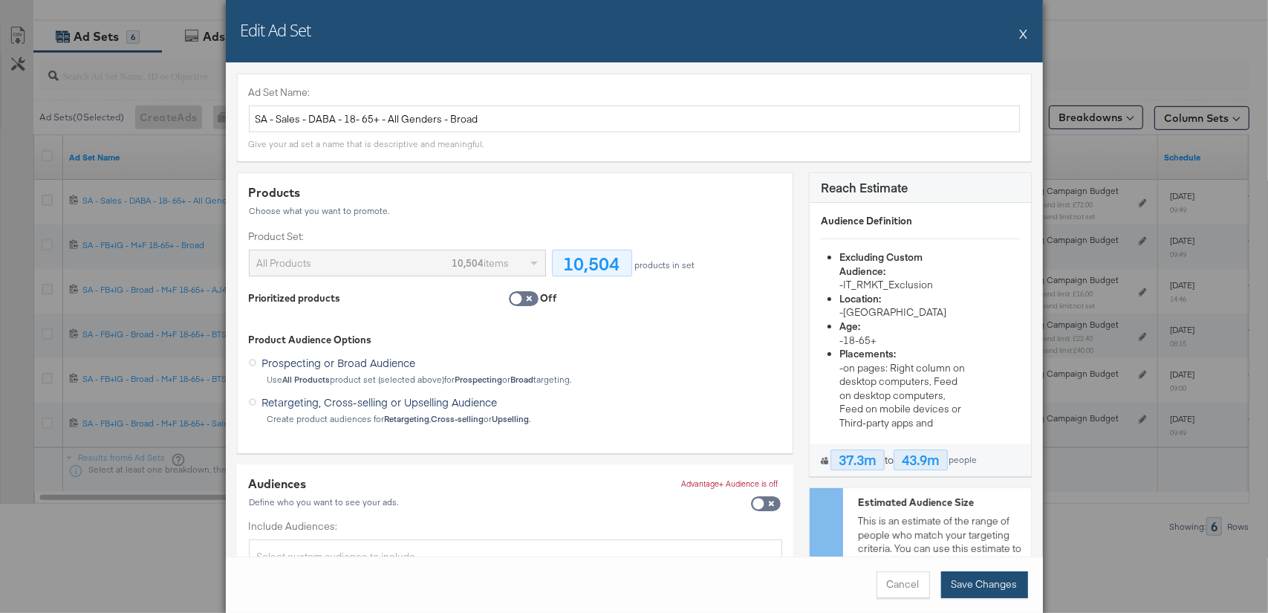
click at [974, 583] on button "Save Changes" at bounding box center [984, 584] width 87 height 27
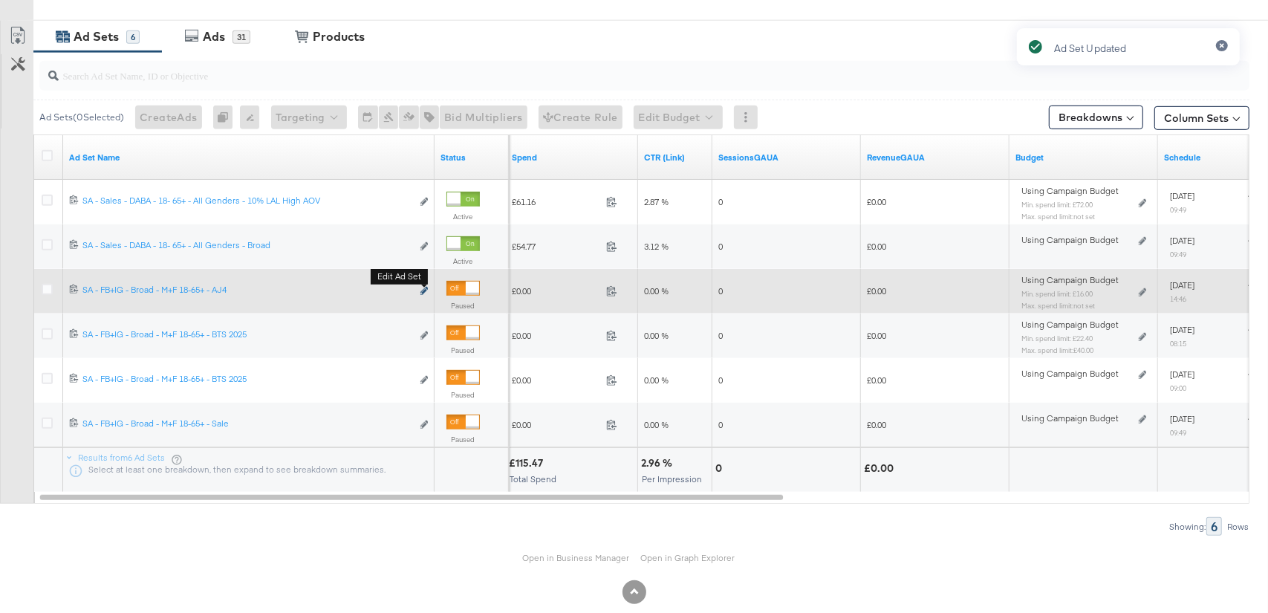
click at [426, 287] on icon "link" at bounding box center [423, 291] width 7 height 8
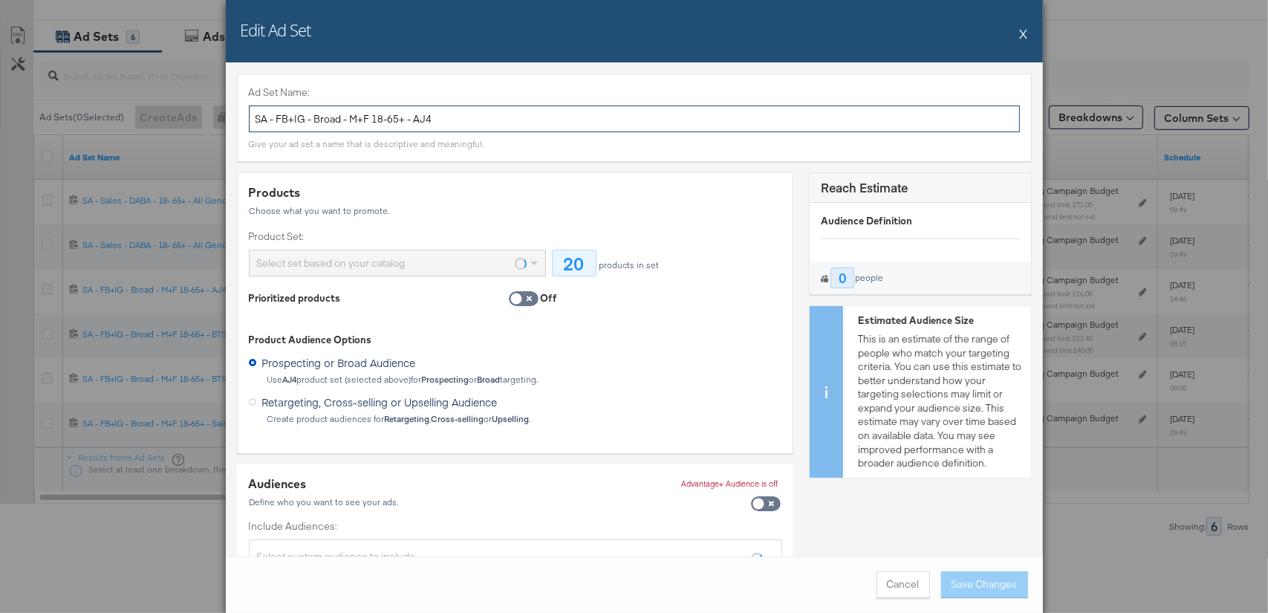
click at [405, 123] on input "SA - FB+IG - Broad - M+F 18-65+ - AJ4" at bounding box center [634, 118] width 771 height 27
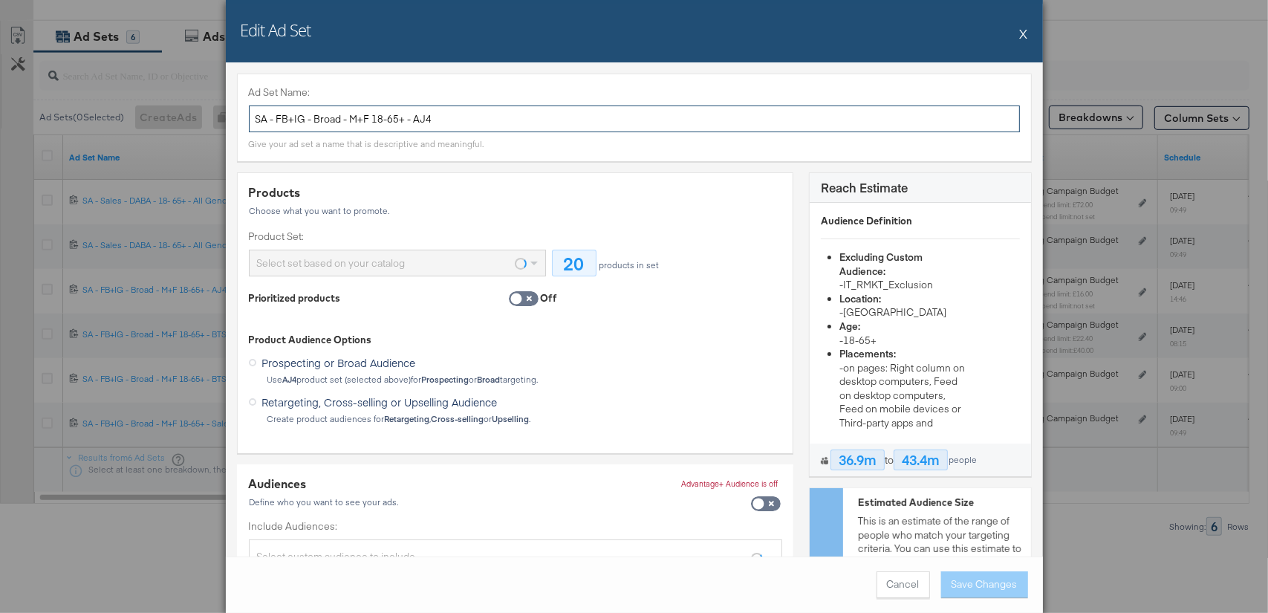
click at [405, 123] on input "SA - FB+IG - Broad - M+F 18-65+ - AJ4" at bounding box center [634, 118] width 771 height 27
paste input "Sales - DABA - 18- 65+ - All Genders - Broad"
drag, startPoint x: 506, startPoint y: 115, endPoint x: 452, endPoint y: 114, distance: 54.2
click at [452, 114] on input "SA - Sales - DABA - 18- 65+ - All Genders - Broad" at bounding box center [634, 118] width 771 height 27
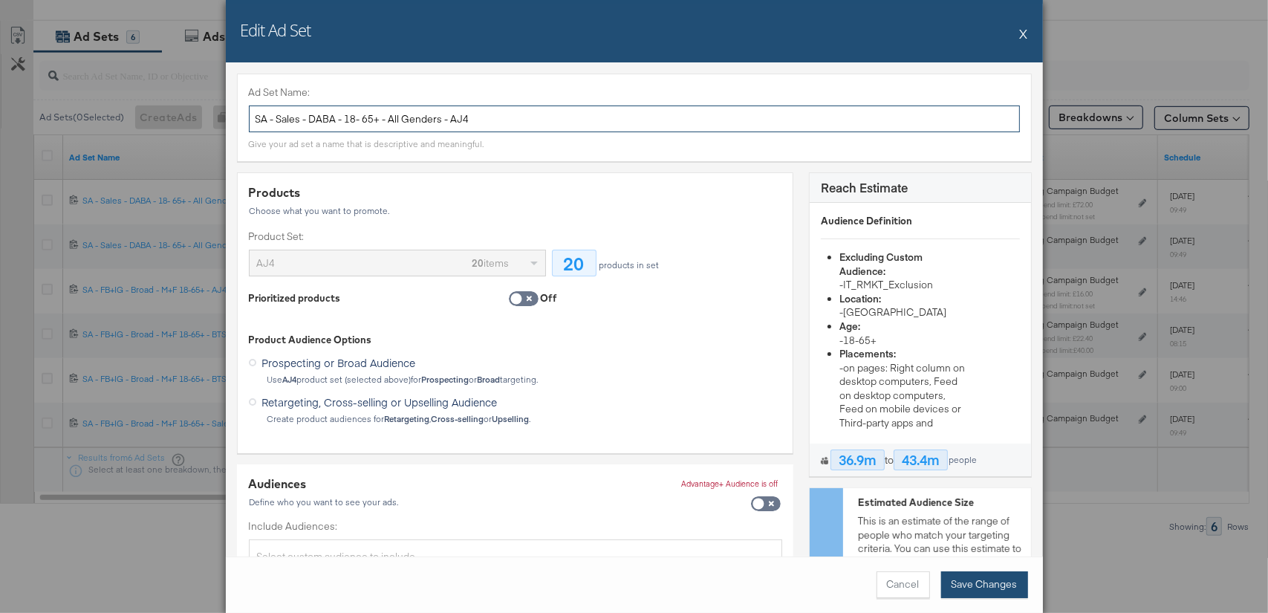
type input "SA - Sales - DABA - 18- 65+ - All Genders - AJ4"
click at [987, 590] on button "Save Changes" at bounding box center [984, 584] width 87 height 27
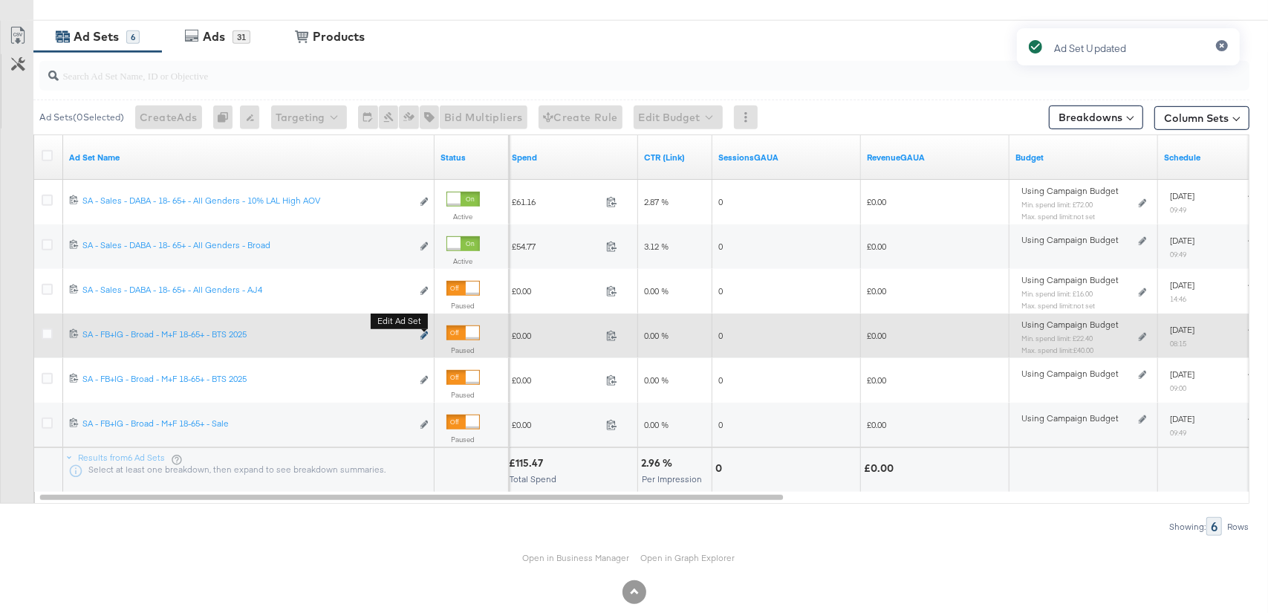
click at [426, 334] on icon "link" at bounding box center [423, 335] width 7 height 8
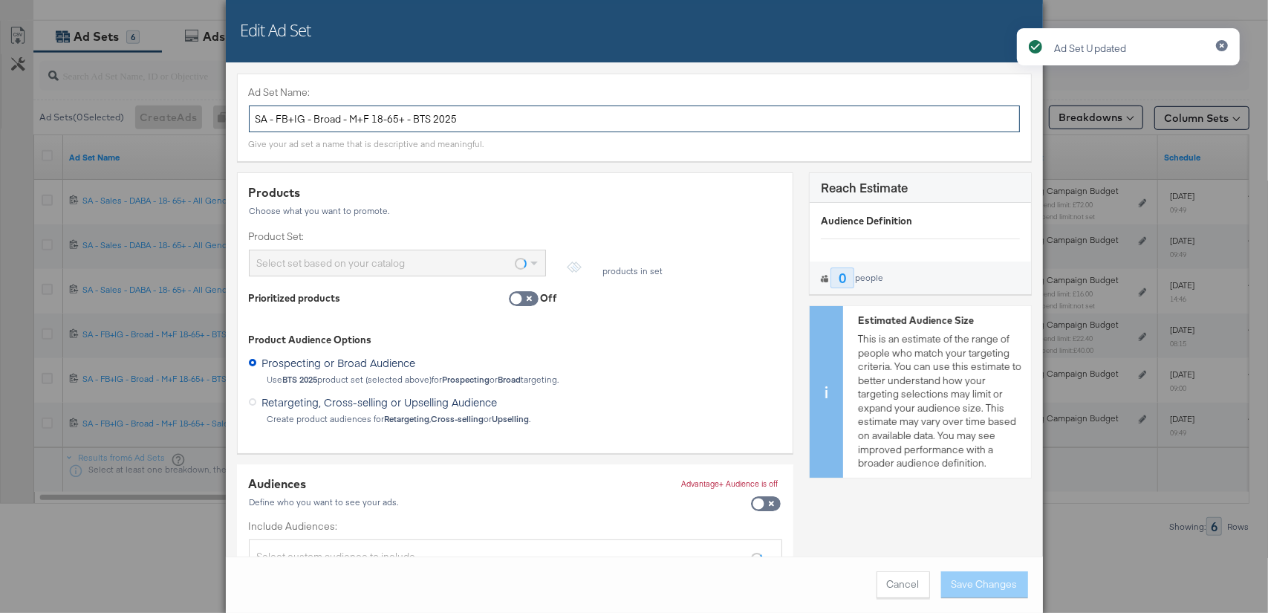
click at [439, 121] on input "SA - FB+IG - Broad - M+F 18-65+ - BTS 2025" at bounding box center [634, 118] width 771 height 27
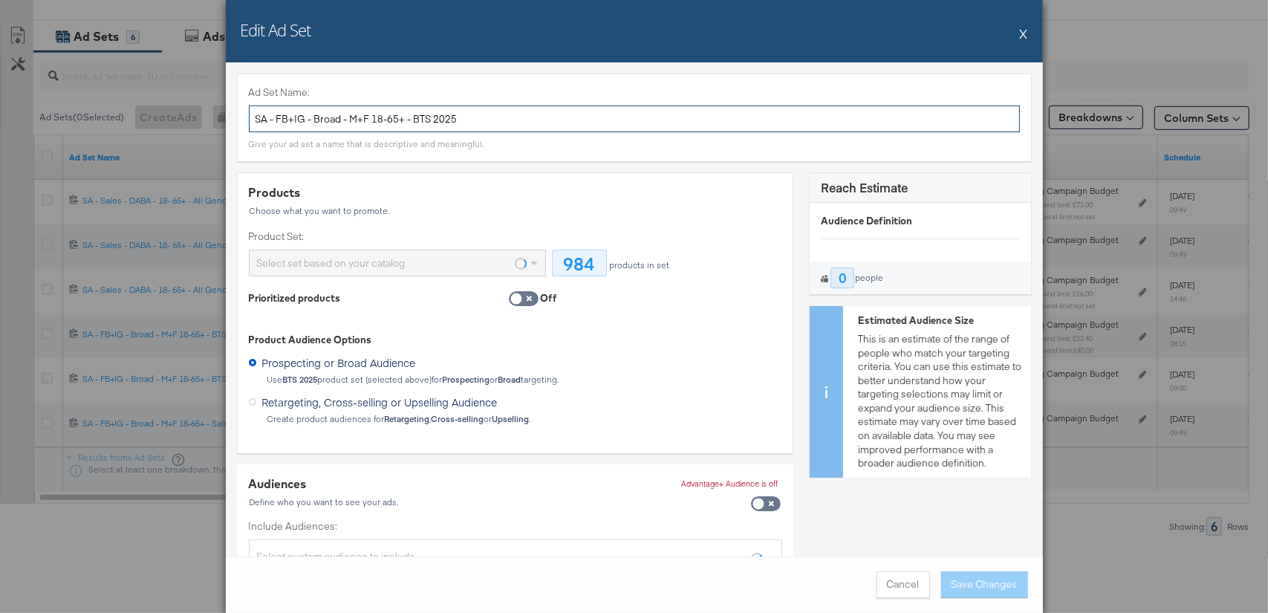
click at [439, 121] on input "SA - FB+IG - Broad - M+F 18-65+ - BTS 2025" at bounding box center [634, 118] width 771 height 27
paste input "Sales - DABA - 18- 65+ - All Genders - BTS 2024"
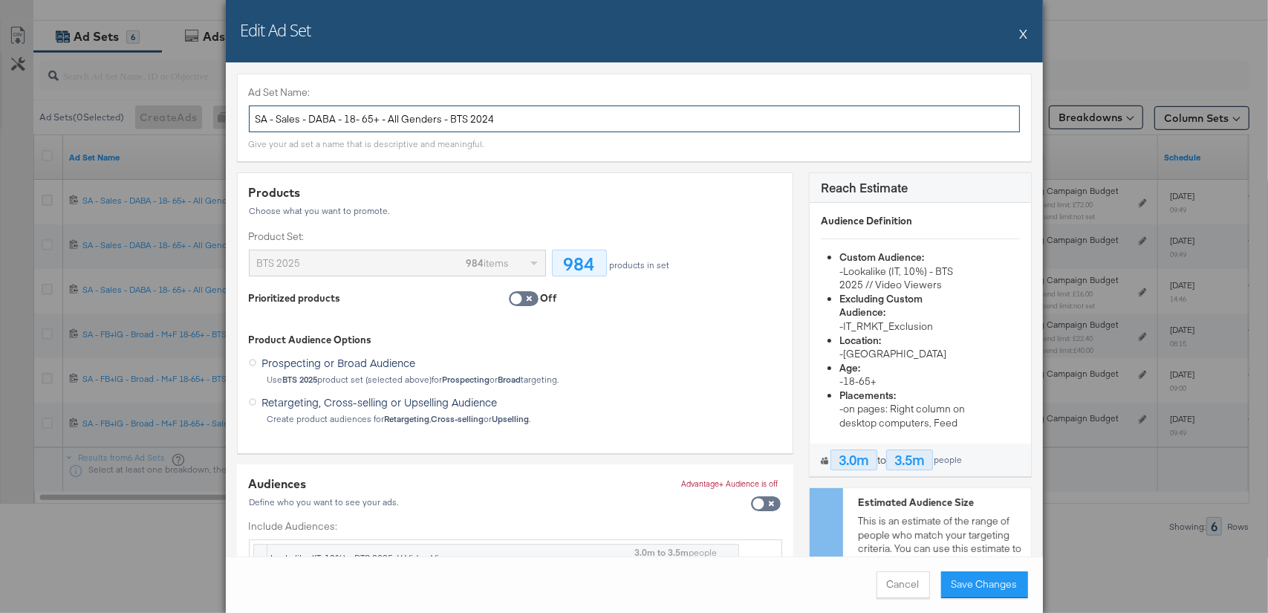
drag, startPoint x: 504, startPoint y: 119, endPoint x: 489, endPoint y: 118, distance: 14.9
click at [489, 118] on input "SA - Sales - DABA - 18- 65+ - All Genders - BTS 2024" at bounding box center [634, 118] width 771 height 27
type input "SA - Sales - DABA - 18- 65+ - All Genders - BTS 2025"
click at [989, 581] on button "Save Changes" at bounding box center [984, 584] width 87 height 27
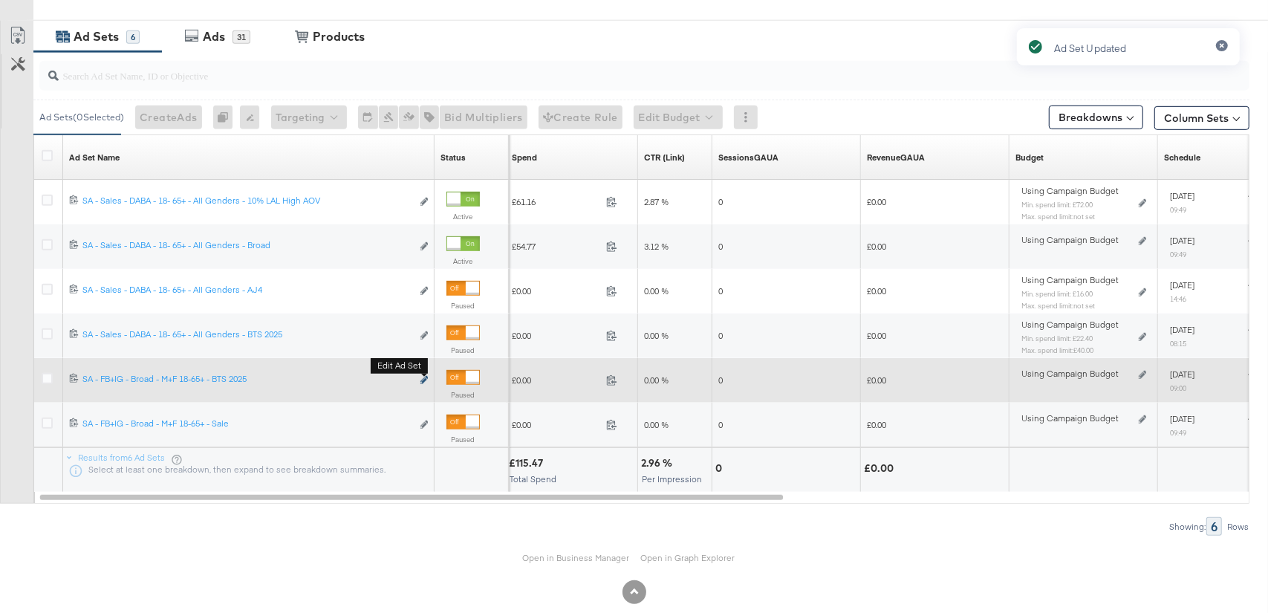
click at [421, 379] on icon "link" at bounding box center [423, 380] width 7 height 8
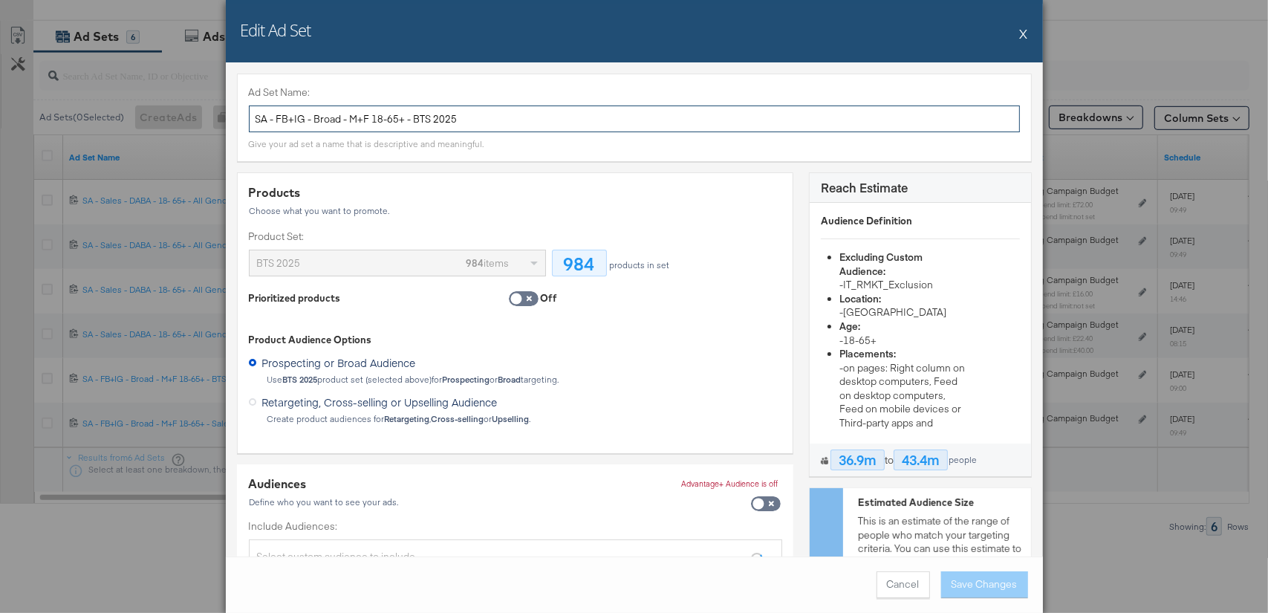
click at [521, 122] on input "SA - FB+IG - Broad - M+F 18-65+ - BTS 2025" at bounding box center [634, 118] width 771 height 27
paste input "Sales - DABA - 18- 65+ - All Genders - BTS 2024"
type input "SA - Sales - DABA - 18- 65+ - All Genders - BTS 2025"
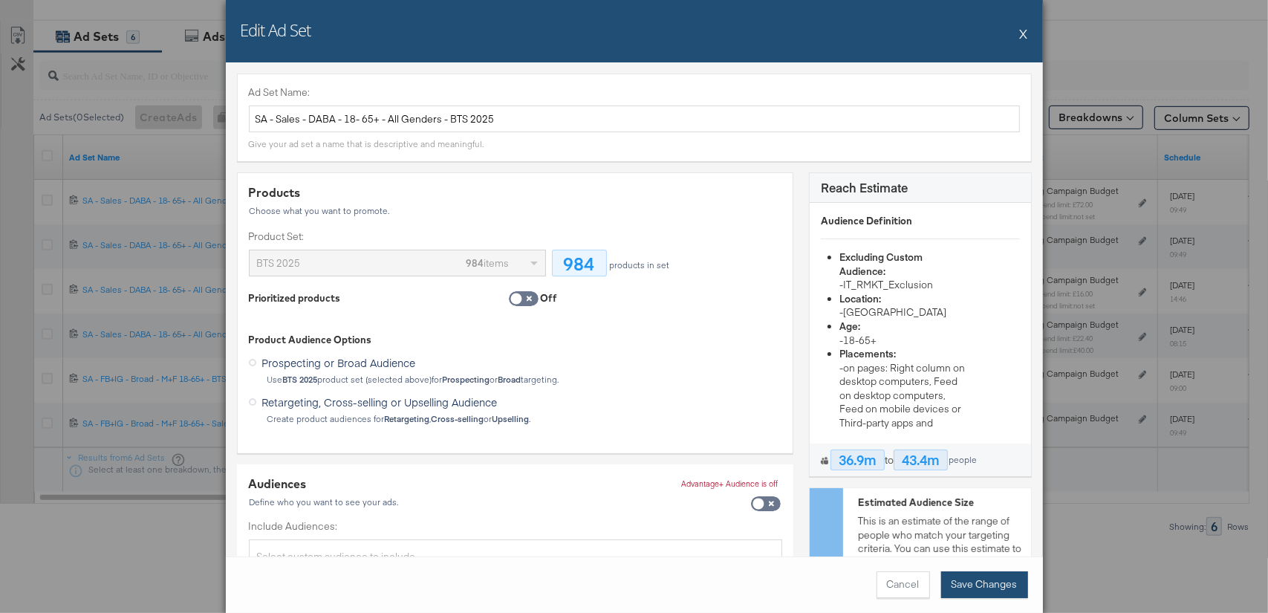
click at [990, 596] on button "Save Changes" at bounding box center [984, 584] width 87 height 27
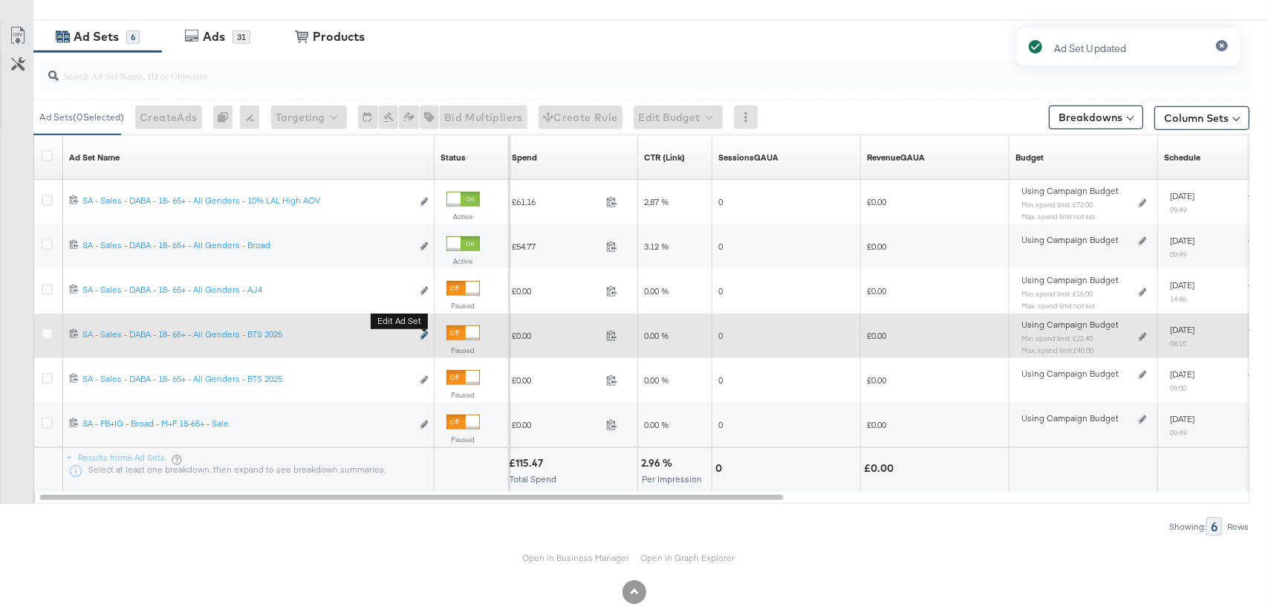
click at [424, 332] on icon "link" at bounding box center [423, 335] width 7 height 8
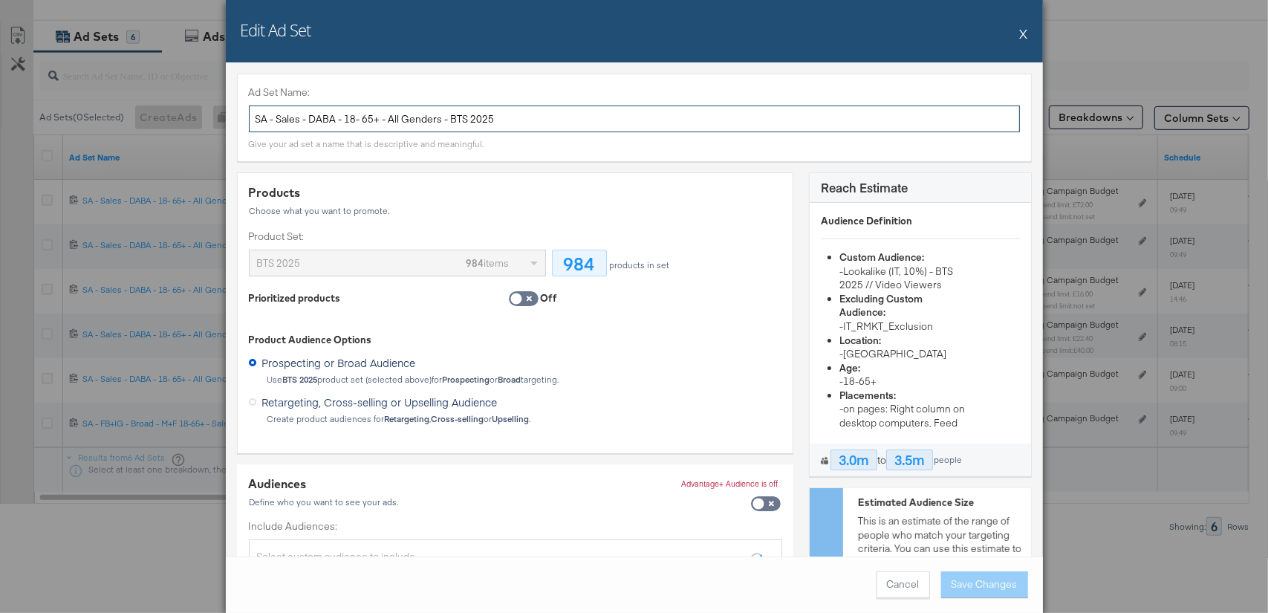
click at [640, 118] on input "SA - Sales - DABA - 18- 65+ - All Genders - BTS 2025" at bounding box center [634, 118] width 771 height 27
click at [501, 118] on input "SA - Sales - DABA - 18- 65+ - All Genders - BTS 2025 - Video Viewers" at bounding box center [634, 118] width 771 height 27
type input "SA - Sales - DABA - 18- 65+ - All Genders - BTS 2025 - 10% LAL Video Viewers"
click at [999, 574] on button "Save Changes" at bounding box center [984, 584] width 87 height 27
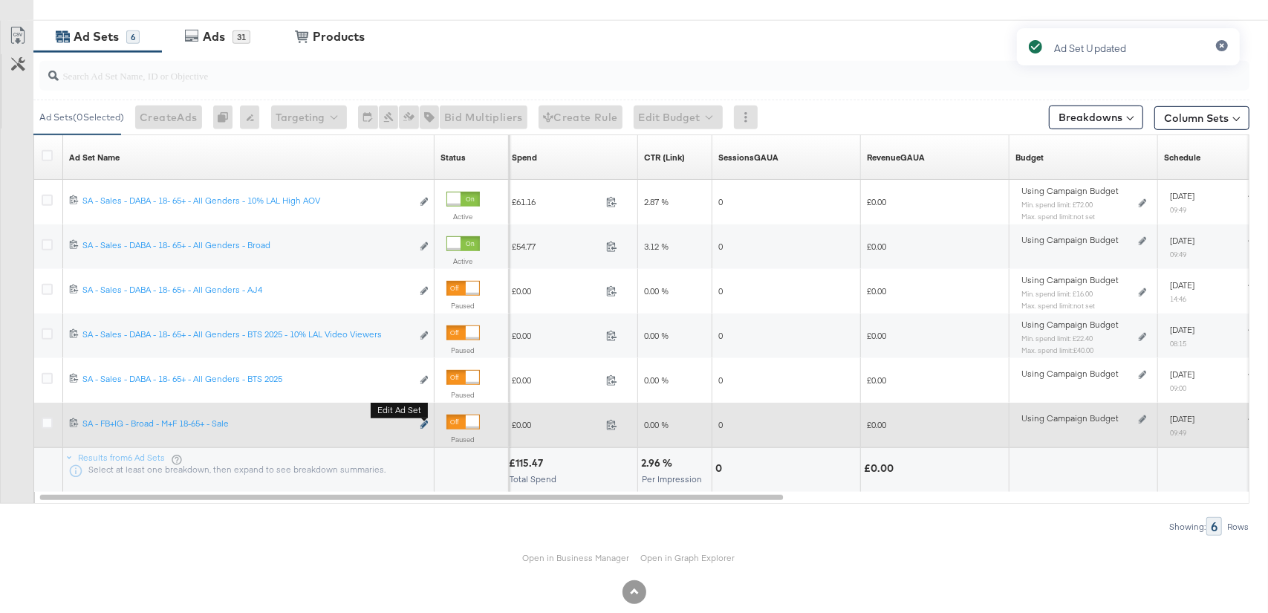
click at [422, 423] on icon "link" at bounding box center [423, 424] width 7 height 8
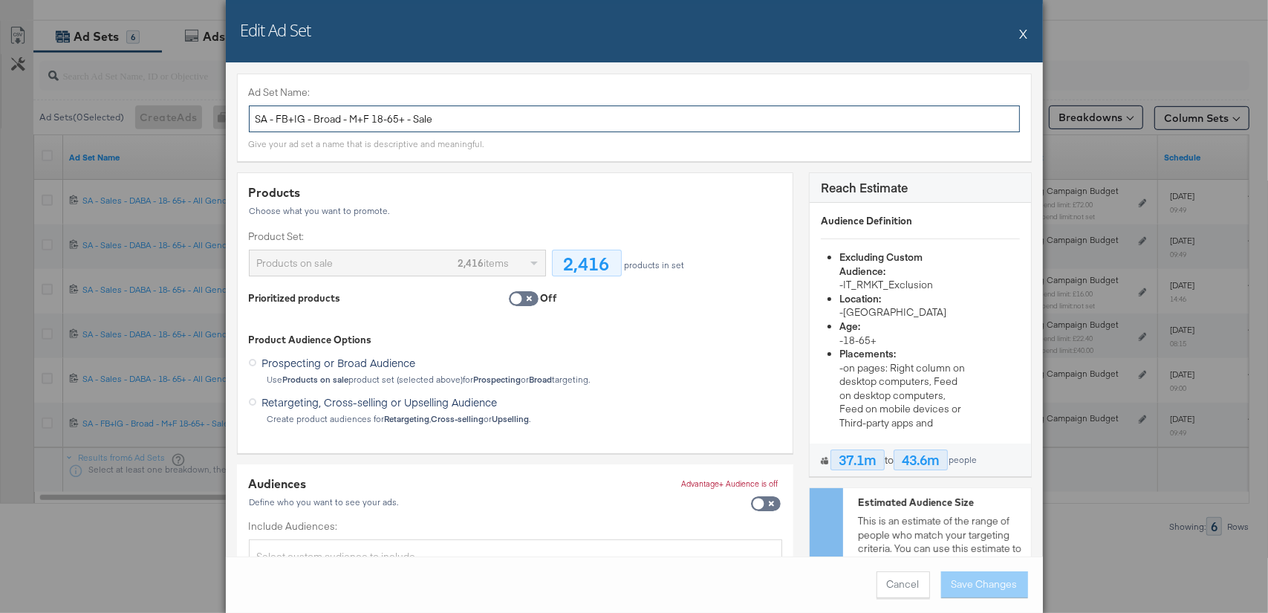
click at [435, 118] on input "SA - FB+IG - Broad - M+F 18-65+ - Sale" at bounding box center [634, 118] width 771 height 27
paste input "Sales - DABA - 18- 65+ - All Genders"
type input "SA - Sales - DABA - 18- 65+ - All Genders - Sale"
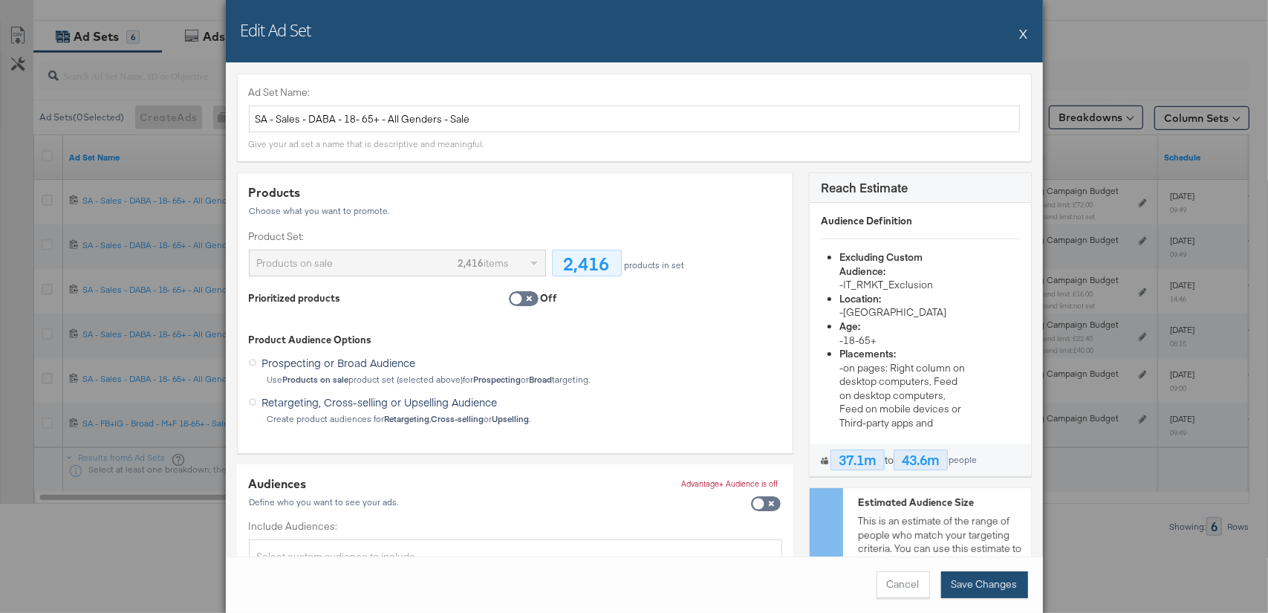
click at [1013, 583] on button "Save Changes" at bounding box center [984, 584] width 87 height 27
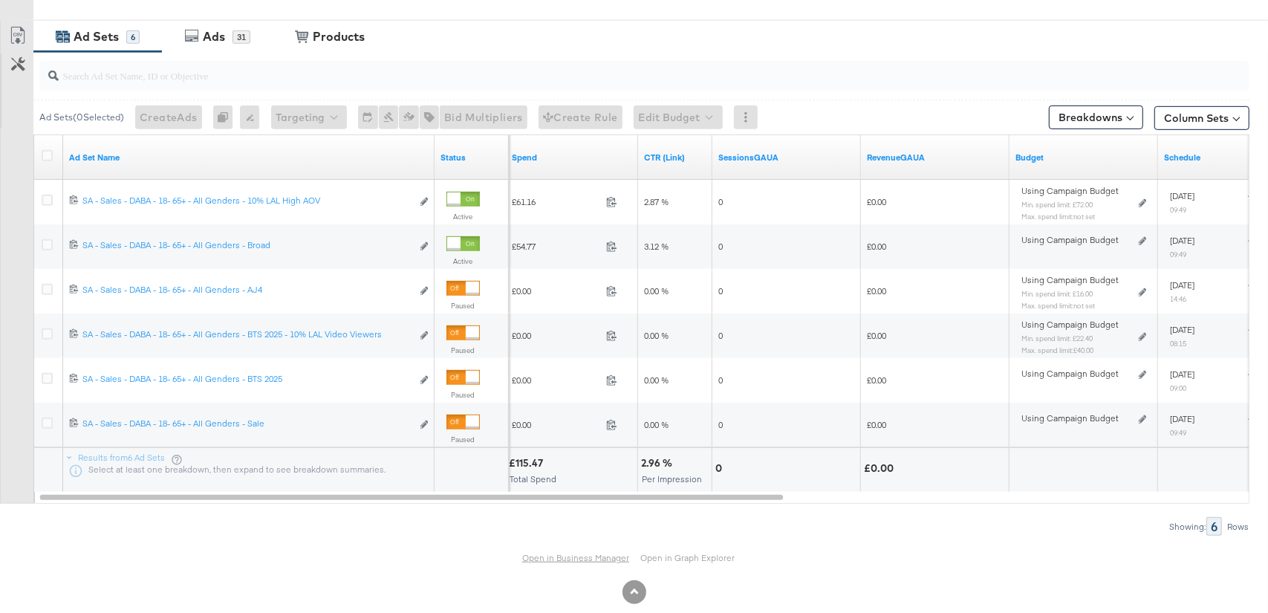
click at [559, 556] on link "Open in Business Manager" at bounding box center [575, 557] width 107 height 11
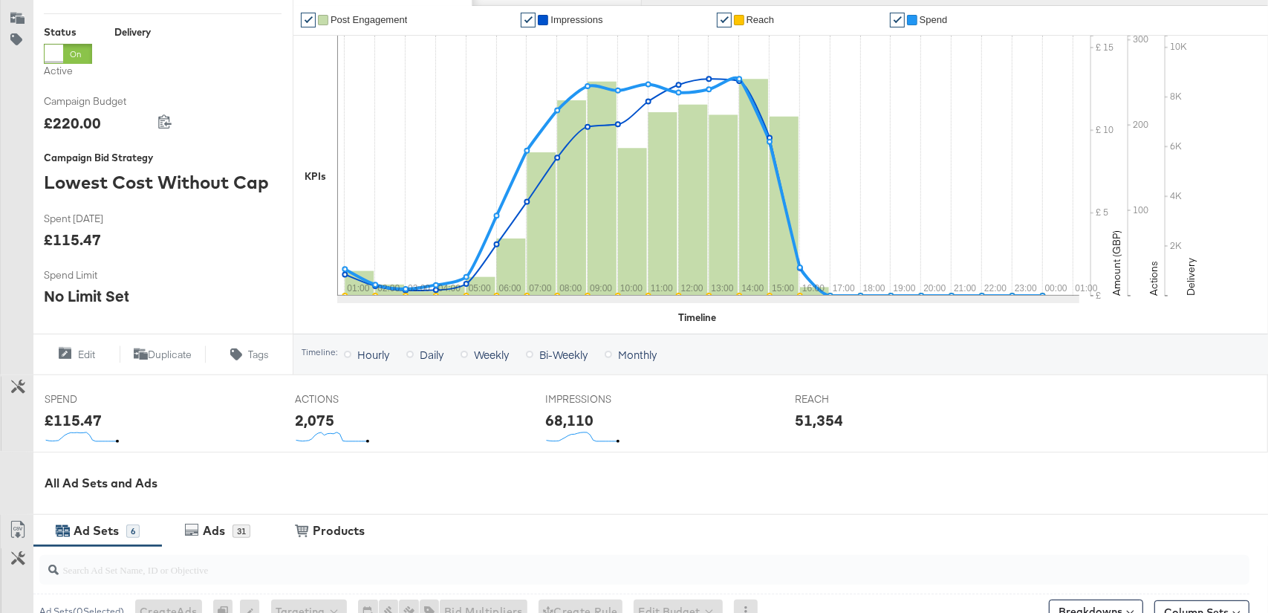
scroll to position [0, 0]
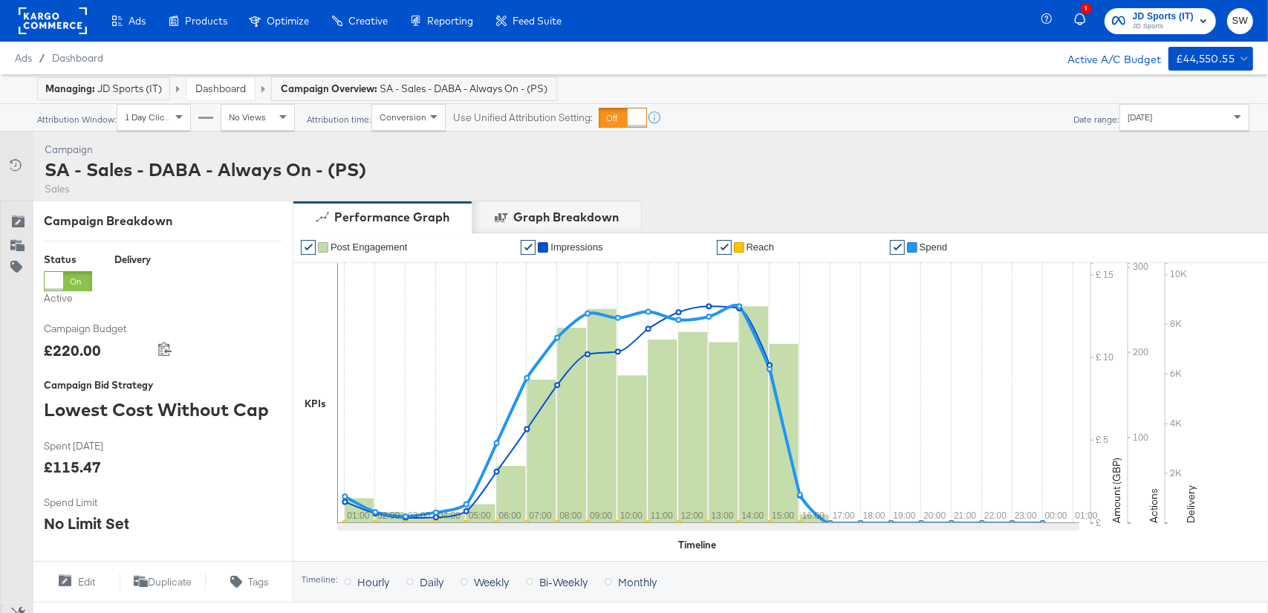
click at [331, 166] on div "SA - Sales - DABA - Always On - (PS)" at bounding box center [206, 169] width 322 height 25
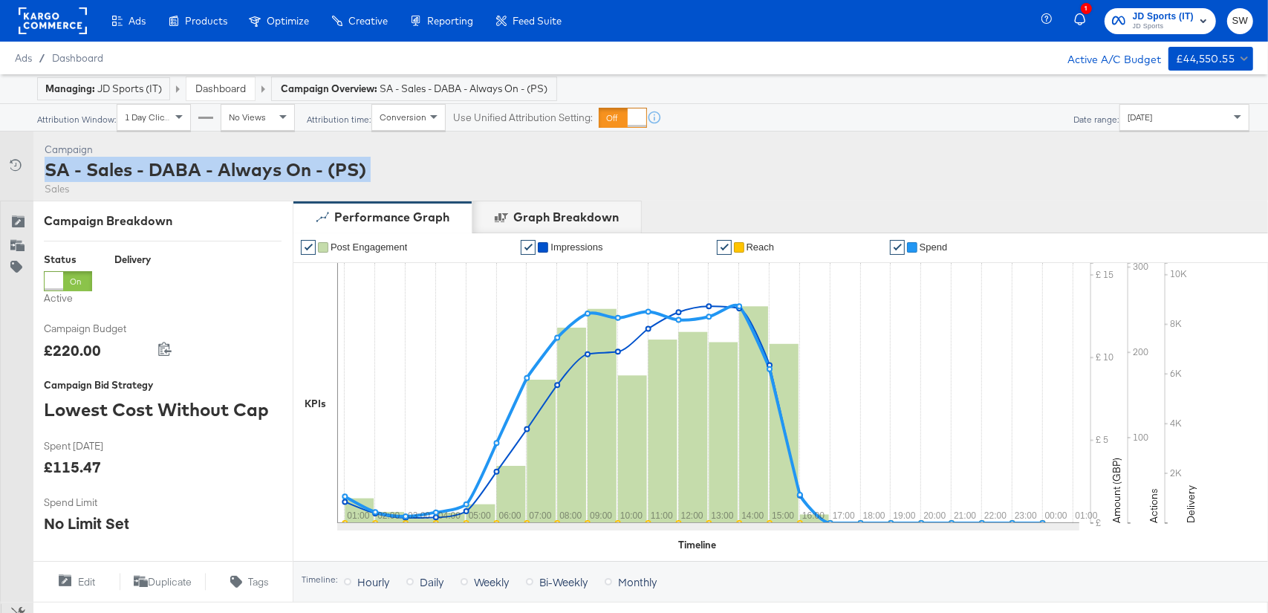
click at [331, 166] on div "SA - Sales - DABA - Always On - (PS)" at bounding box center [206, 169] width 322 height 25
copy div "SA - Sales - DABA - Always On - (PS)"
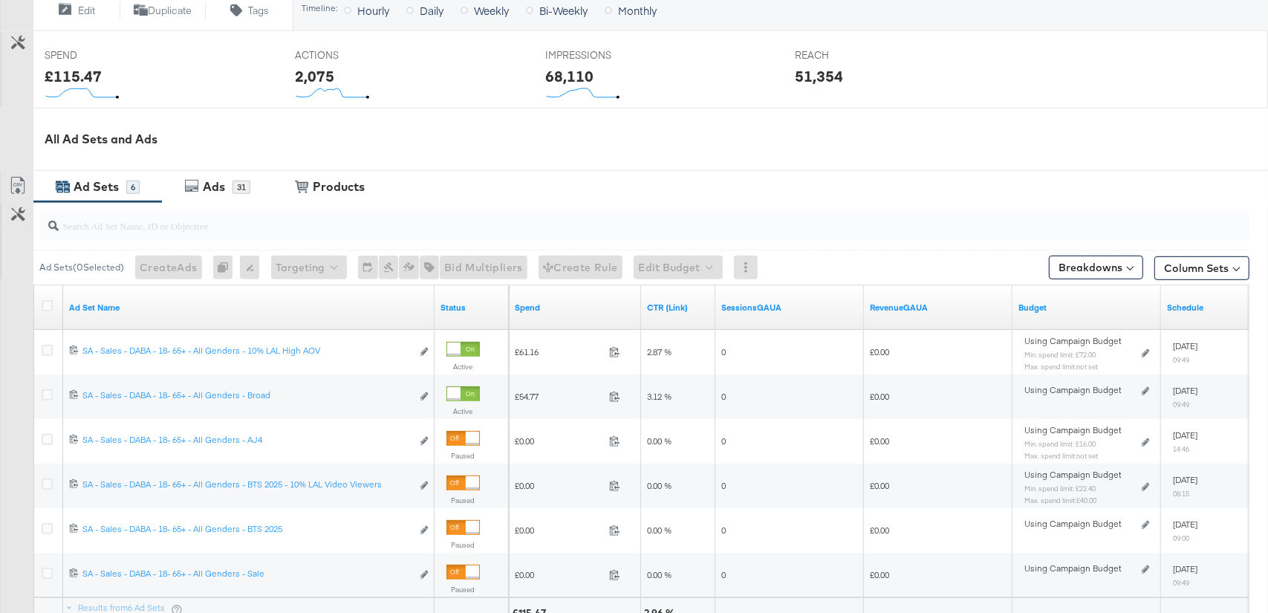
scroll to position [668, 0]
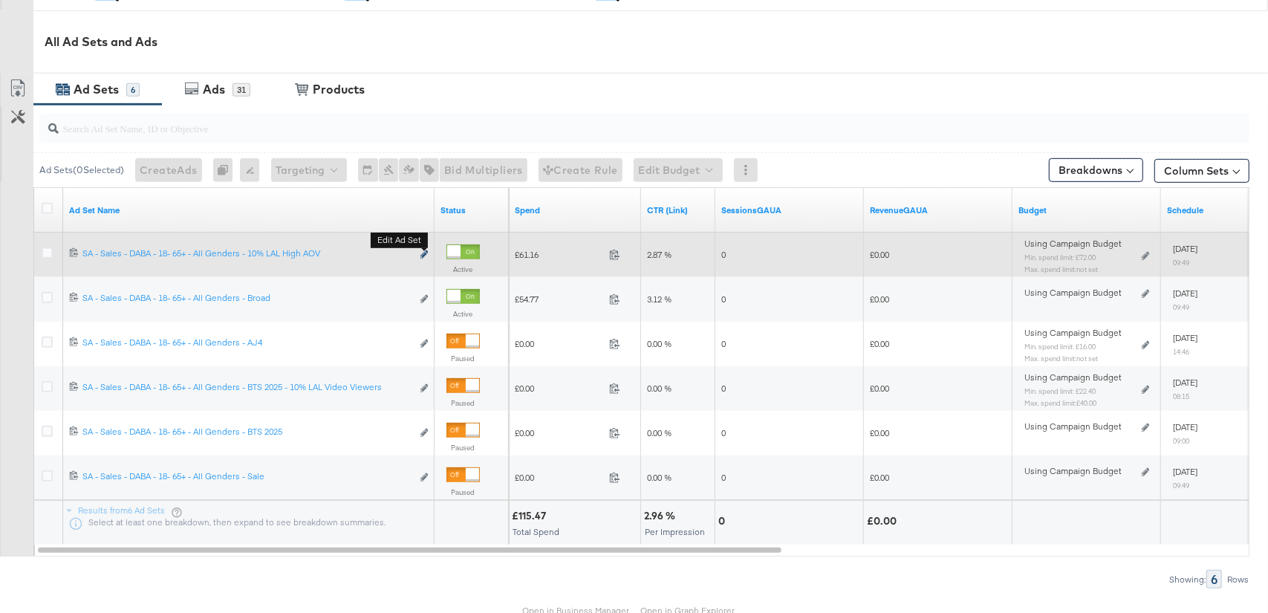
click at [424, 253] on icon "link" at bounding box center [423, 254] width 7 height 8
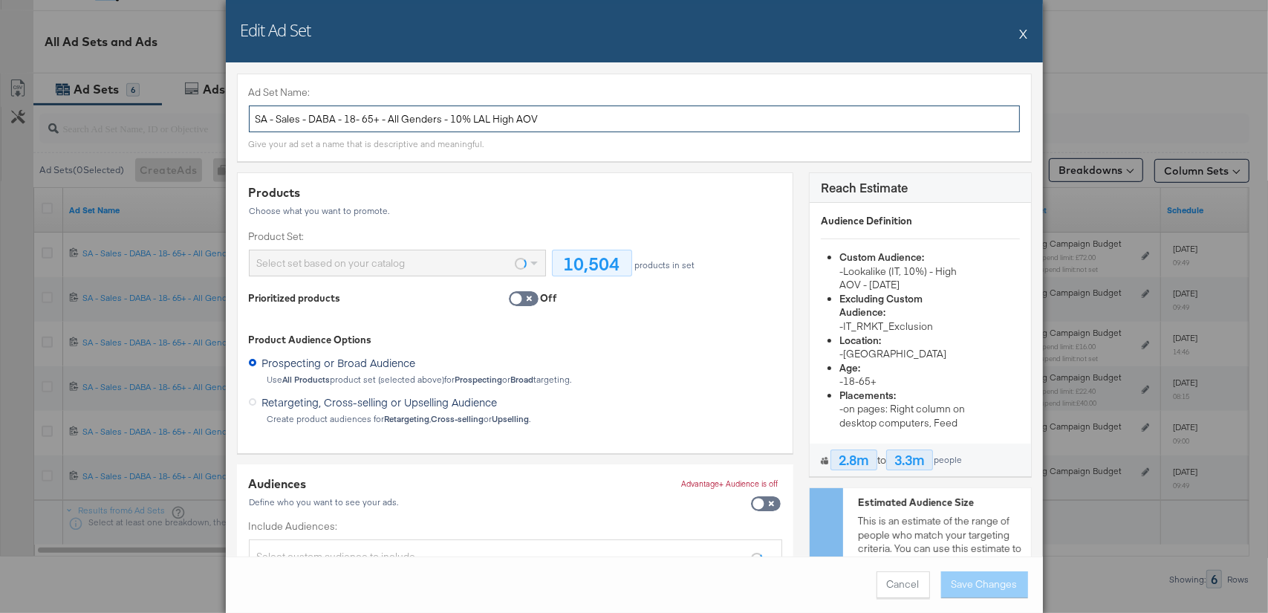
click at [434, 124] on input "SA - Sales - DABA - 18- 65+ - All Genders - 10% LAL High AOV" at bounding box center [634, 118] width 771 height 27
click at [1025, 34] on button "X" at bounding box center [1024, 34] width 8 height 30
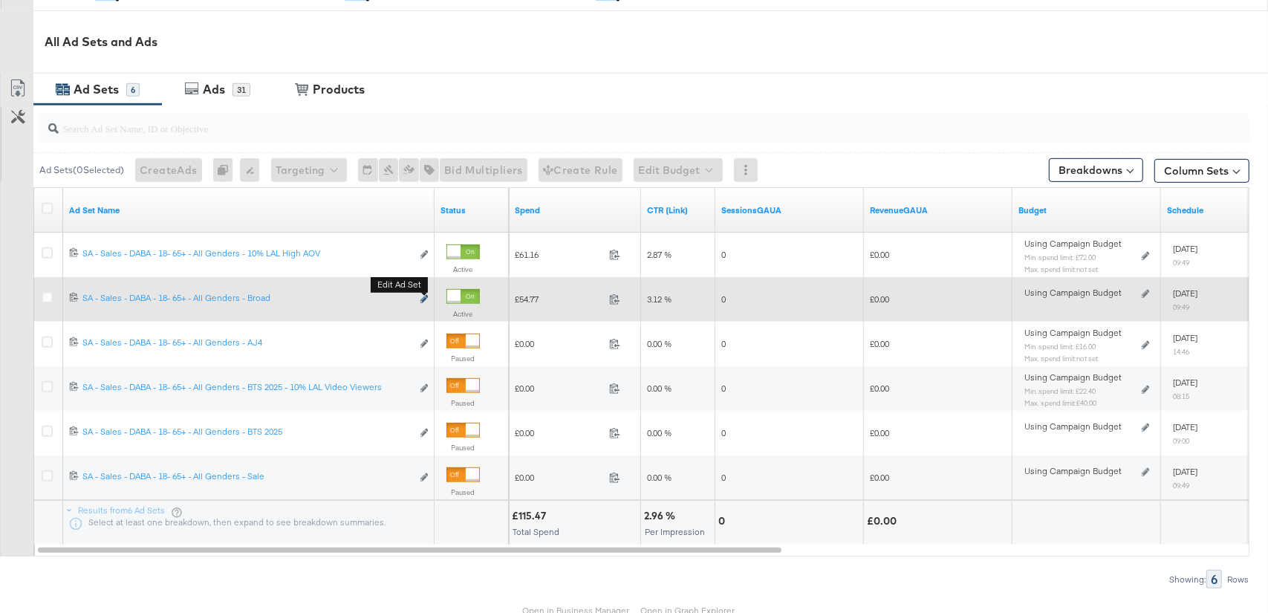
click at [425, 295] on icon "link" at bounding box center [423, 299] width 7 height 8
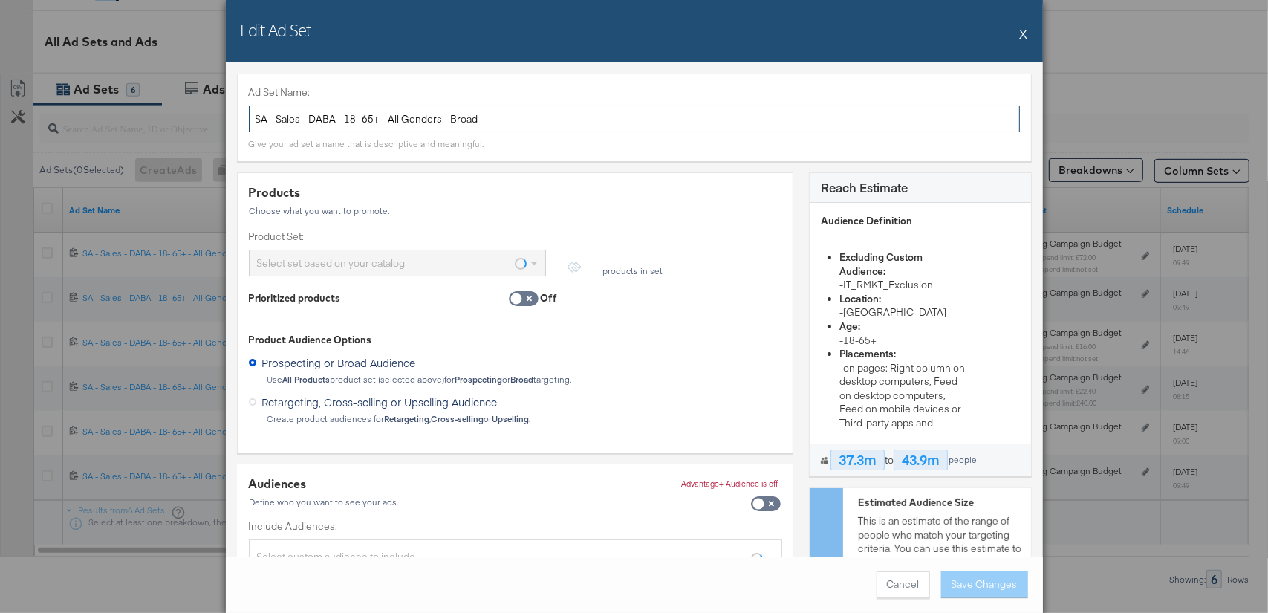
click at [452, 121] on input "SA - Sales - DABA - 18- 65+ - All Genders - Broad" at bounding box center [634, 118] width 771 height 27
click at [1024, 32] on button "X" at bounding box center [1024, 34] width 8 height 30
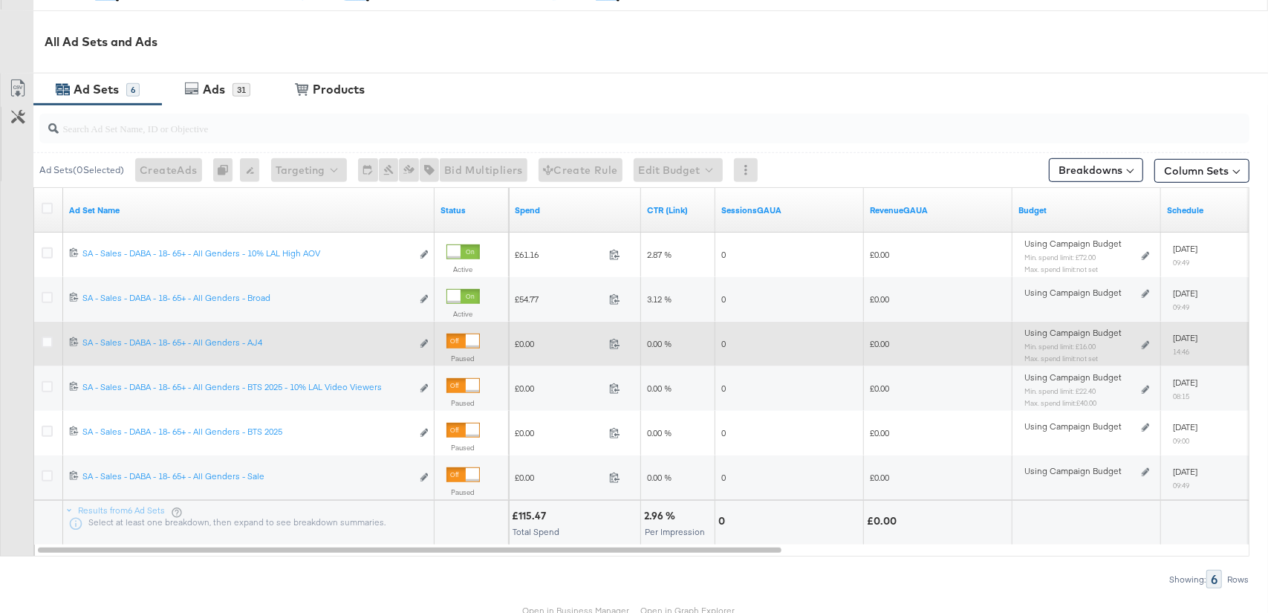
click at [429, 342] on div "6918316652861 SA - Sales - DABA - 18- 65+ - All Genders - AJ4 SA - Sales - DABA…" at bounding box center [248, 343] width 371 height 27
click at [424, 339] on button "Edit ad set" at bounding box center [424, 344] width 9 height 16
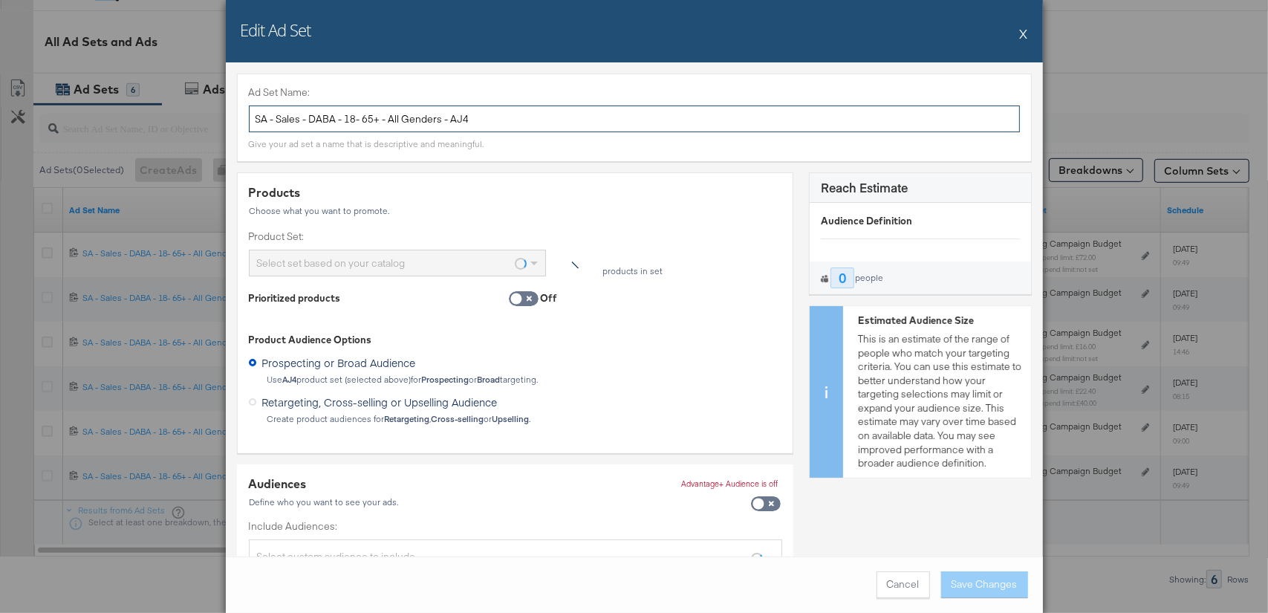
click at [423, 117] on input "SA - Sales - DABA - 18- 65+ - All Genders - AJ4" at bounding box center [634, 118] width 771 height 27
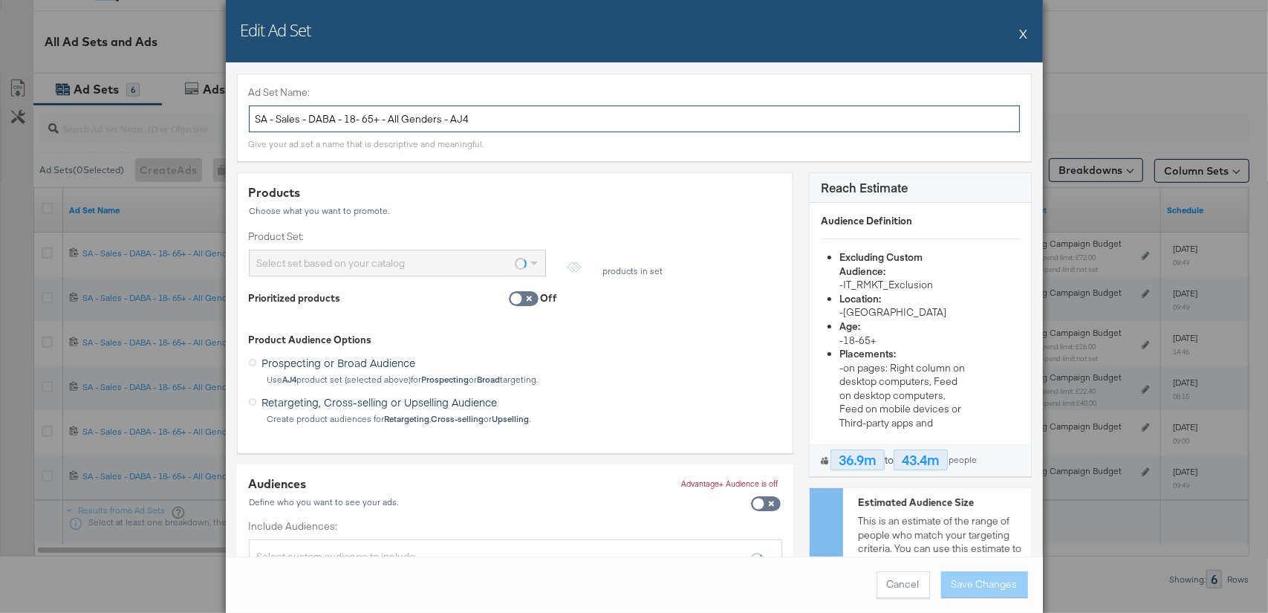
click at [423, 117] on input "SA - Sales - DABA - 18- 65+ - All Genders - AJ4" at bounding box center [634, 118] width 771 height 27
click at [1023, 34] on button "X" at bounding box center [1024, 34] width 8 height 30
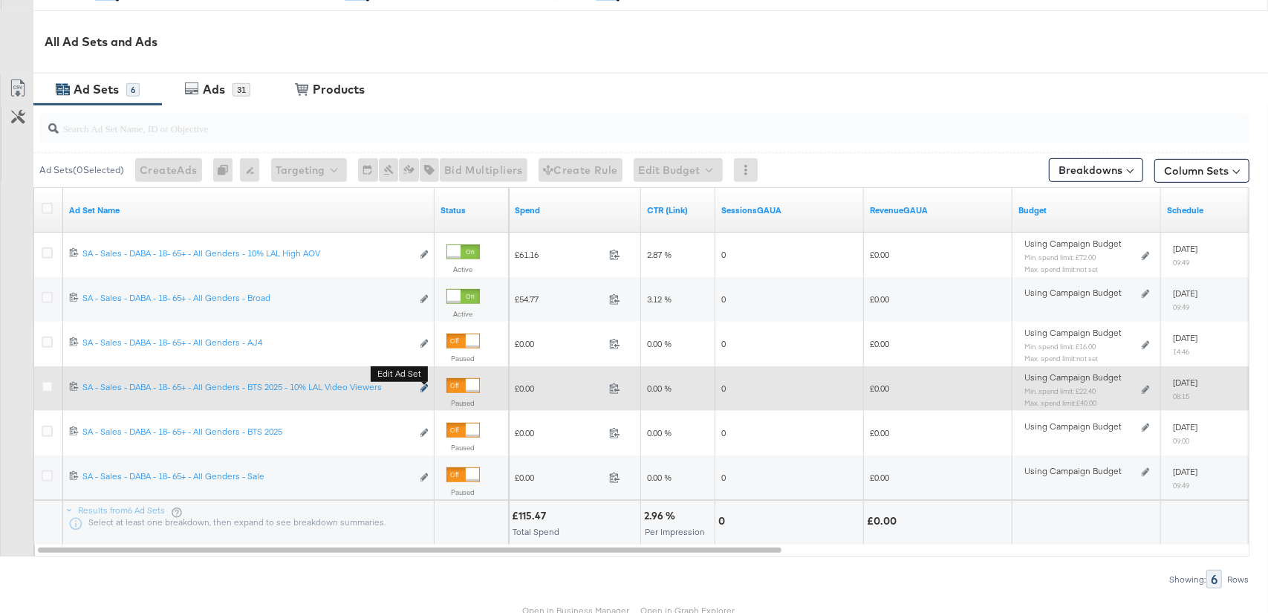
click at [426, 383] on button "Edit ad set" at bounding box center [424, 389] width 9 height 16
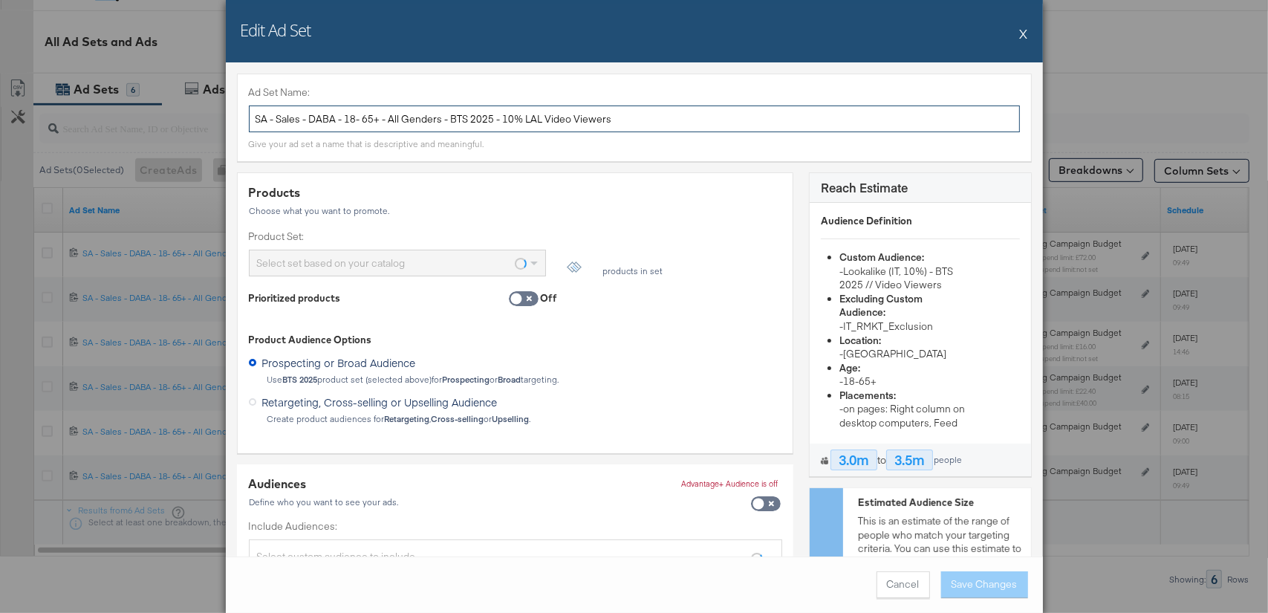
click at [493, 117] on input "SA - Sales - DABA - 18- 65+ - All Genders - BTS 2025 - 10% LAL Video Viewers" at bounding box center [634, 118] width 771 height 27
click at [1023, 32] on button "X" at bounding box center [1024, 34] width 8 height 30
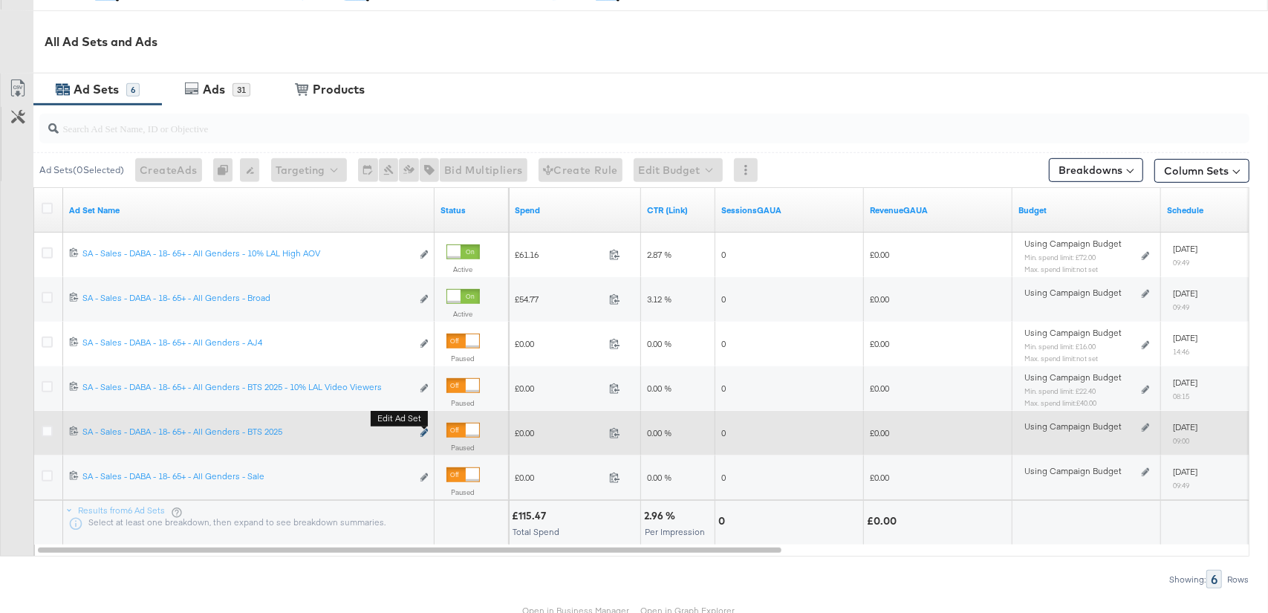
click at [423, 431] on icon "link" at bounding box center [423, 433] width 7 height 8
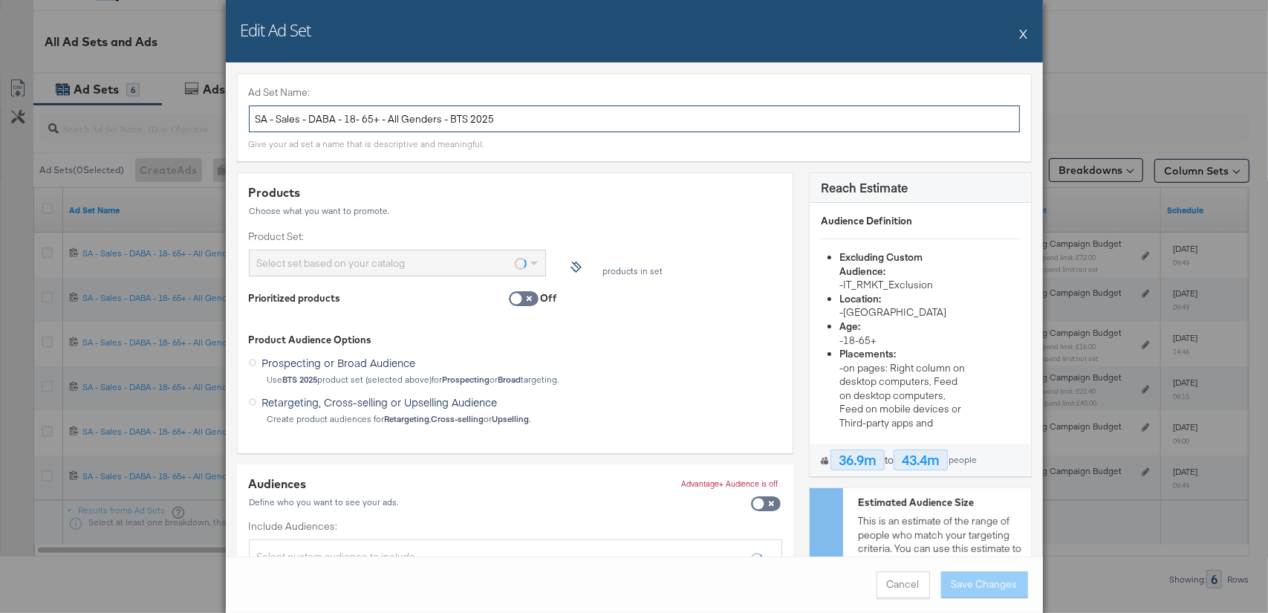
click at [455, 126] on input "SA - Sales - DABA - 18- 65+ - All Genders - BTS 2025" at bounding box center [634, 118] width 771 height 27
click at [1021, 32] on button "X" at bounding box center [1024, 34] width 8 height 30
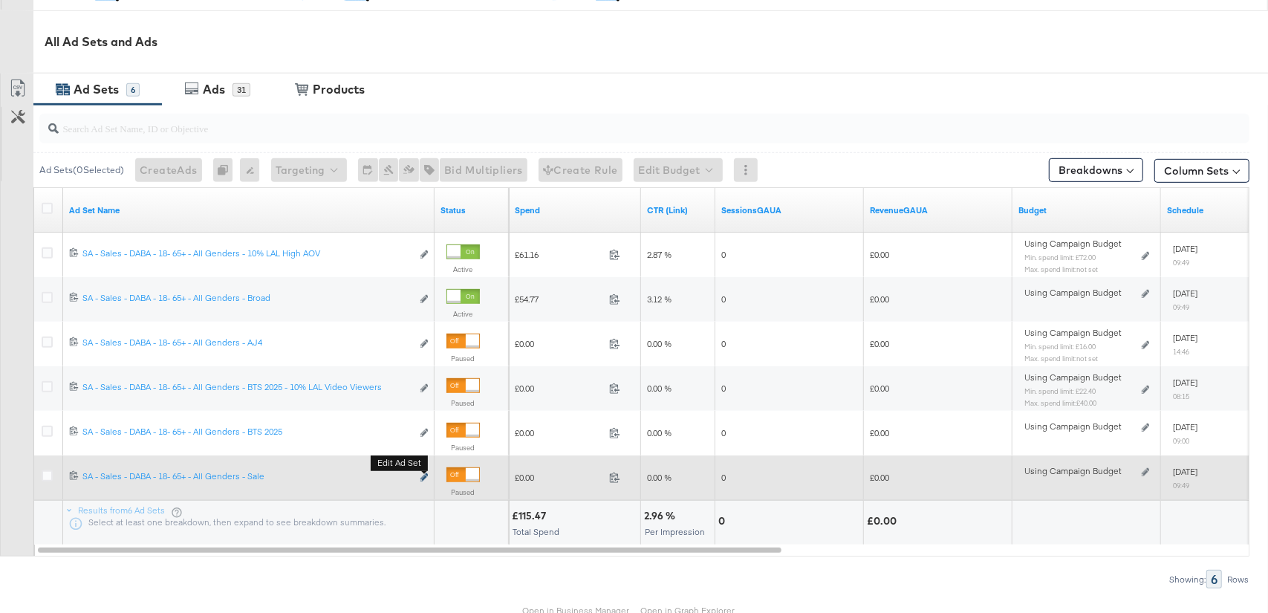
click at [423, 476] on icon "link" at bounding box center [423, 477] width 7 height 8
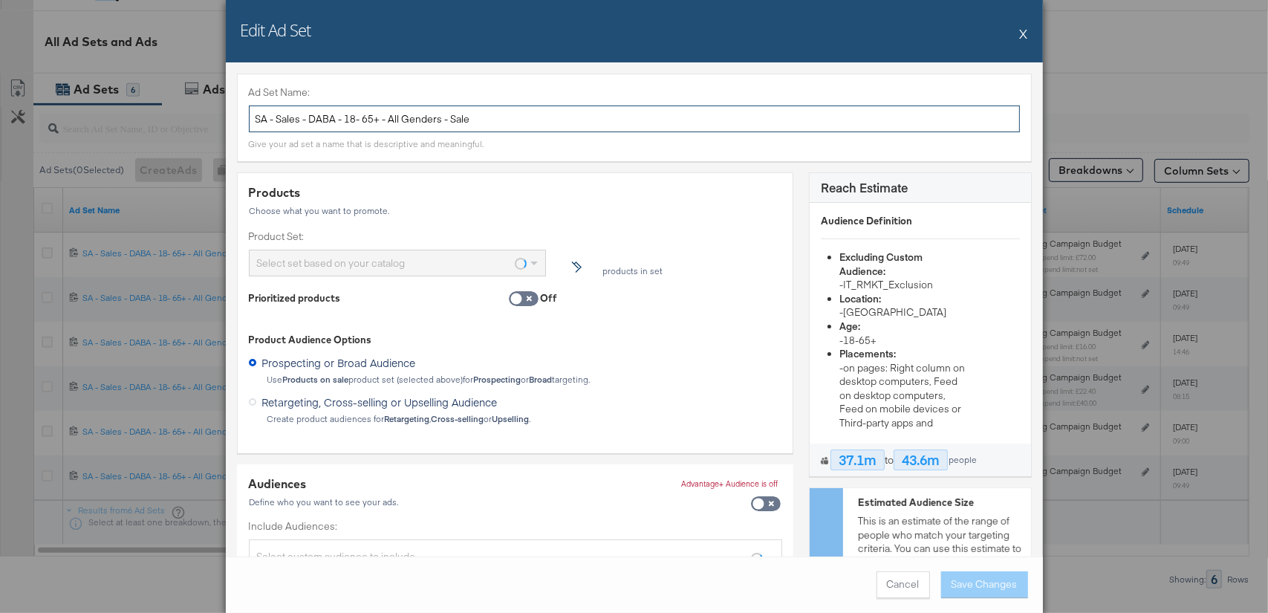
click at [397, 113] on input "SA - Sales - DABA - 18- 65+ - All Genders - Sale" at bounding box center [634, 118] width 771 height 27
click at [1024, 33] on button "X" at bounding box center [1024, 34] width 8 height 30
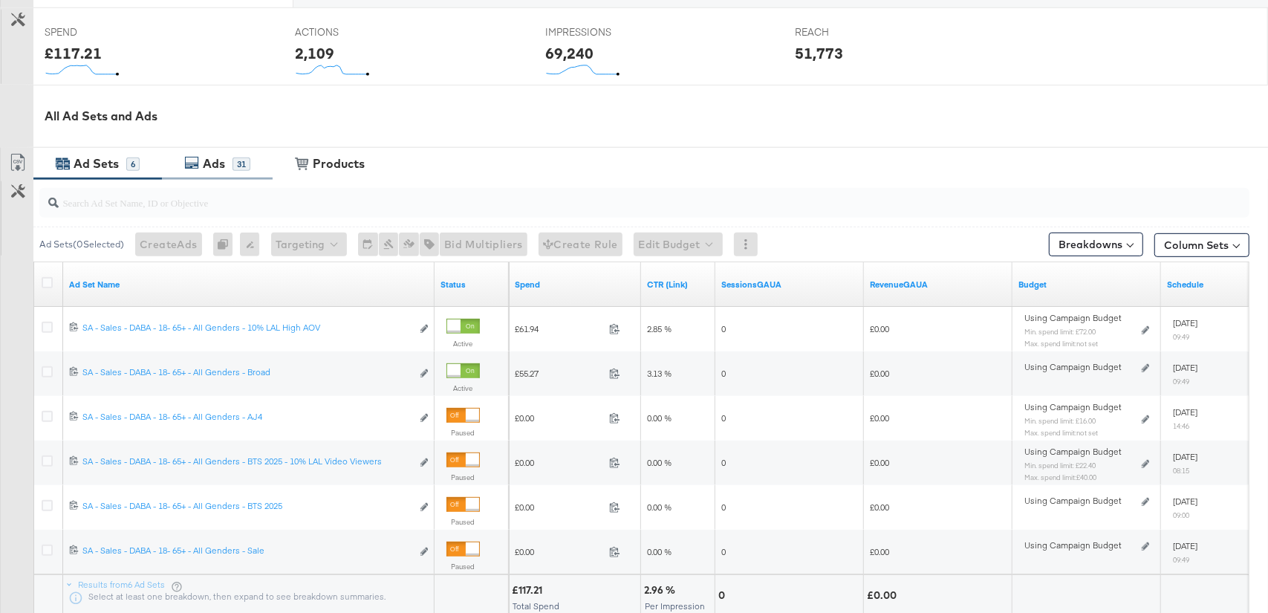
click at [240, 174] on div "Ads 31" at bounding box center [217, 164] width 111 height 32
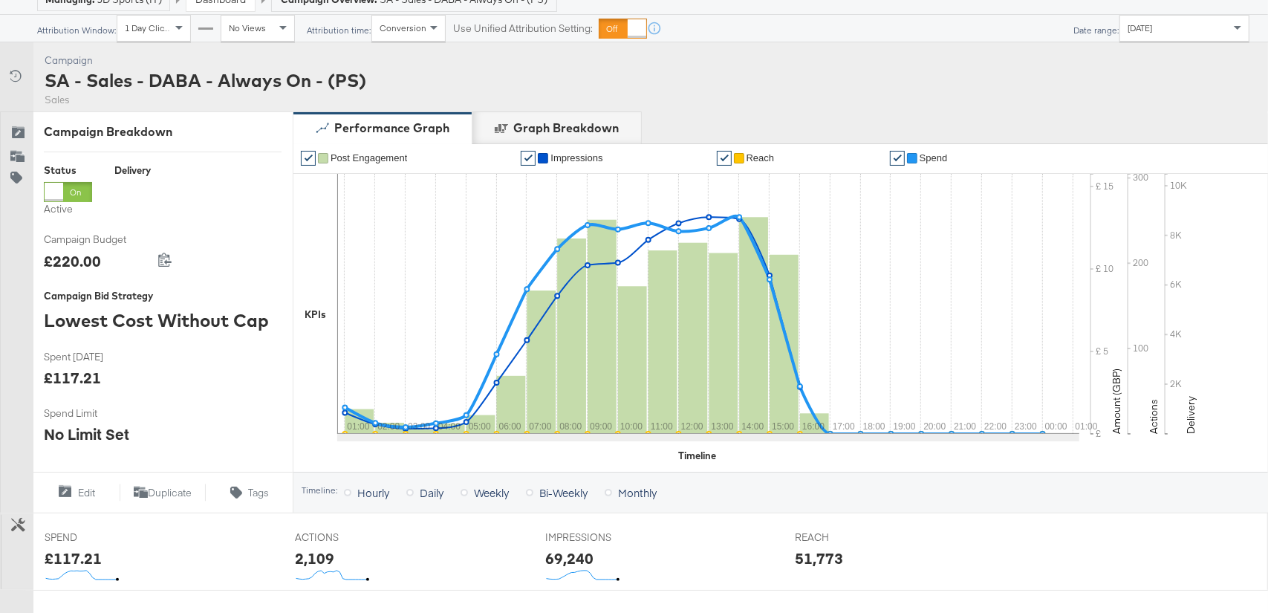
scroll to position [7, 0]
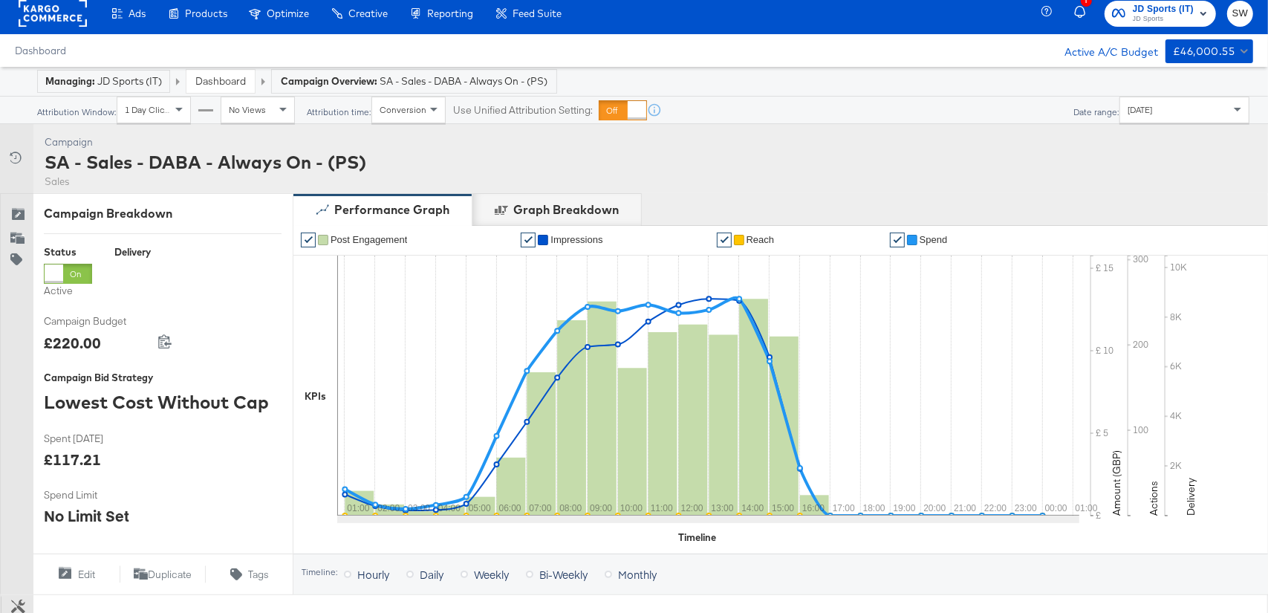
click at [235, 83] on link "Dashboard" at bounding box center [220, 80] width 51 height 13
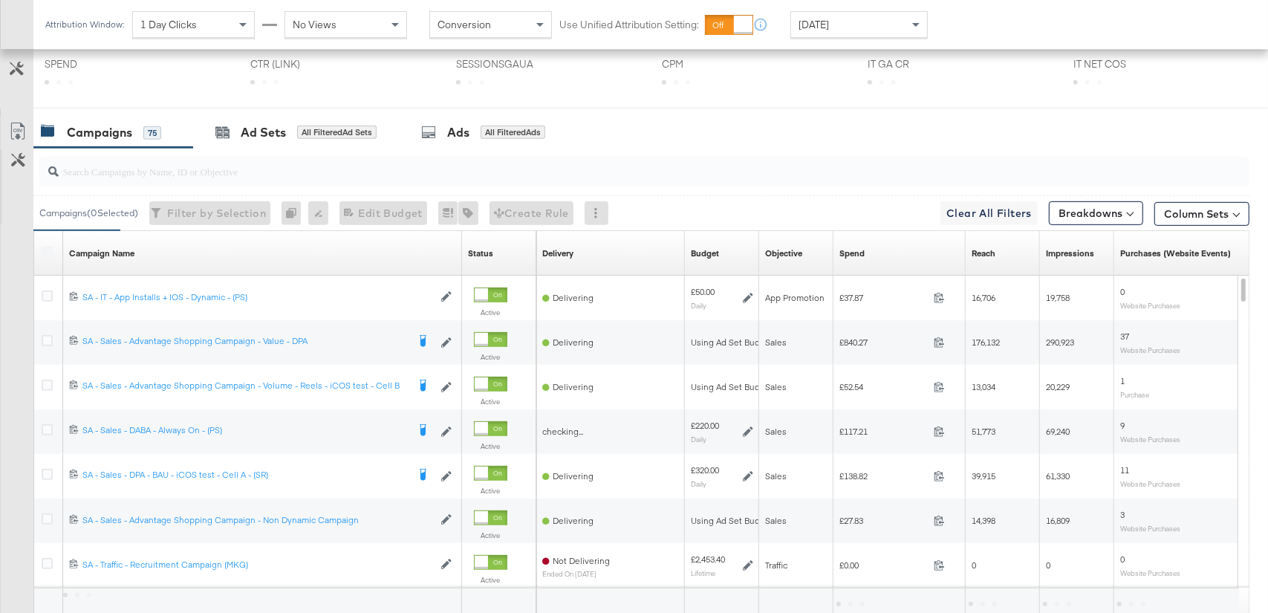
scroll to position [724, 0]
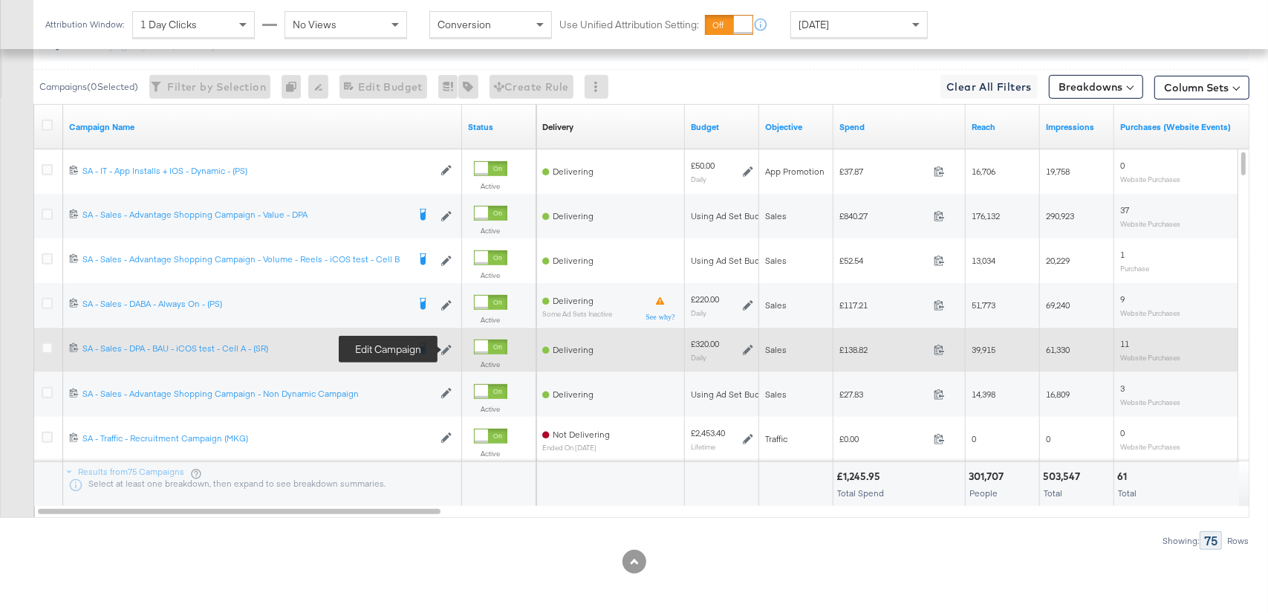
click at [448, 348] on icon at bounding box center [446, 350] width 10 height 10
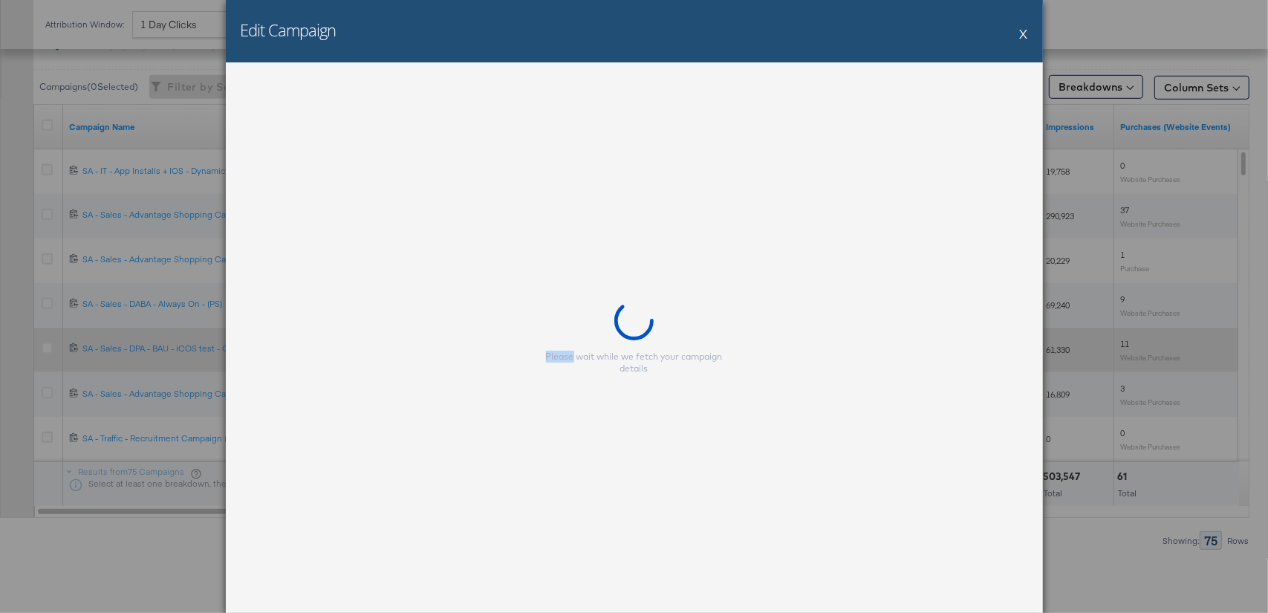
click at [448, 348] on div "Please wait while we fetch your campaign details" at bounding box center [634, 337] width 817 height 550
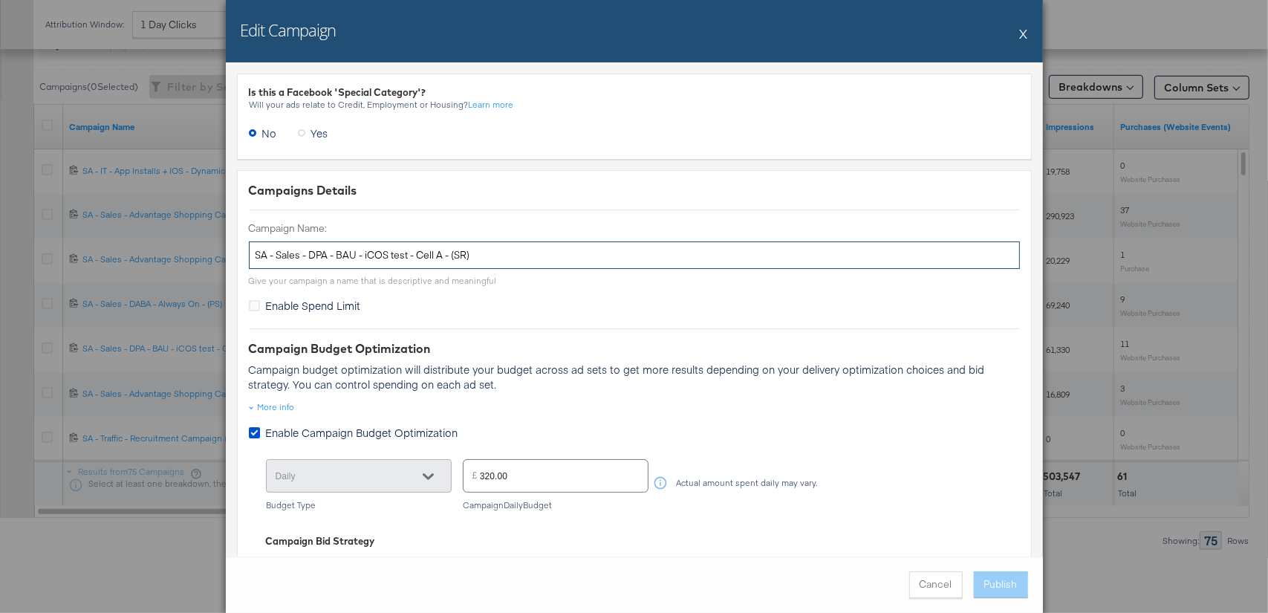
click at [399, 253] on input "SA - Sales - DPA - BAU - iCOS test - Cell A - (SR)" at bounding box center [634, 254] width 771 height 27
paste input "Always On - v2"
type input "SA - Sales - DPA - Always On - v2 - (SR)"
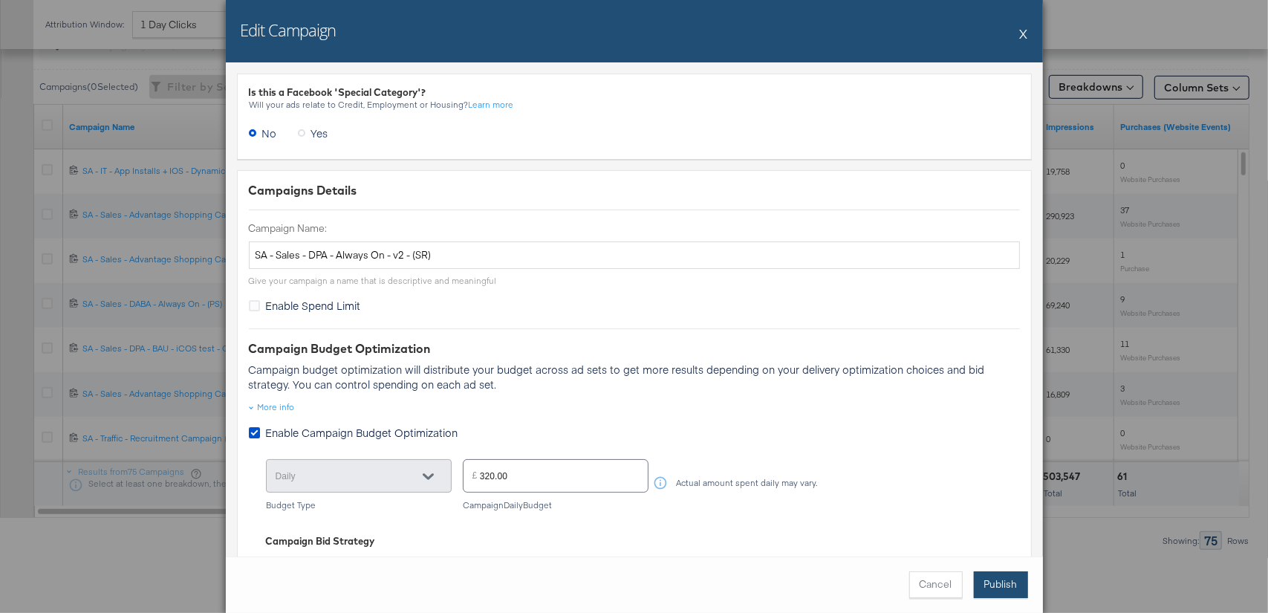
click at [986, 581] on button "Publish" at bounding box center [1001, 584] width 54 height 27
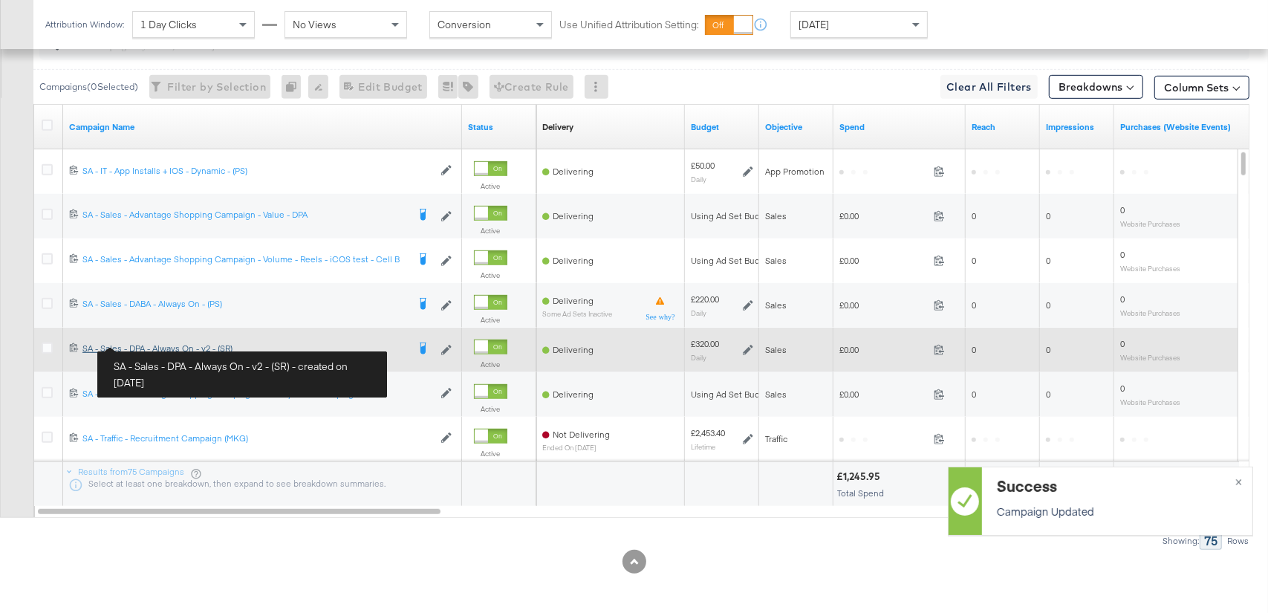
click at [153, 345] on div "SA - Sales - DPA - Always On - v2 - (SR) SA - Sales - DPA - Always On - v2 - (S…" at bounding box center [244, 348] width 325 height 12
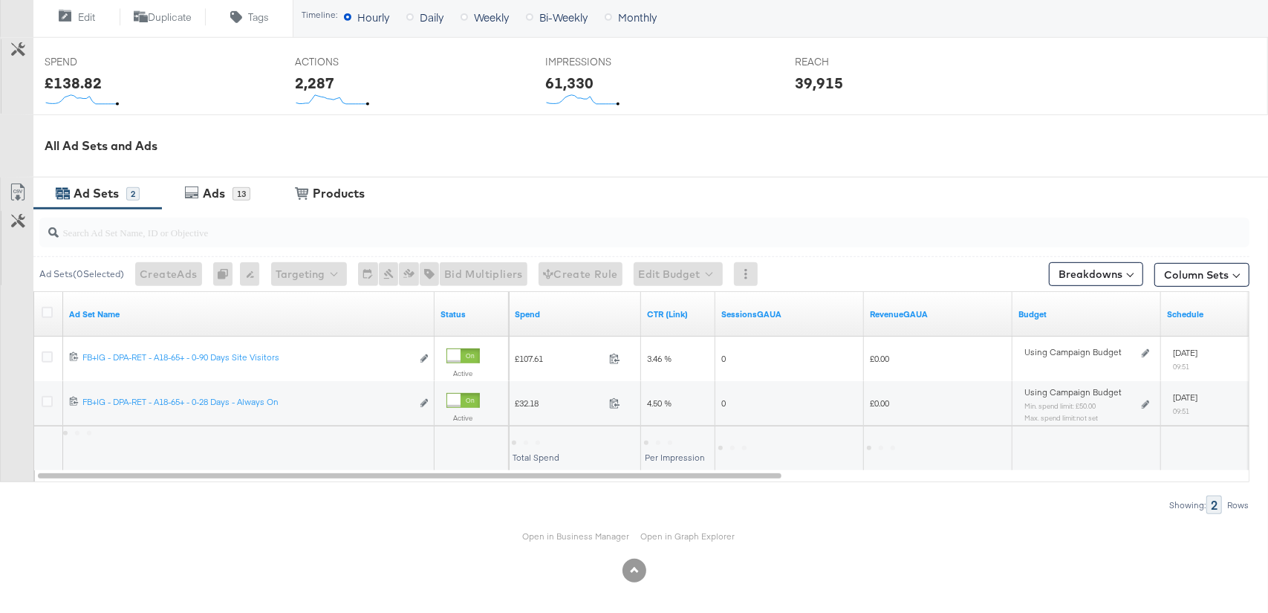
scroll to position [566, 0]
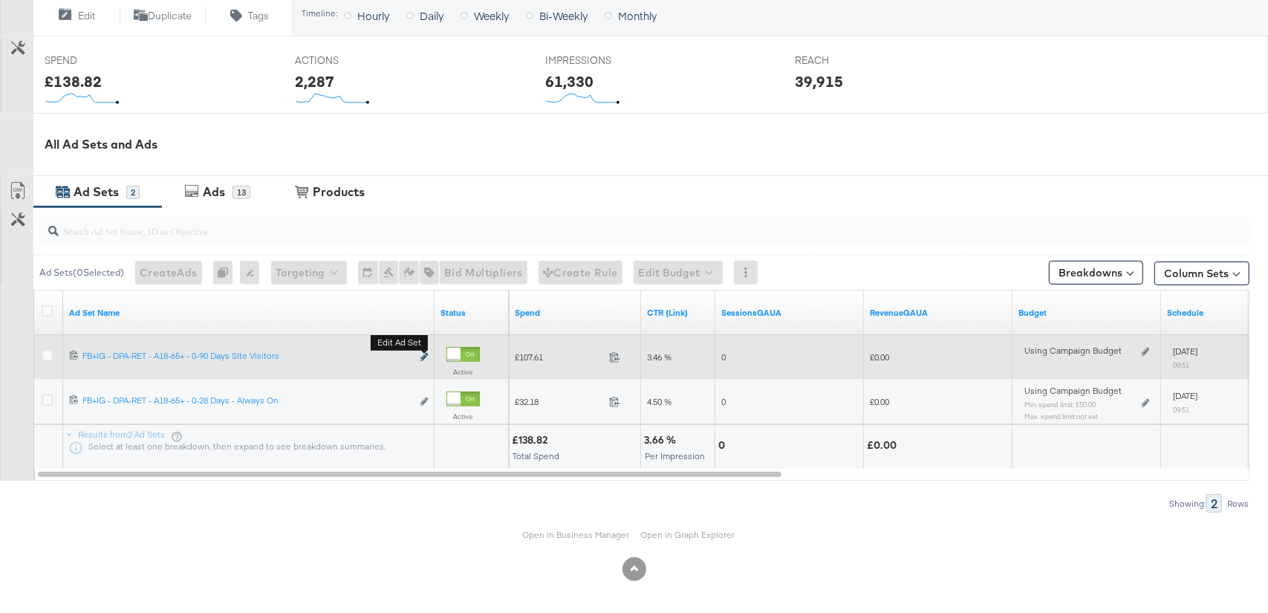
click at [425, 353] on icon "link" at bounding box center [423, 357] width 7 height 8
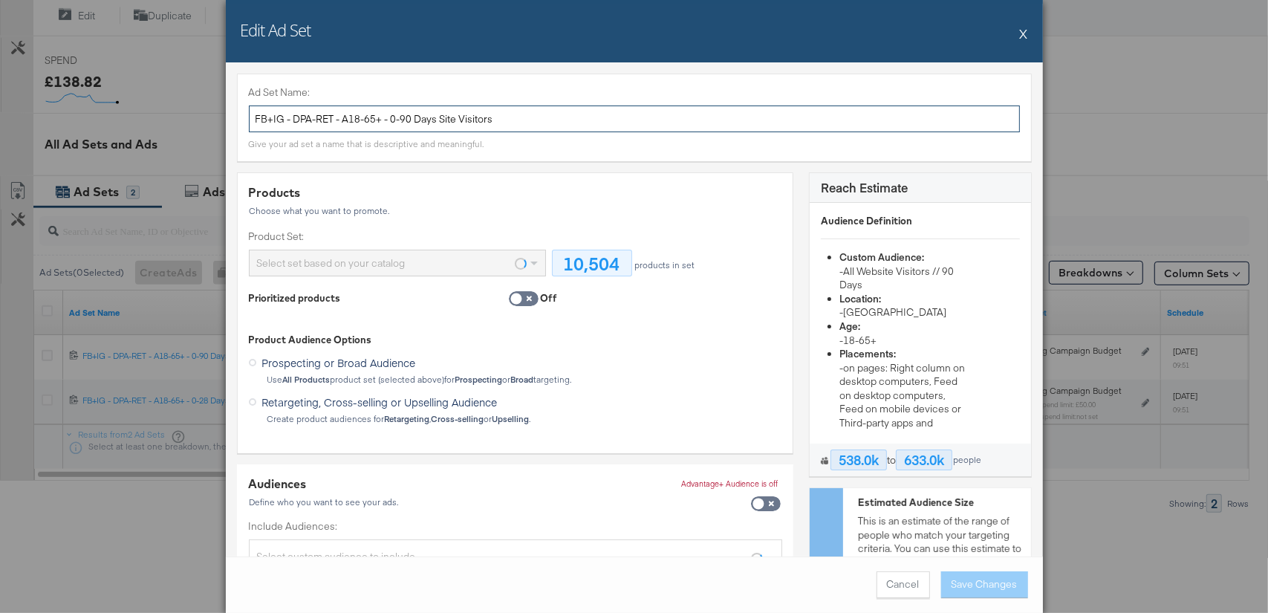
click at [443, 117] on input "FB+IG - DPA-RET - A18-65+ - 0-90 Days Site Visitors" at bounding box center [634, 118] width 771 height 27
click at [553, 122] on input "FB+IG - DPA-RET - A18-65+ - 0-90 Days Site Visitors" at bounding box center [634, 118] width 771 height 27
drag, startPoint x: 561, startPoint y: 120, endPoint x: 242, endPoint y: 117, distance: 318.6
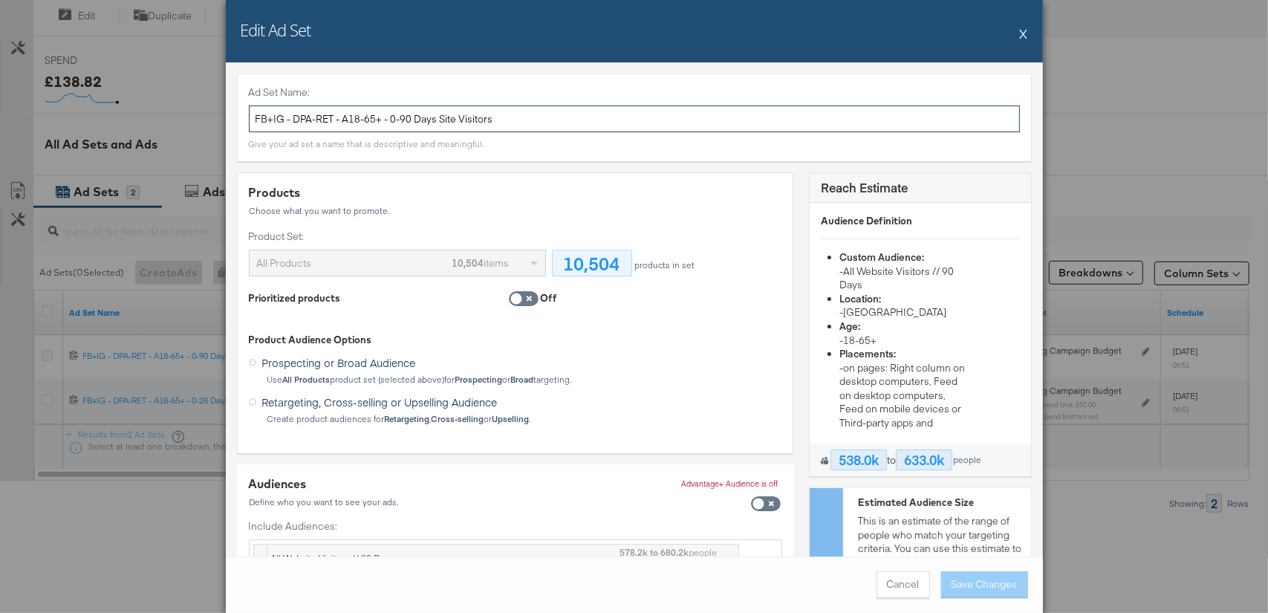
click at [242, 117] on div "Ad Set Name: FB+IG - DPA-RET - A18-65+ - 0-90 Days Site Visitors Give your ad s…" at bounding box center [634, 118] width 795 height 88
click at [479, 110] on input "FB+IG - DPA-RET - A18-65+ - 0-90 Days Site Visitors" at bounding box center [634, 118] width 771 height 27
paste input "SA - Sales - DPA - Website Visits - 0-180 Days - All - JD Arm"
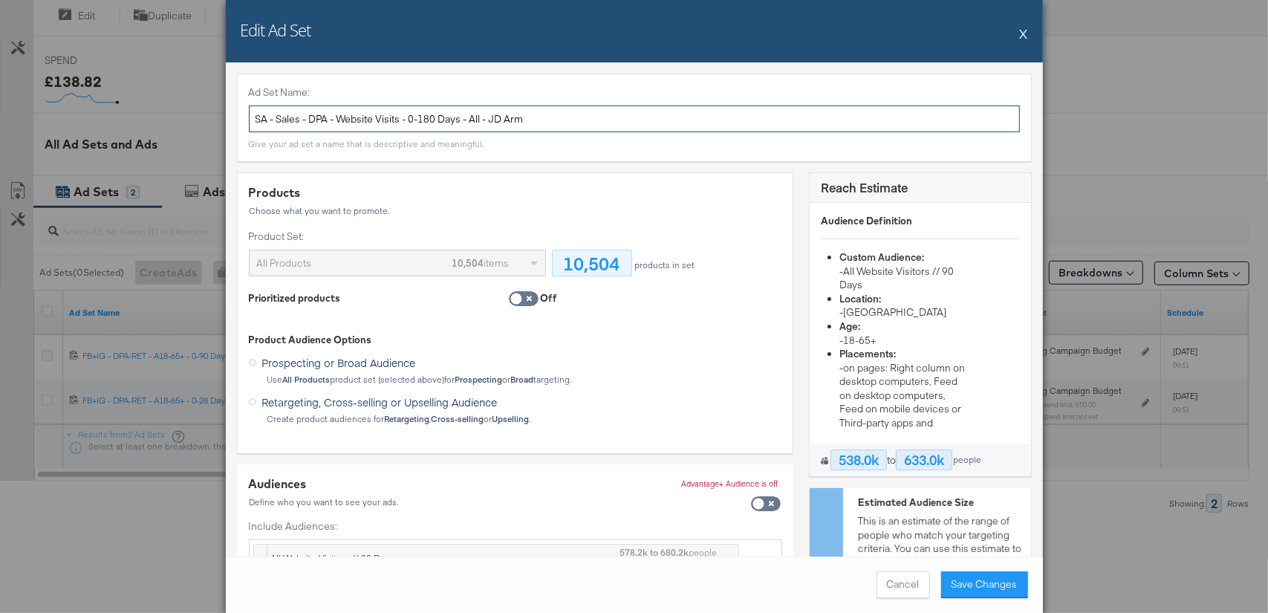
click at [434, 120] on input "SA - Sales - DPA - Website Visits - 0-180 Days - All - JD Arm" at bounding box center [634, 118] width 771 height 27
drag, startPoint x: 538, startPoint y: 124, endPoint x: 475, endPoint y: 123, distance: 63.1
click at [475, 123] on input "SA - Sales - DPA - Website Visits - 0-90 Days - All - JD Arm" at bounding box center [634, 118] width 771 height 27
type input "SA - Sales - DPA - Website Visits - 0-90 Days - All"
click at [991, 593] on button "Save Changes" at bounding box center [984, 584] width 87 height 27
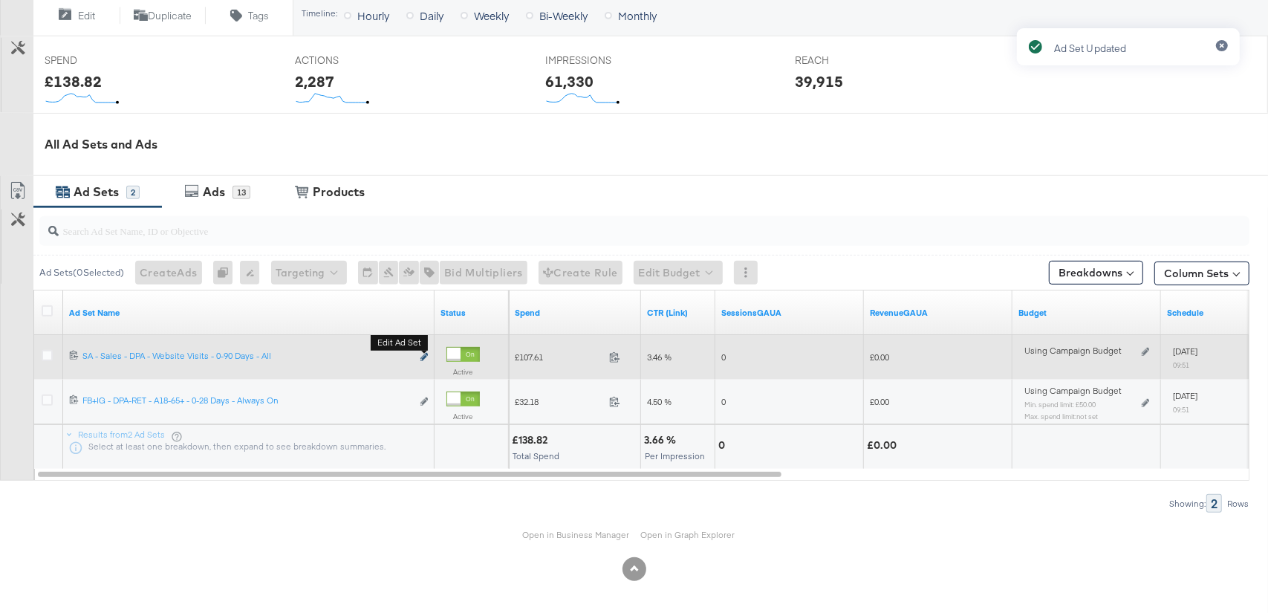
click at [423, 356] on icon "link" at bounding box center [423, 357] width 7 height 8
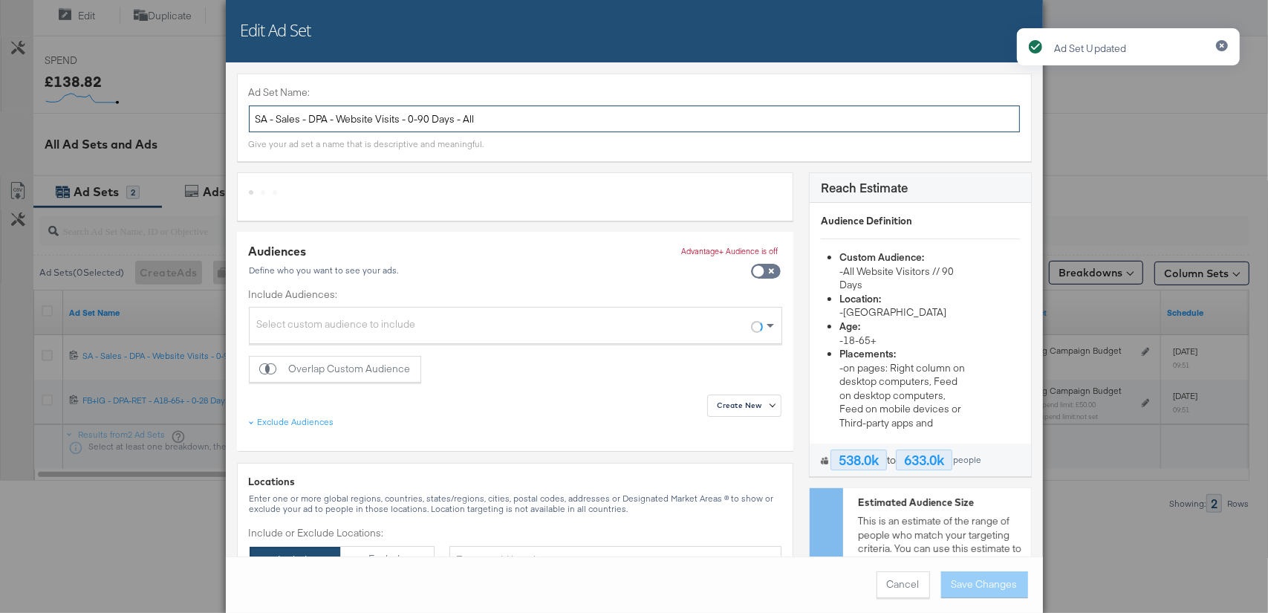
click at [457, 121] on input "SA - Sales - DPA - Website Visits - 0-90 Days - All" at bounding box center [634, 118] width 771 height 27
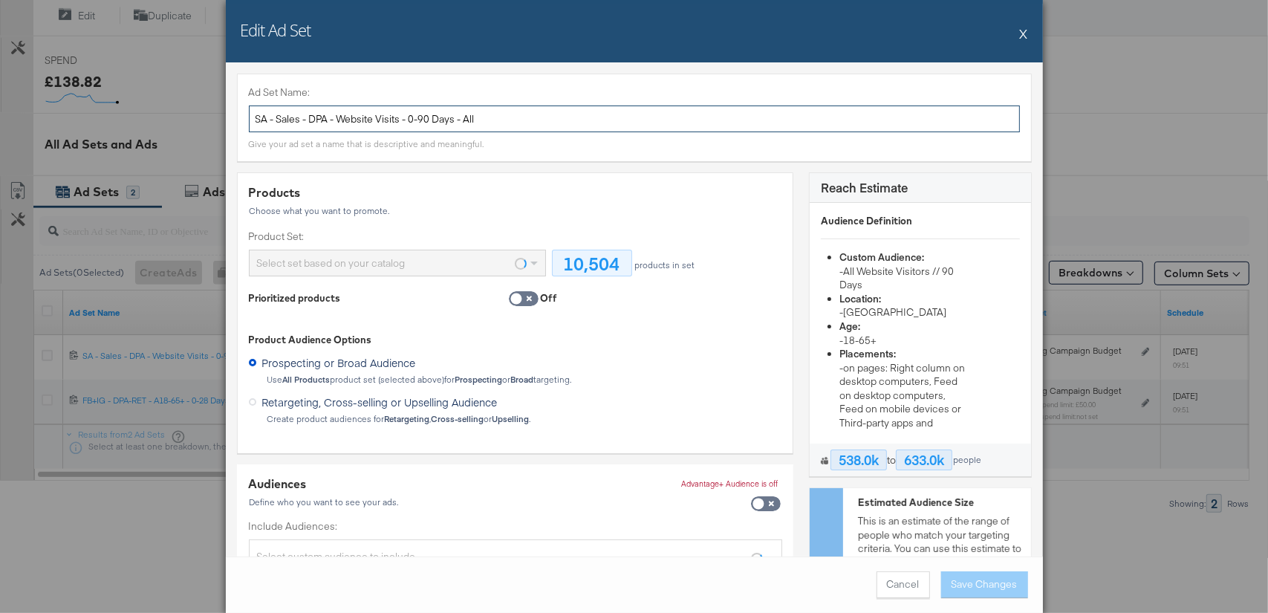
click at [457, 121] on input "SA - Sales - DPA - Website Visits - 0-90 Days - All" at bounding box center [634, 118] width 771 height 27
click at [1023, 33] on button "X" at bounding box center [1024, 34] width 8 height 30
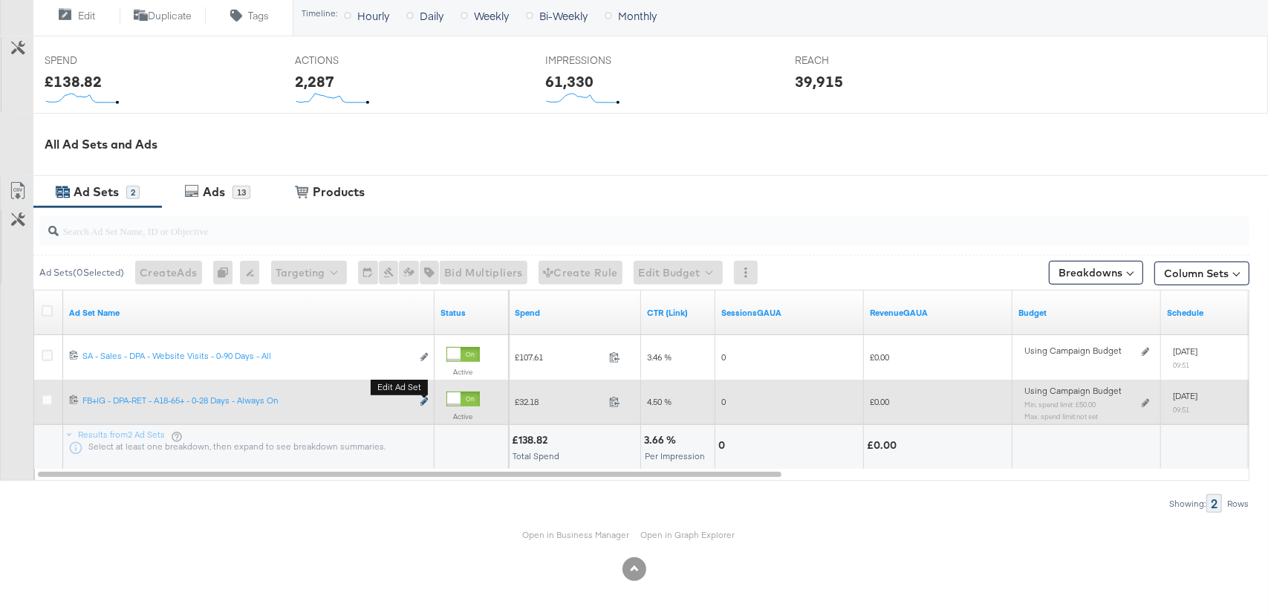
click at [422, 400] on icon "link" at bounding box center [423, 401] width 7 height 8
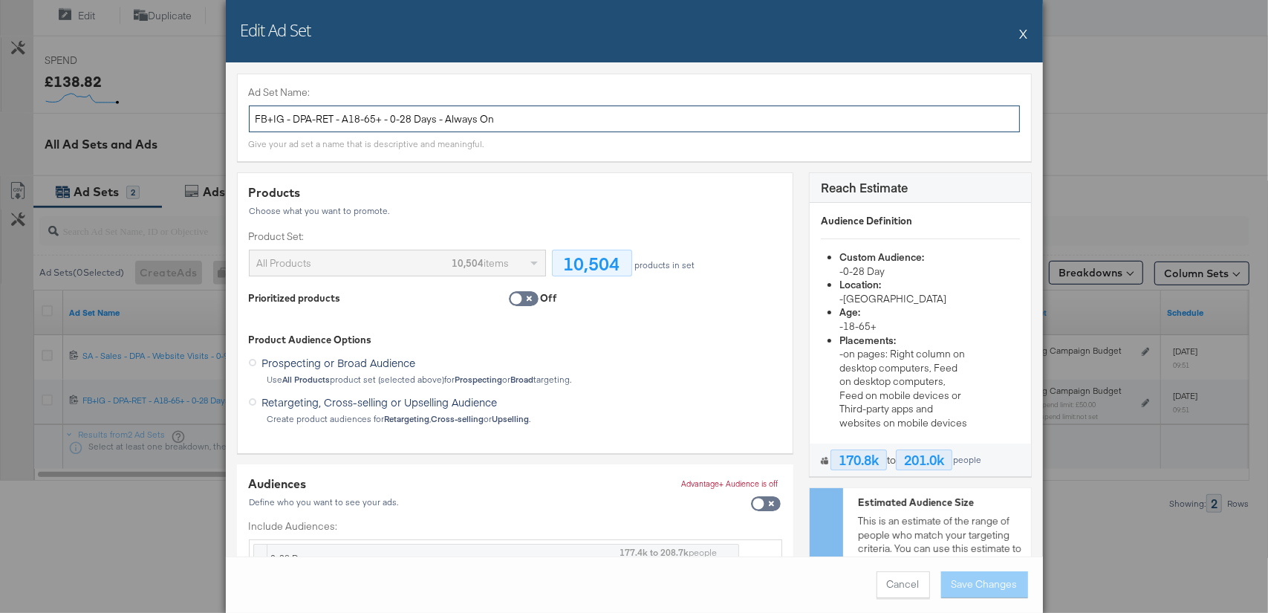
click at [415, 119] on input "FB+IG - DPA-RET - A18-65+ - 0-28 Days - Always On" at bounding box center [634, 118] width 771 height 27
paste input "SA - Sales - DPA - AE - 8-28 Days - All"
click at [365, 119] on input "SA - Sales - DPA - AE - 8-28 Days - All" at bounding box center [634, 118] width 771 height 27
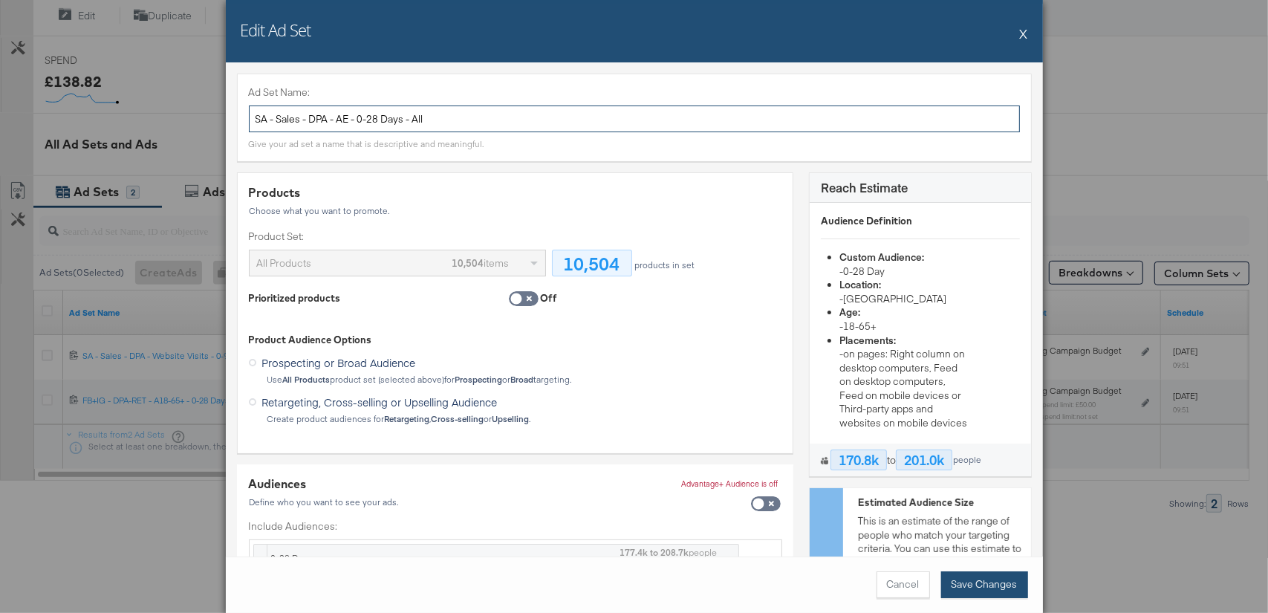
type input "SA - Sales - DPA - AE - 0-28 Days - All"
click at [986, 580] on button "Save Changes" at bounding box center [984, 584] width 87 height 27
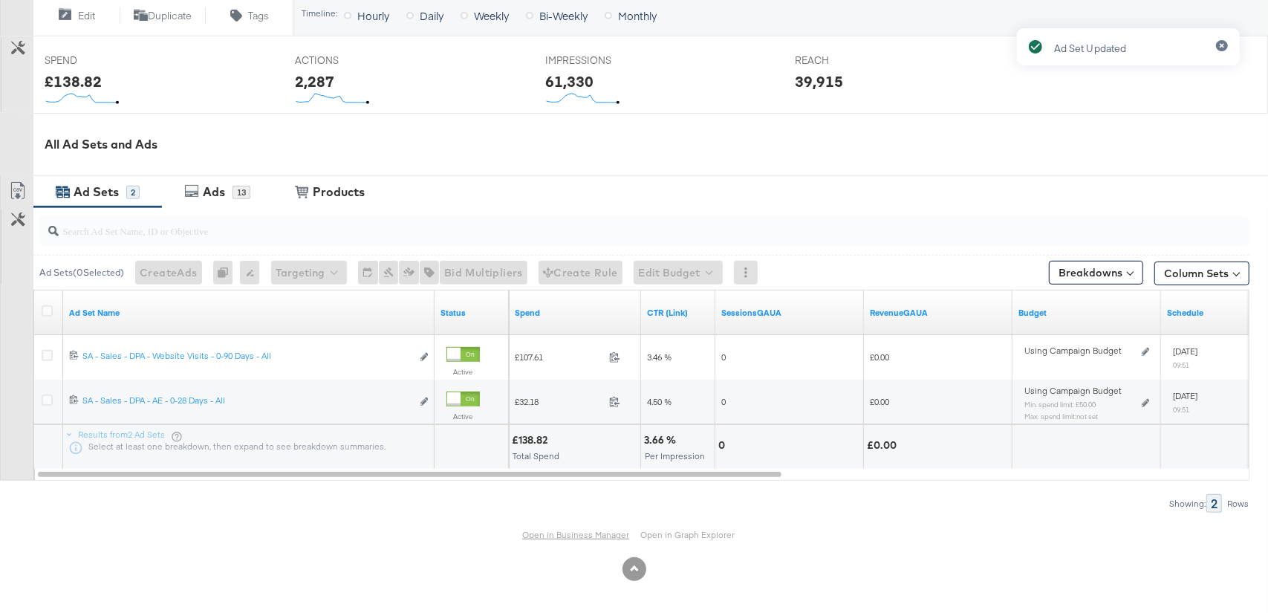
click at [554, 532] on link "Open in Business Manager" at bounding box center [575, 534] width 107 height 11
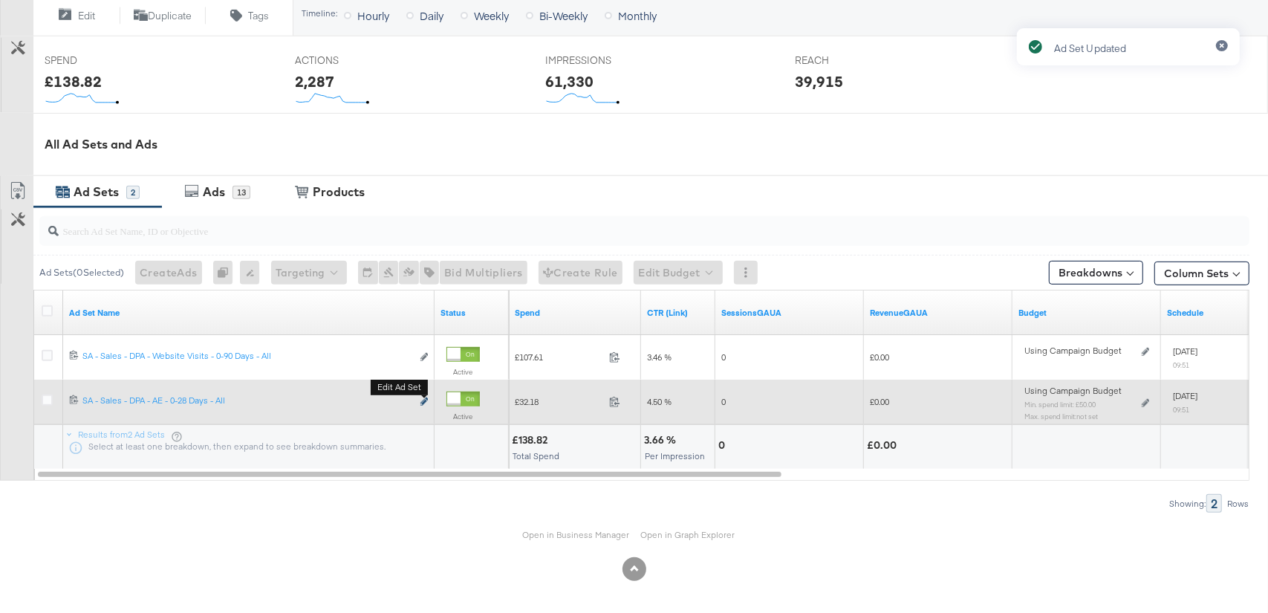
click at [423, 397] on icon "link" at bounding box center [423, 401] width 7 height 8
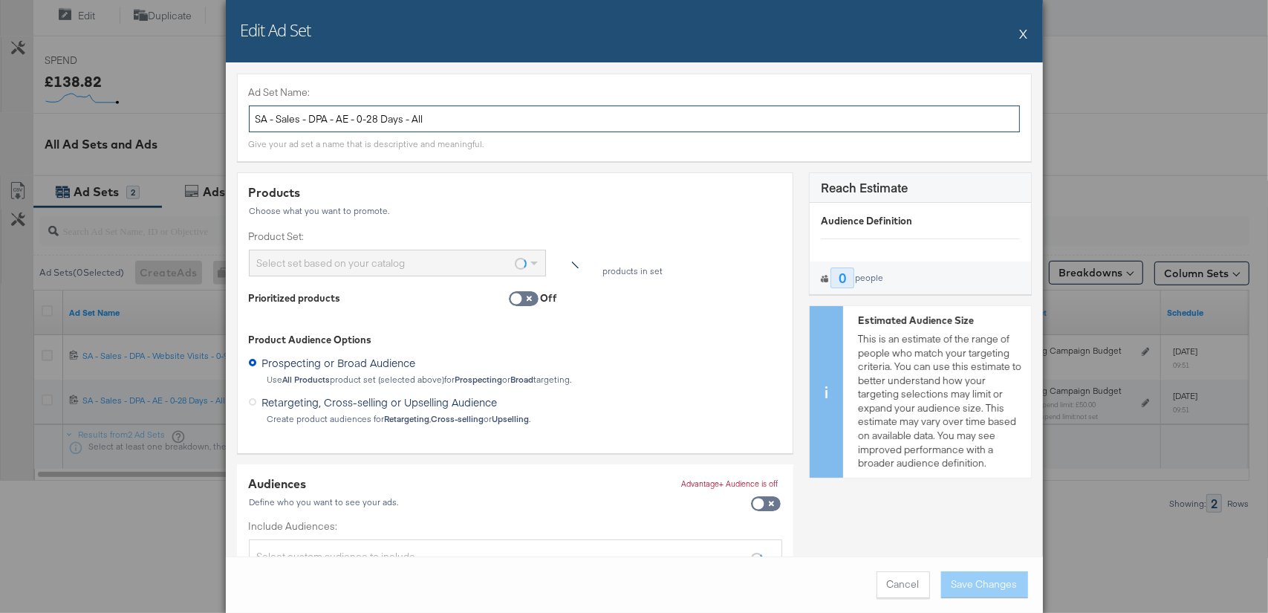
click at [453, 123] on input "SA - Sales - DPA - AE - 0-28 Days - All" at bounding box center [634, 118] width 771 height 27
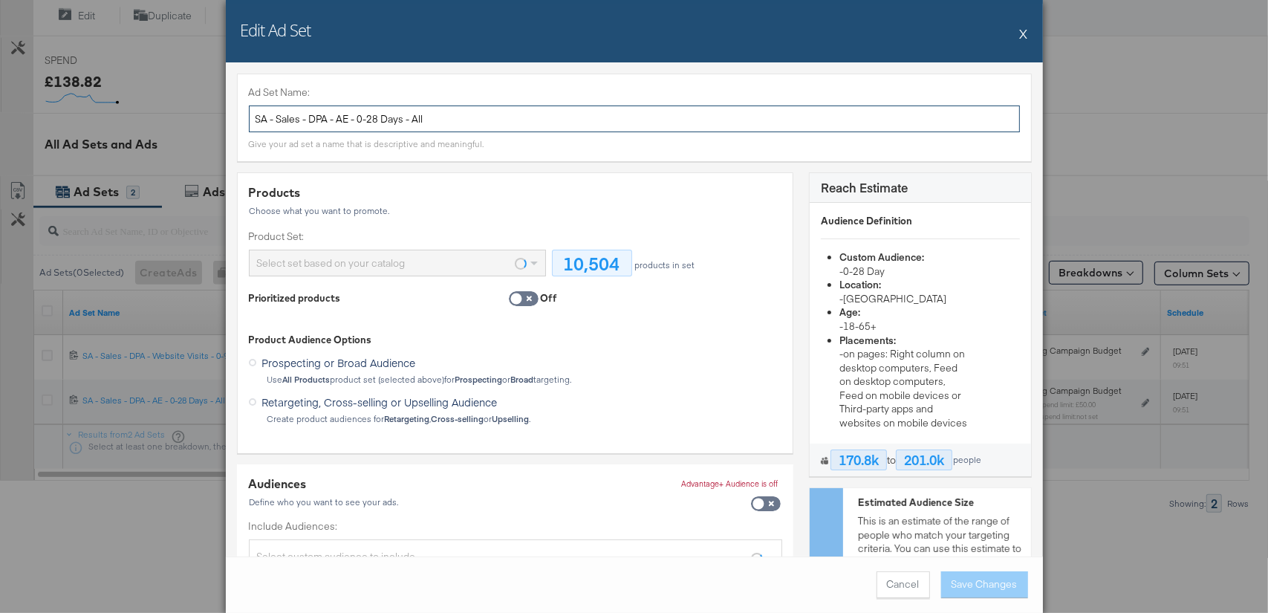
click at [453, 123] on input "SA - Sales - DPA - AE - 0-28 Days - All" at bounding box center [634, 118] width 771 height 27
click at [1022, 34] on button "X" at bounding box center [1024, 34] width 8 height 30
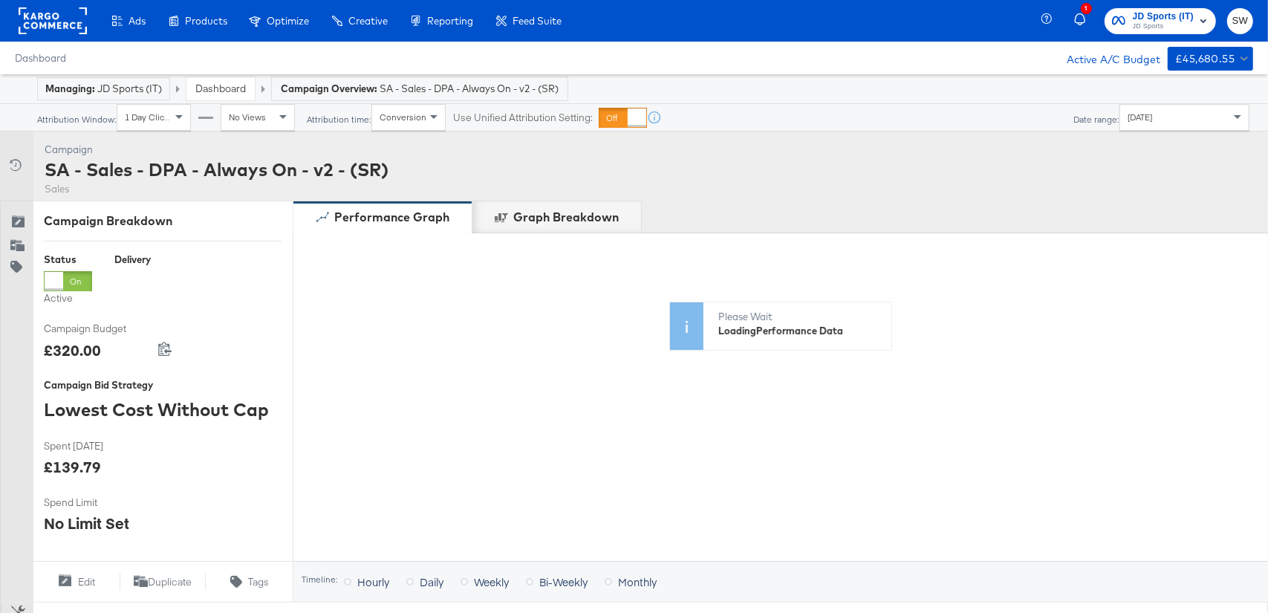
scroll to position [491, 0]
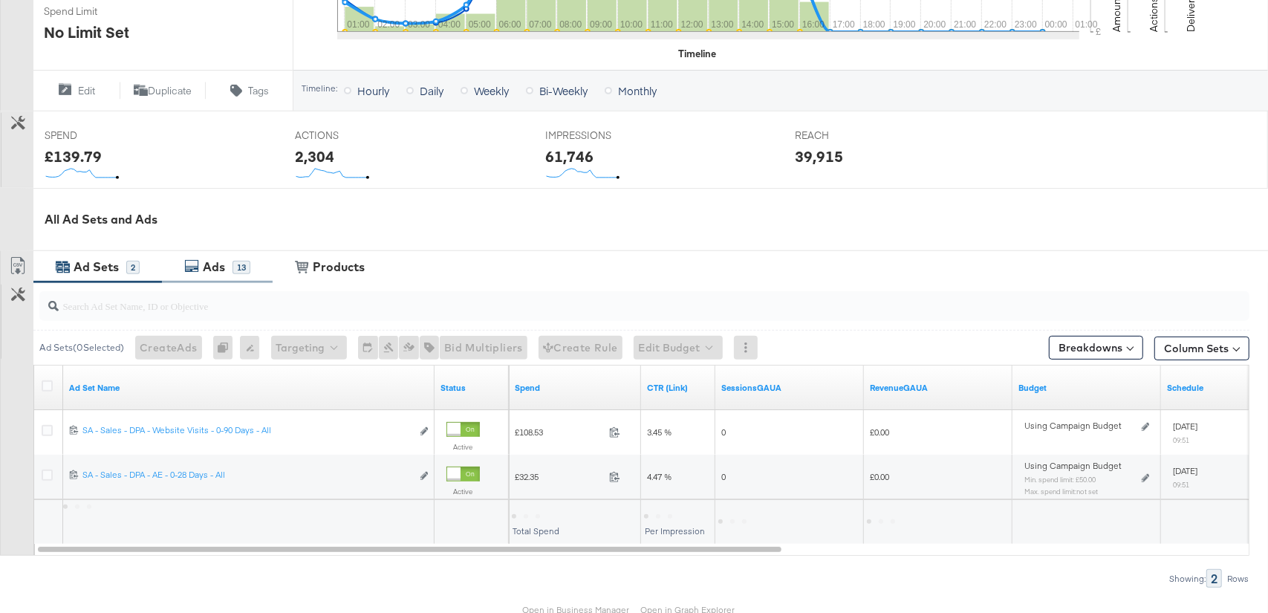
click at [208, 273] on div "Ads" at bounding box center [214, 266] width 22 height 17
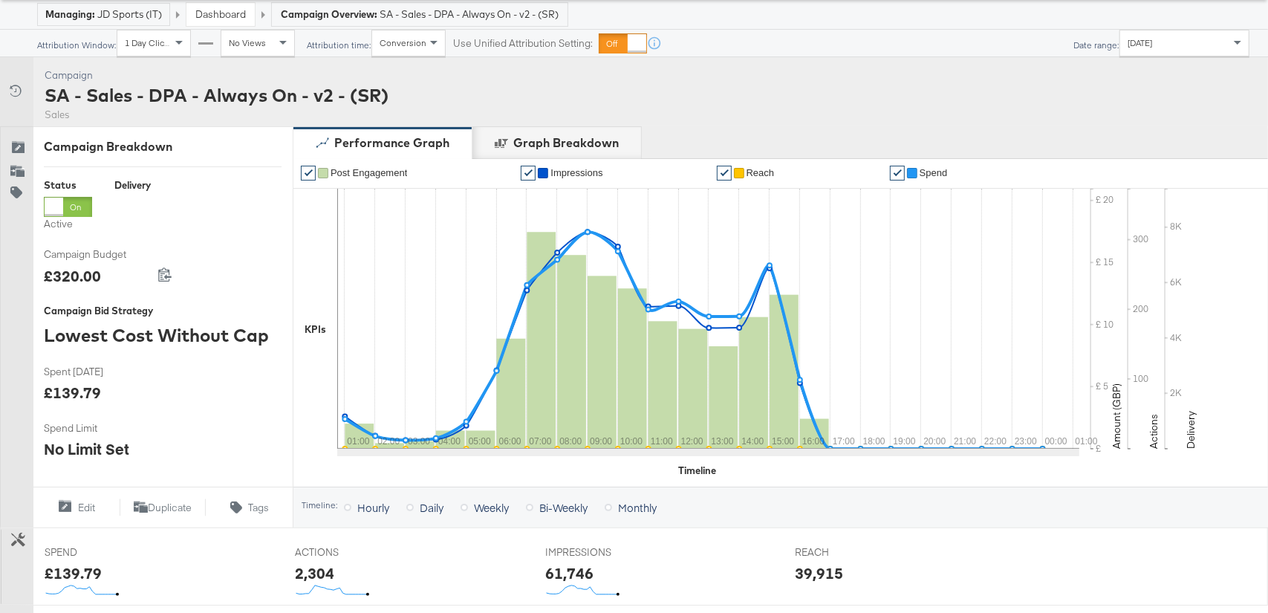
scroll to position [0, 0]
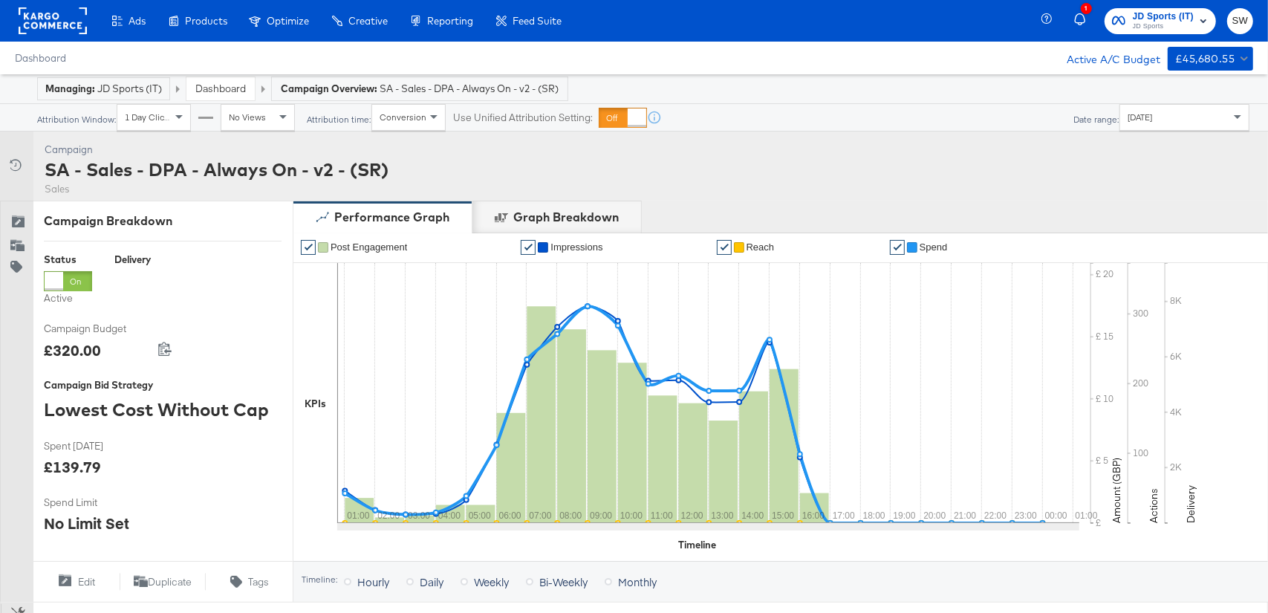
click at [225, 79] on div "Dashboard" at bounding box center [220, 88] width 68 height 23
click at [231, 87] on link "Dashboard" at bounding box center [220, 88] width 51 height 13
